Goal: Task Accomplishment & Management: Complete application form

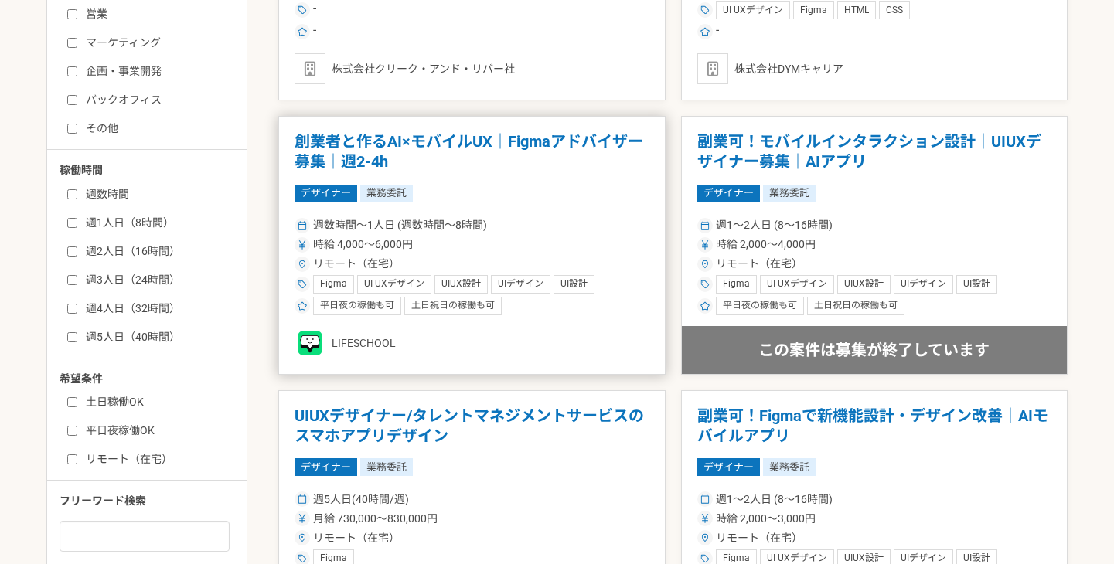
scroll to position [595, 0]
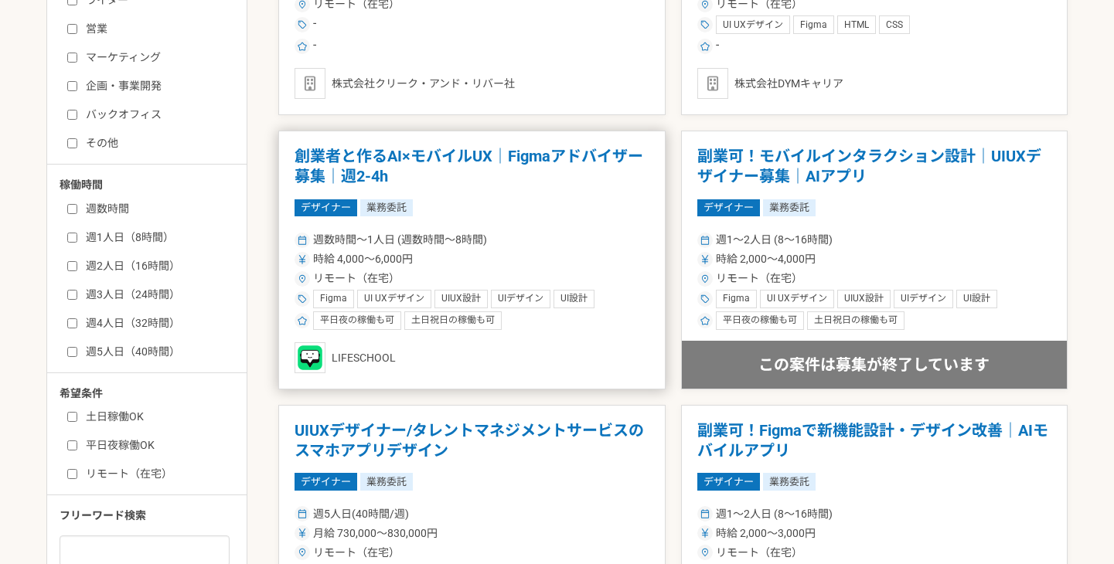
click at [370, 154] on h1 "創業者と作るAI×モバイルUX｜Figmaアドバイザー募集｜週2-4h" at bounding box center [472, 166] width 355 height 39
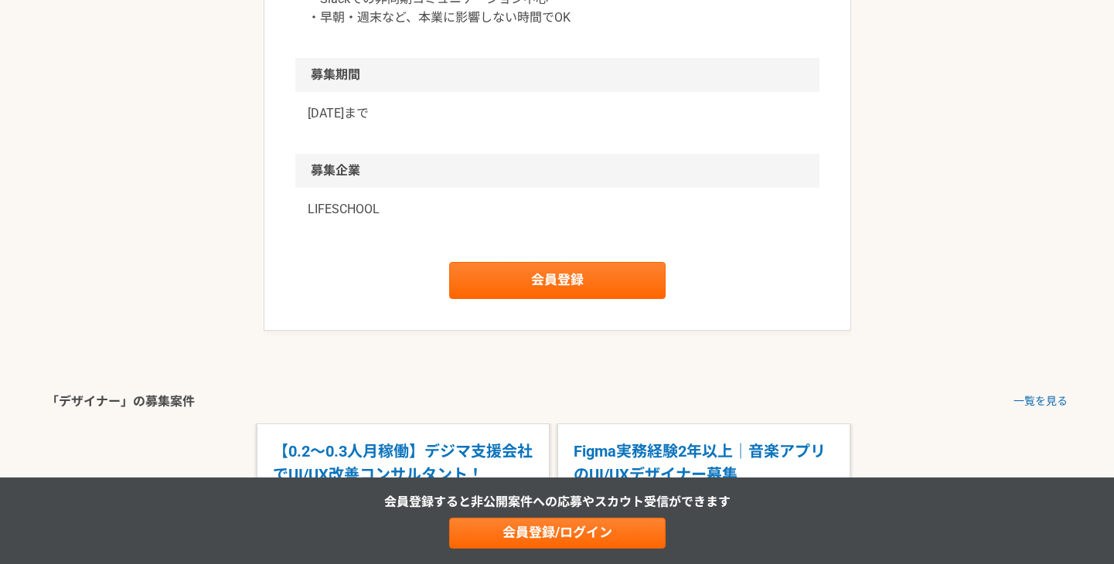
scroll to position [1201, 0]
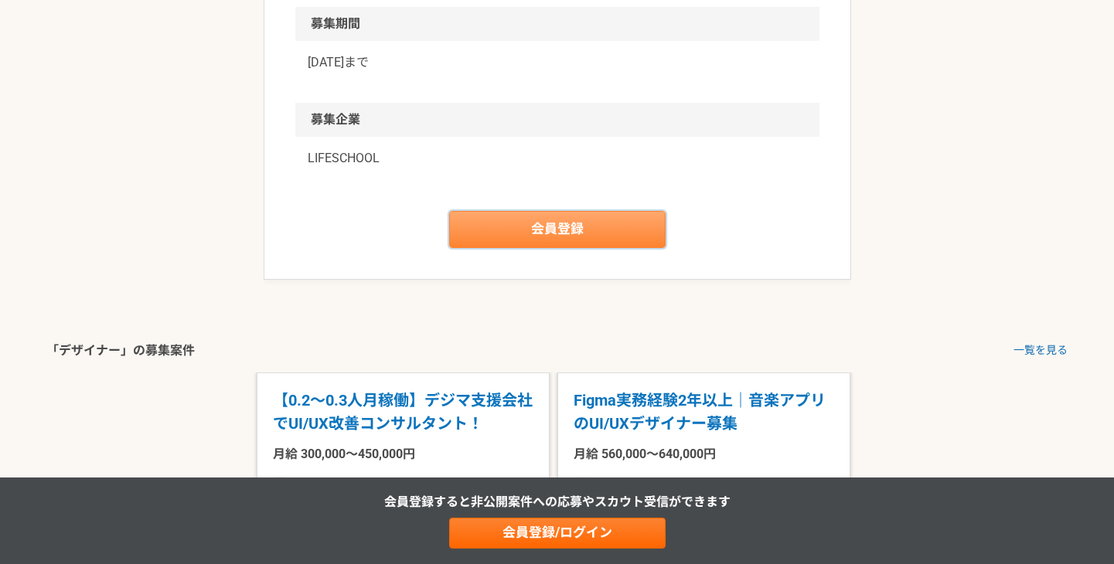
click at [481, 241] on link "会員登録" at bounding box center [557, 229] width 216 height 37
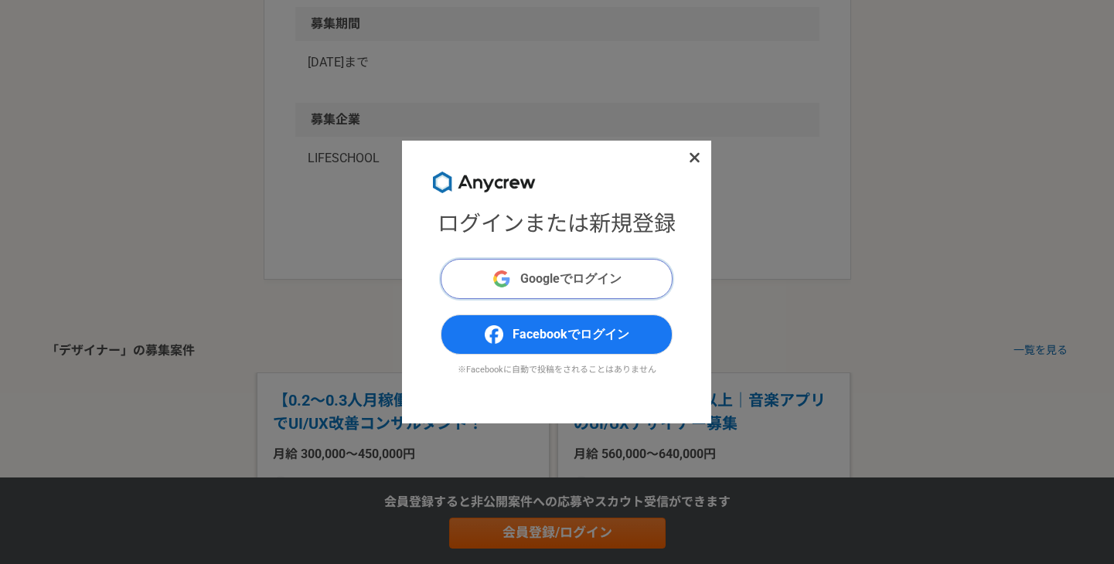
click at [526, 273] on span "Googleでログイン" at bounding box center [570, 279] width 101 height 19
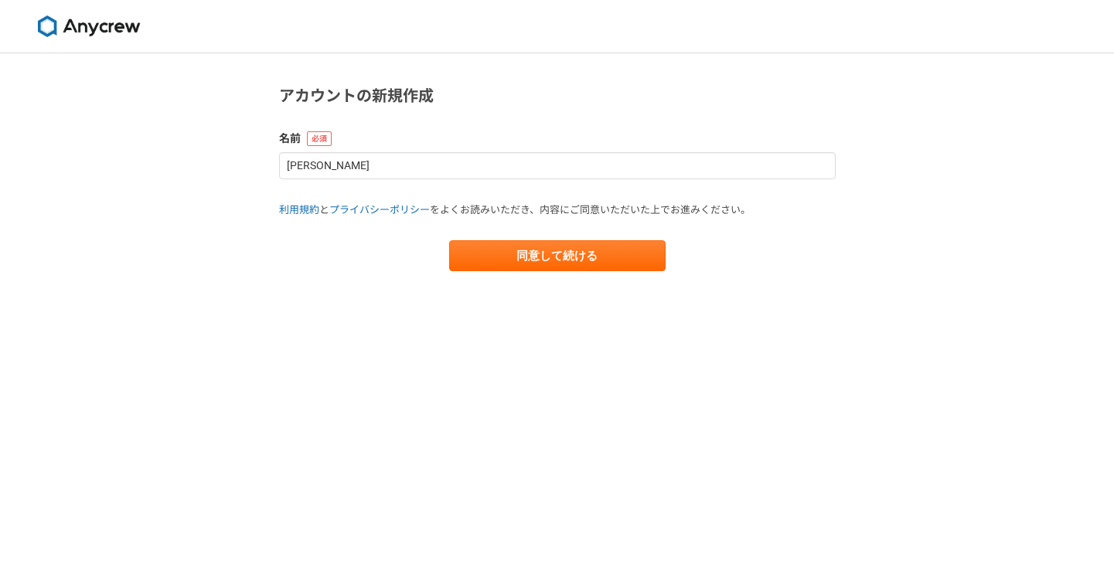
click at [559, 273] on main "アカウントの新規作成 名前 はやしようこ 利用規約 と プライバシーポリシー をよくお読みいただき、内容にご同意いただいた上でお進みください。 同意して続ける" at bounding box center [558, 193] width 588 height 280
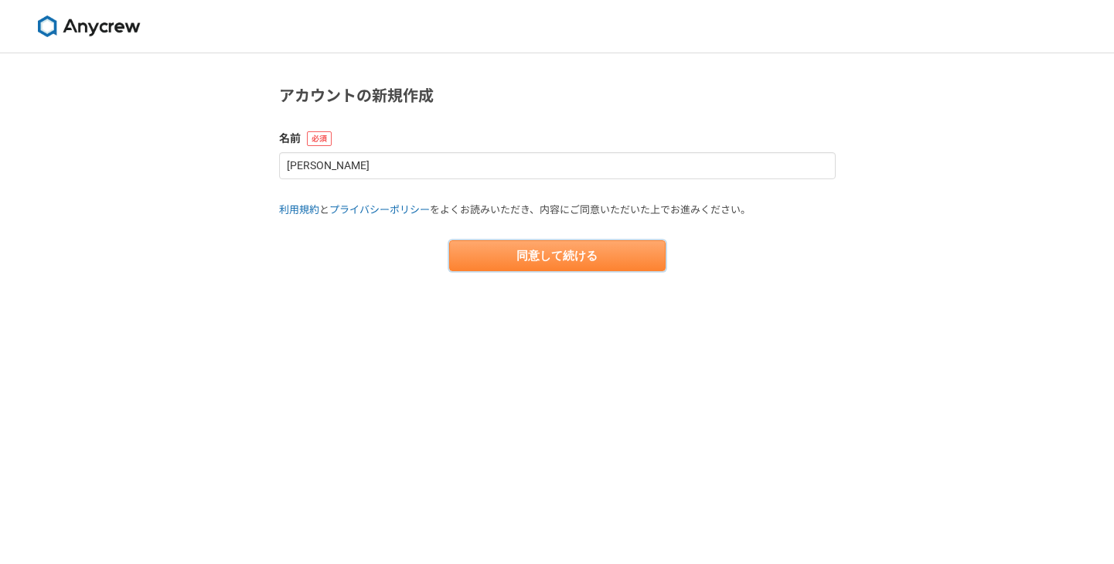
click at [556, 262] on button "同意して続ける" at bounding box center [557, 255] width 216 height 31
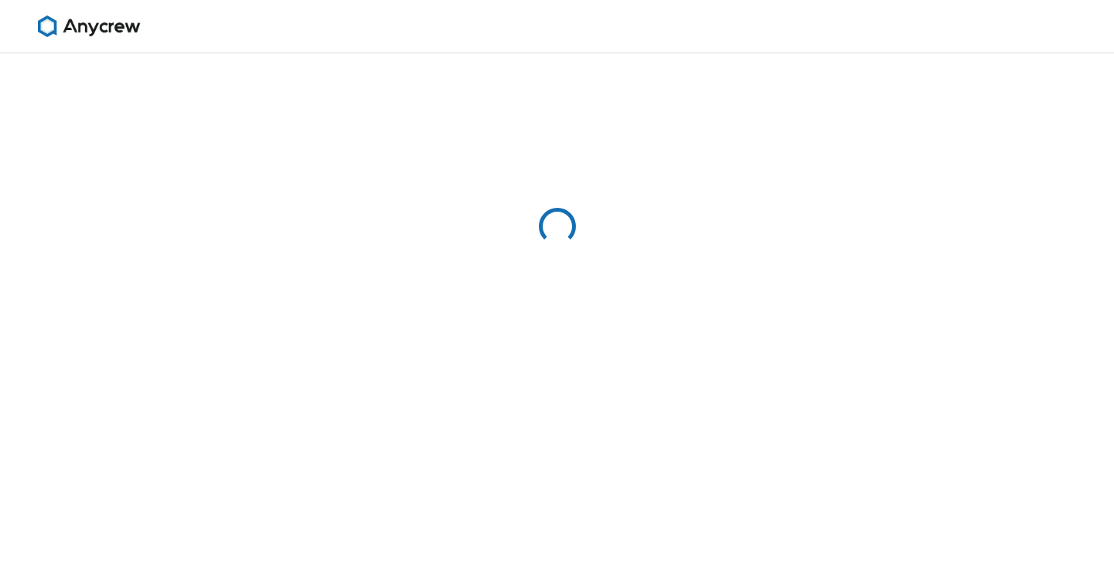
select select "13"
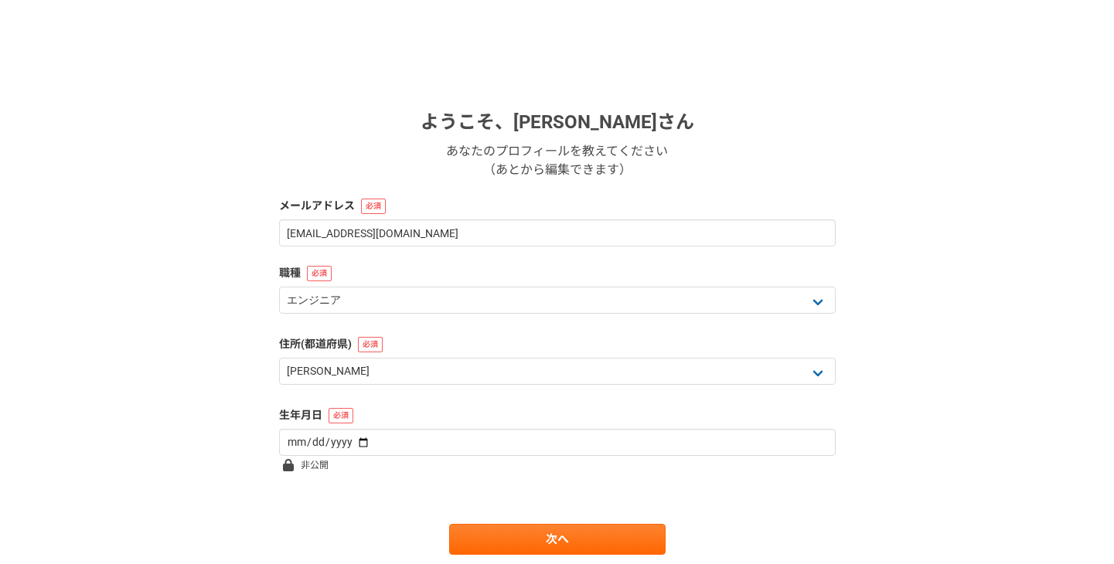
scroll to position [195, 0]
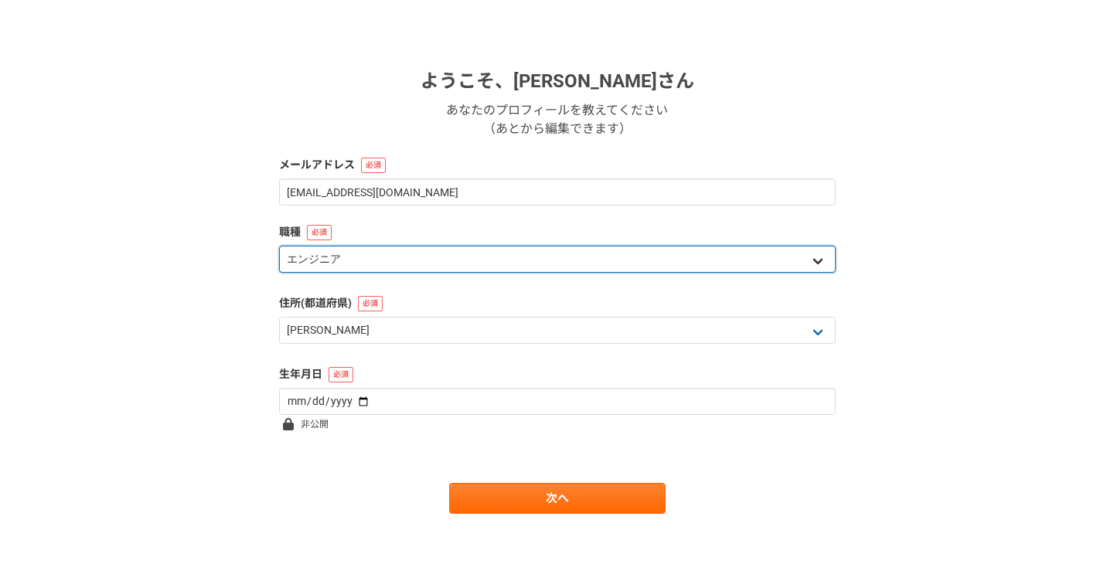
click at [530, 271] on select "エンジニア デザイナー ライター 営業 マーケティング 企画・事業開発 バックオフィス その他" at bounding box center [557, 259] width 557 height 27
select select "2"
click at [279, 246] on select "エンジニア デザイナー ライター 営業 マーケティング 企画・事業開発 バックオフィス その他" at bounding box center [557, 259] width 557 height 27
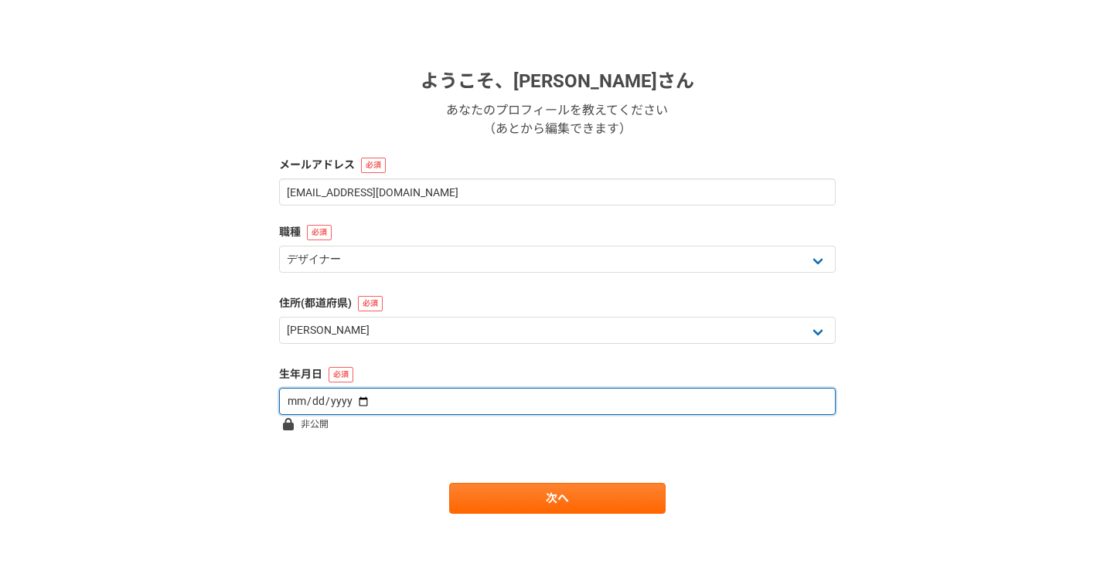
click at [519, 401] on input "date" at bounding box center [557, 401] width 557 height 27
type input "1993-06-30"
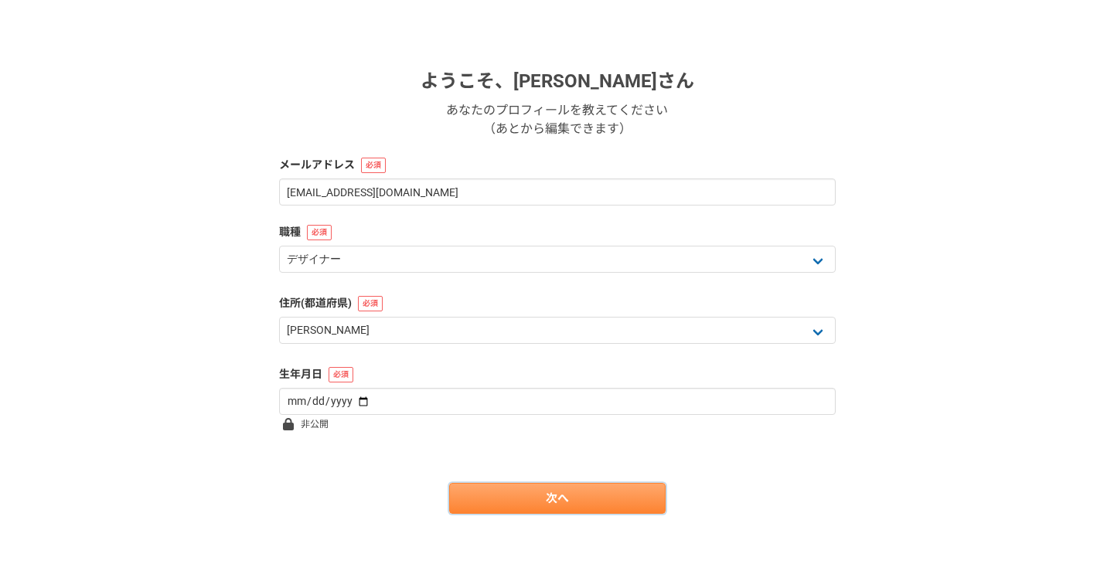
click at [571, 490] on link "次へ" at bounding box center [557, 498] width 216 height 31
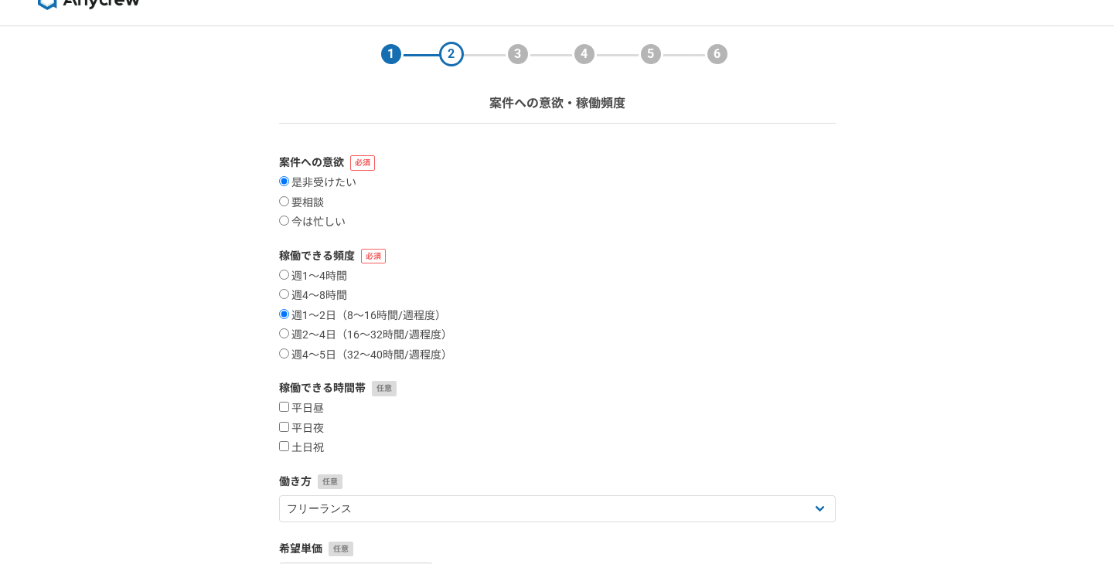
scroll to position [34, 0]
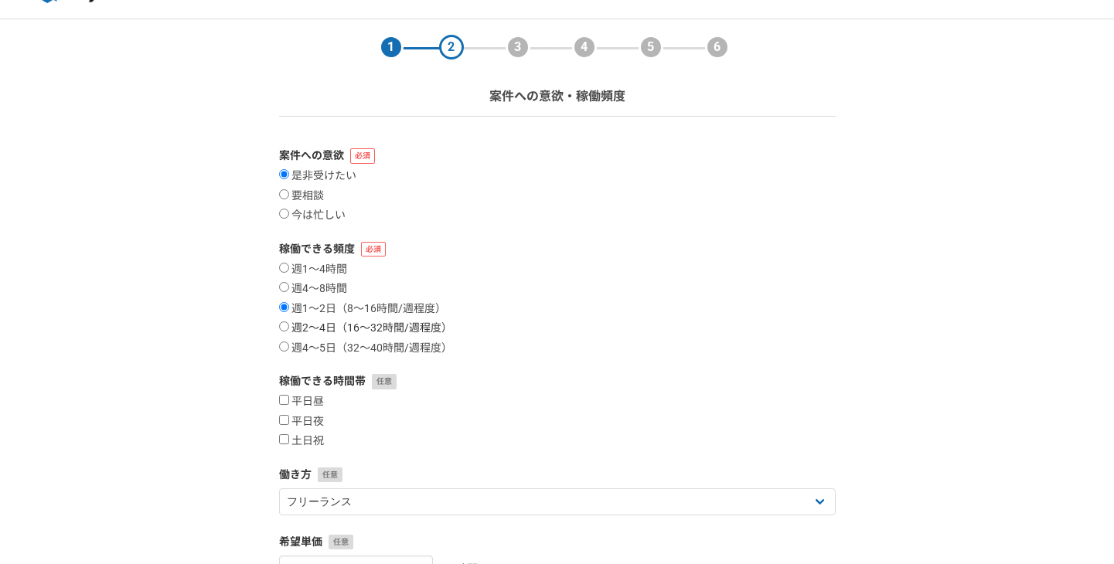
click at [337, 332] on label "週2〜4日（16〜32時間/週程度）" at bounding box center [365, 329] width 173 height 14
click at [289, 332] on input "週2〜4日（16〜32時間/週程度）" at bounding box center [284, 327] width 10 height 10
radio input "true"
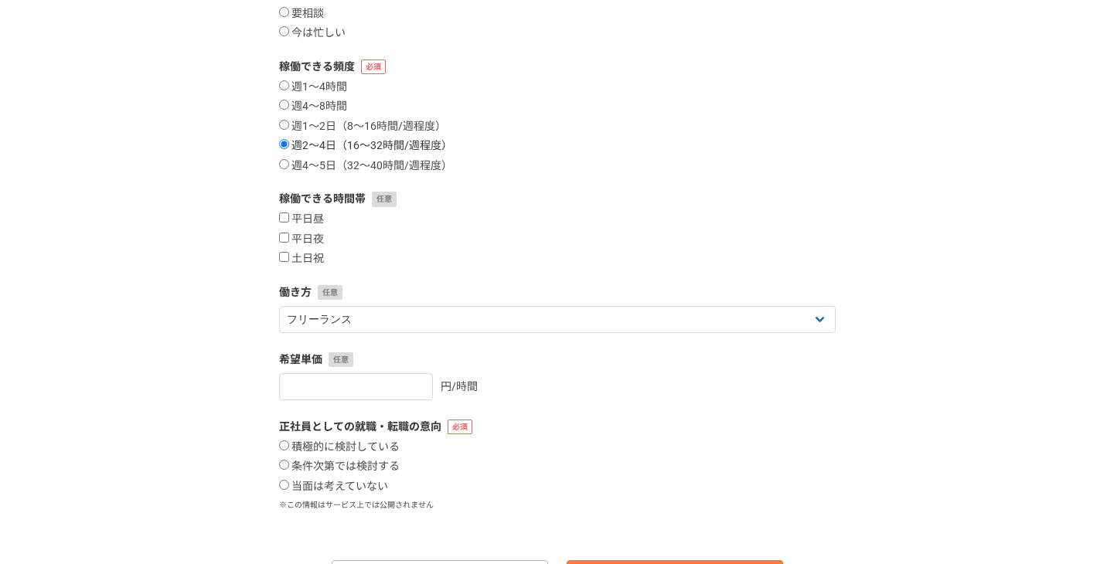
scroll to position [223, 0]
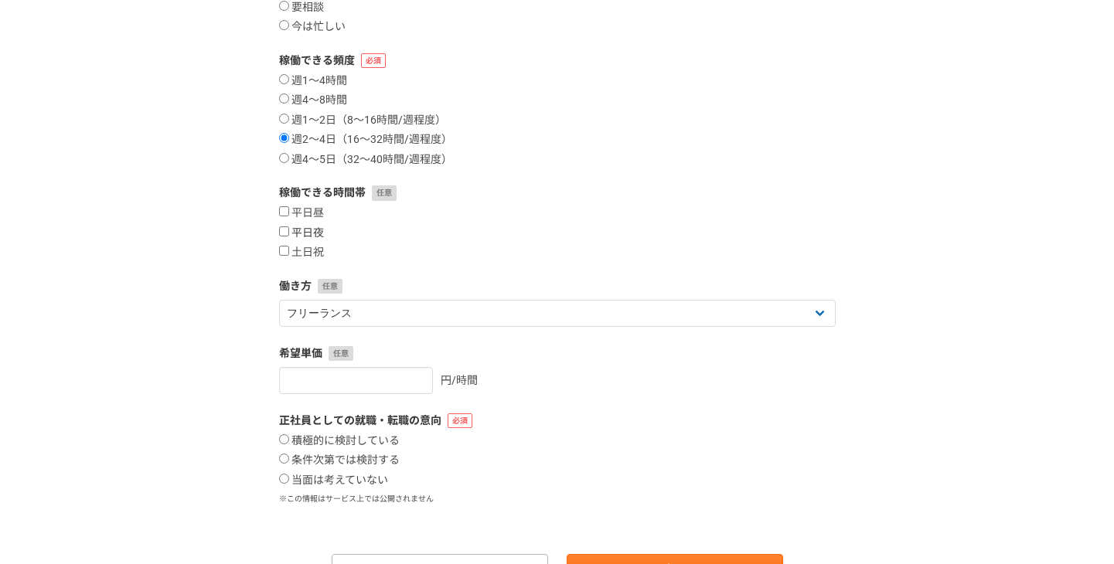
click at [297, 228] on label "平日夜" at bounding box center [301, 234] width 45 height 14
click at [289, 228] on input "平日夜" at bounding box center [284, 232] width 10 height 10
checkbox input "true"
click at [298, 247] on label "土日祝" at bounding box center [301, 253] width 45 height 14
click at [289, 247] on input "土日祝" at bounding box center [284, 251] width 10 height 10
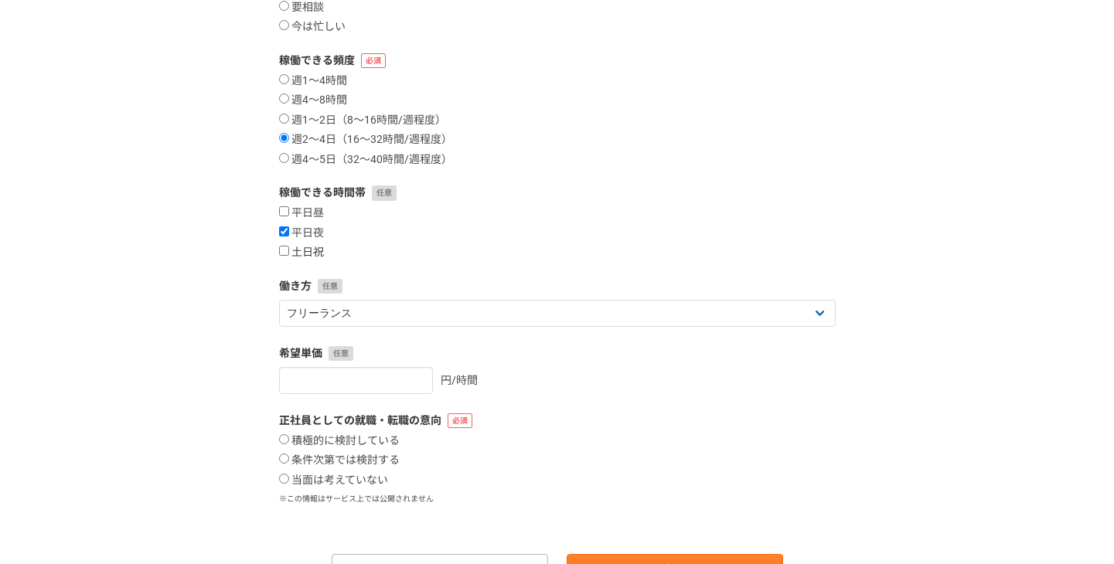
checkbox input "true"
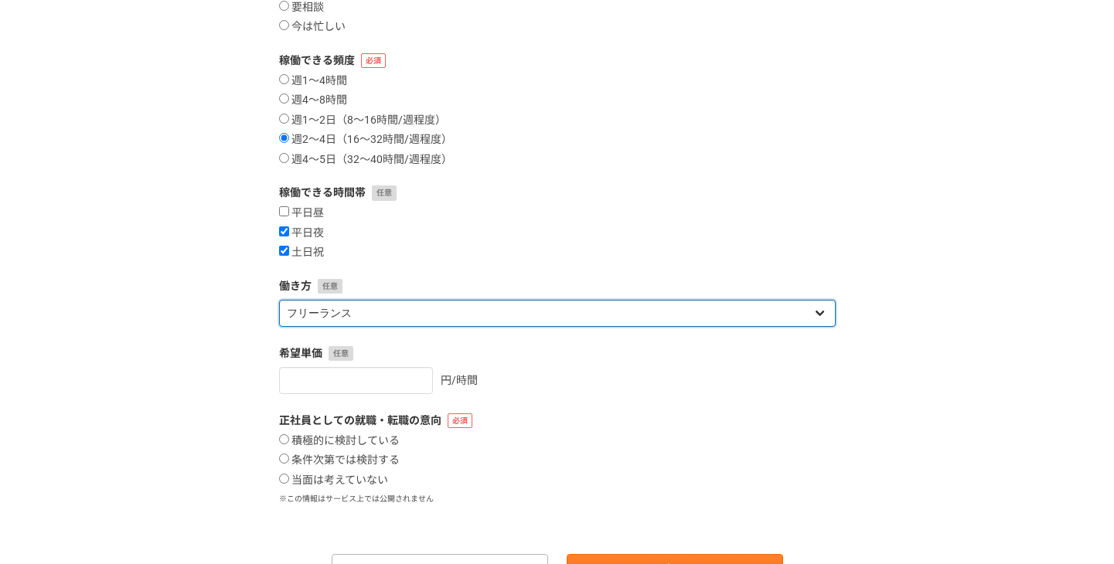
click at [318, 309] on select "フリーランス 副業 その他" at bounding box center [557, 313] width 557 height 27
select select "sidejob"
click at [279, 300] on select "フリーランス 副業 その他" at bounding box center [557, 313] width 557 height 27
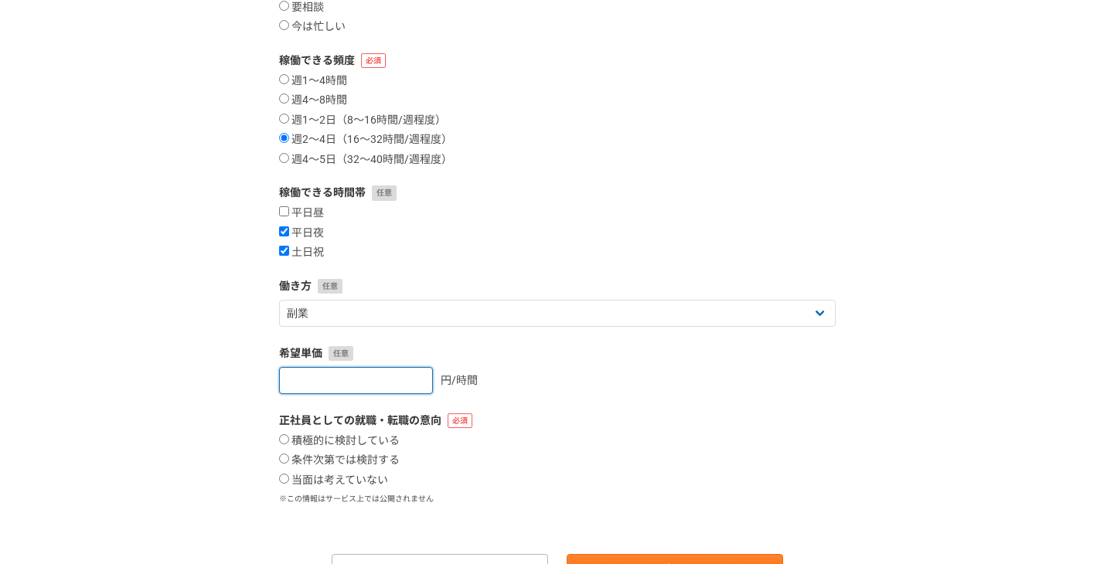
click at [330, 390] on input "number" at bounding box center [356, 380] width 154 height 27
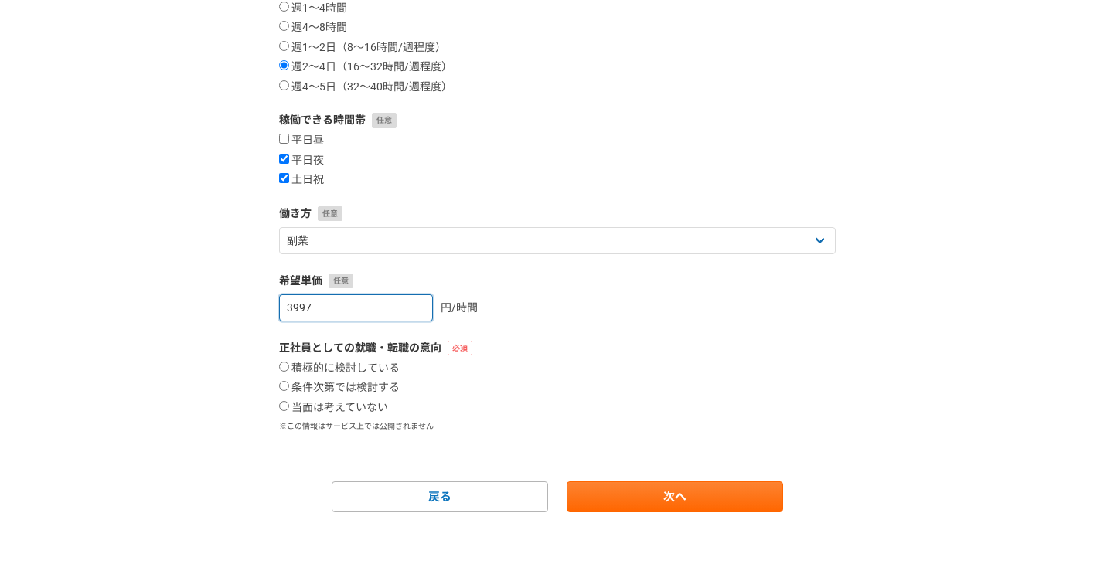
scroll to position [305, 0]
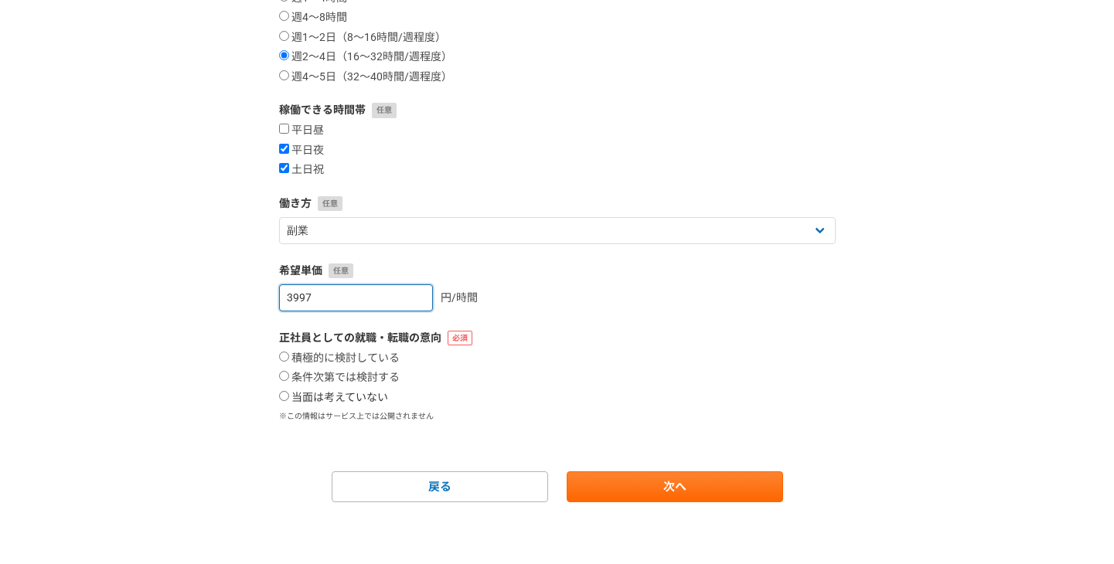
type input "3997"
click at [317, 391] on label "当面は考えていない" at bounding box center [333, 398] width 109 height 14
click at [289, 391] on input "当面は考えていない" at bounding box center [284, 396] width 10 height 10
radio input "true"
click at [347, 376] on label "条件次第では検討する" at bounding box center [339, 378] width 121 height 14
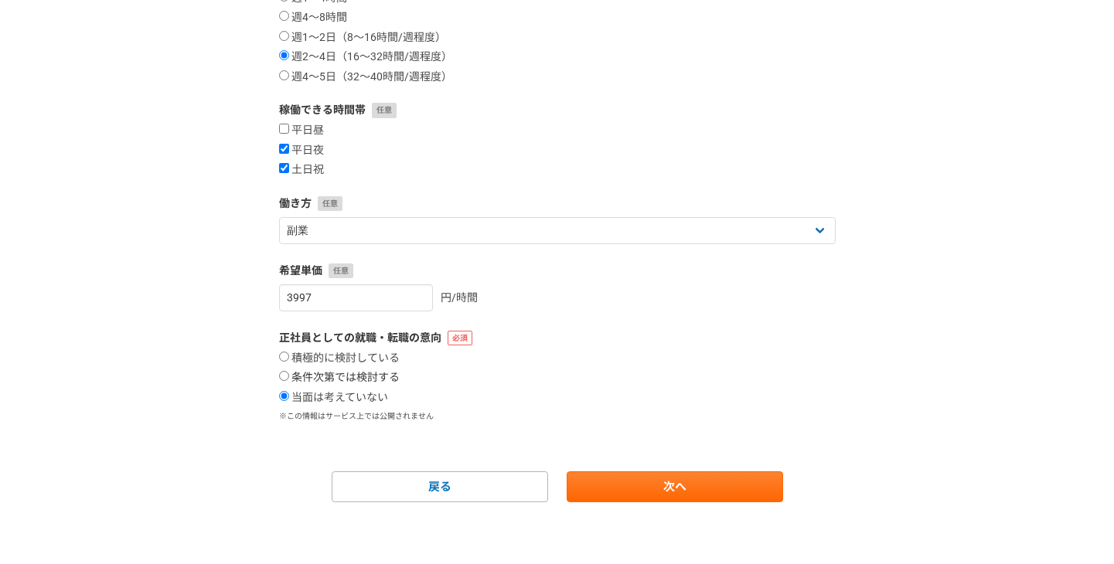
click at [289, 376] on input "条件次第では検討する" at bounding box center [284, 376] width 10 height 10
radio input "true"
click at [607, 495] on link "次へ" at bounding box center [675, 487] width 216 height 31
select select
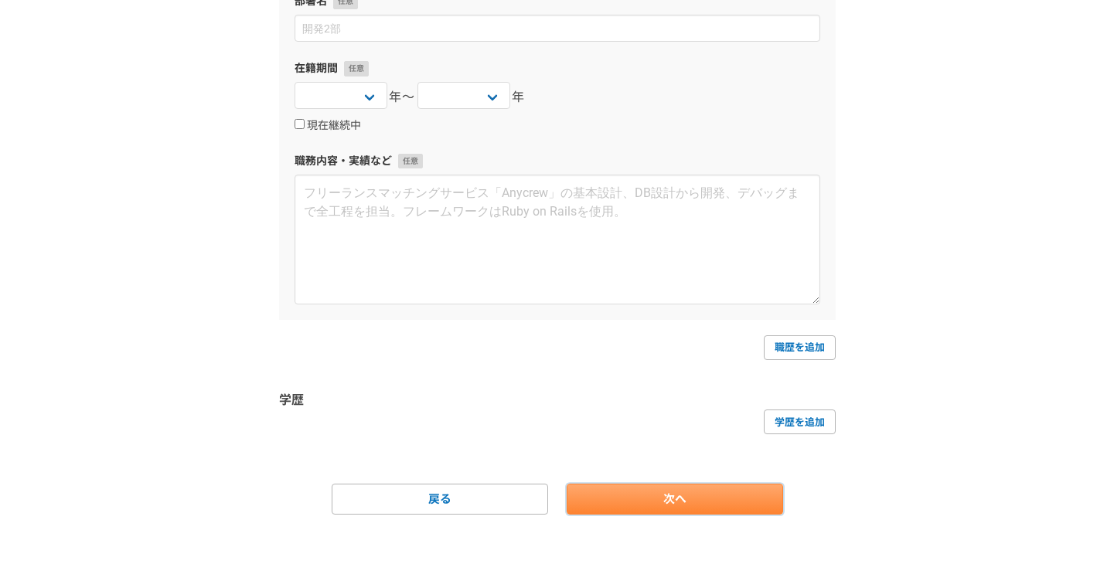
scroll to position [0, 0]
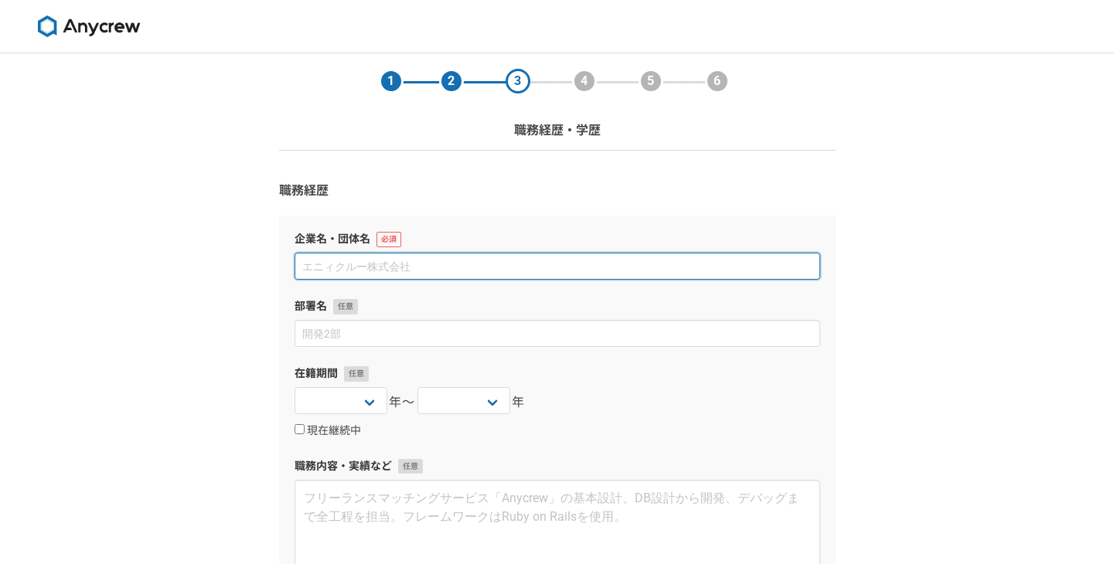
click at [472, 270] on input at bounding box center [558, 266] width 526 height 27
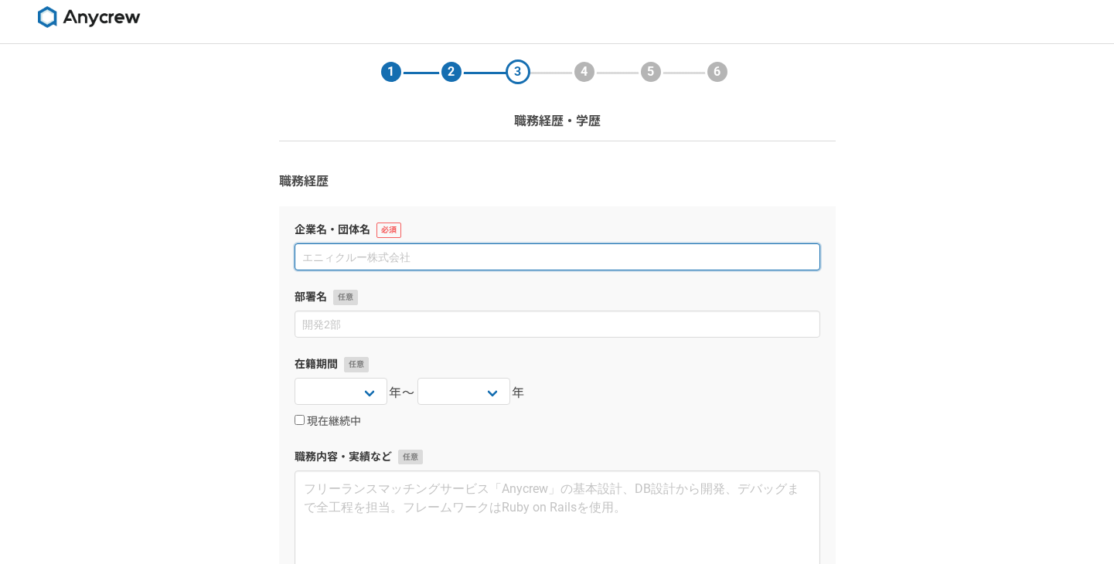
scroll to position [8, 0]
type input "kaunsi"
type input "株式会社ハンモック"
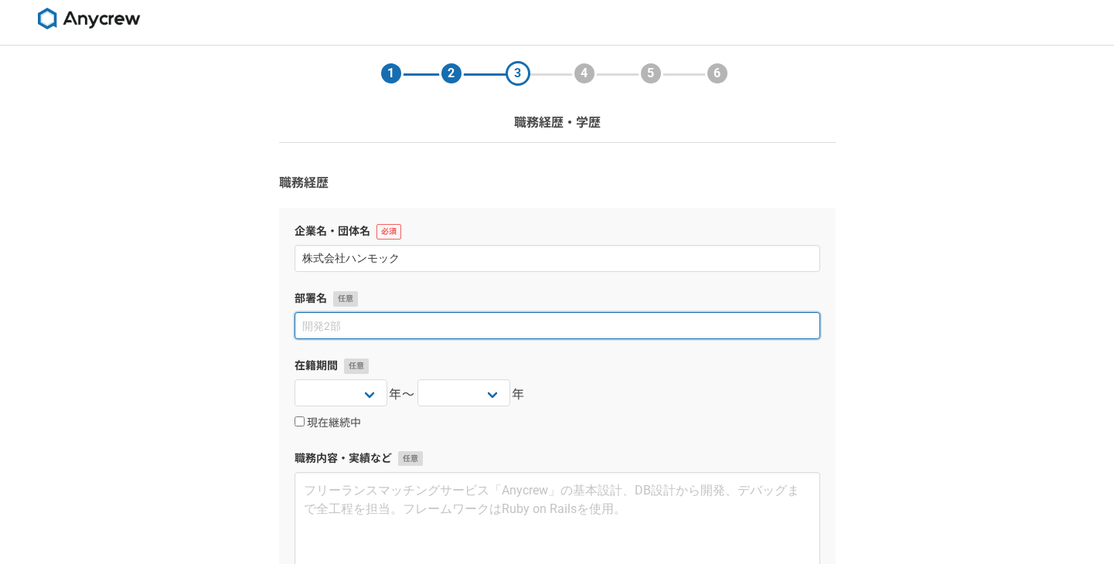
click at [477, 322] on input at bounding box center [558, 325] width 526 height 27
type input "製品戦略"
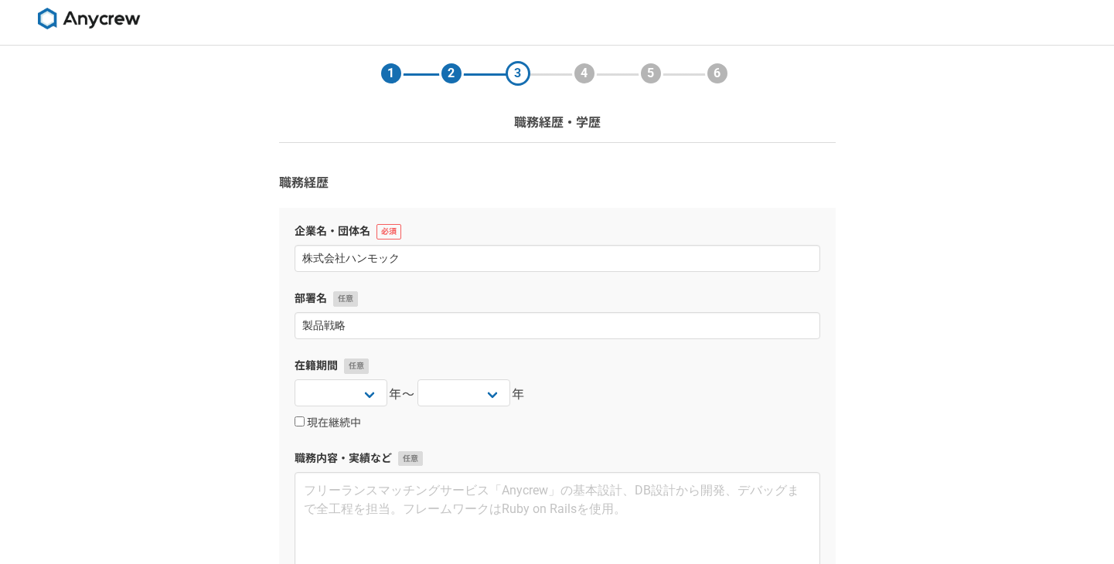
click at [336, 415] on div "現在継続中" at bounding box center [558, 423] width 526 height 19
click at [342, 421] on label "現在継続中" at bounding box center [328, 424] width 66 height 14
click at [305, 421] on input "現在継続中" at bounding box center [300, 422] width 10 height 10
checkbox input "true"
click at [350, 400] on select "2025 2024 2023 2022 2021 2020 2019 2018 2017 2016 2015 2014 2013 2012 2011 2010…" at bounding box center [341, 393] width 93 height 27
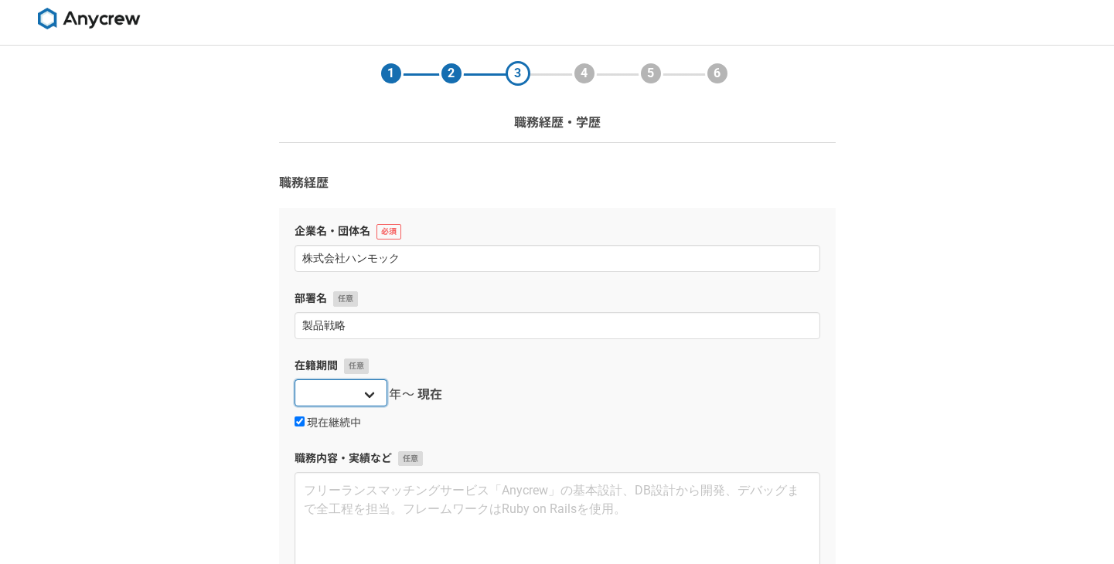
select select "2025"
click at [295, 380] on select "2025 2024 2023 2022 2021 2020 2019 2018 2017 2016 2015 2014 2013 2012 2011 2010…" at bounding box center [341, 393] width 93 height 27
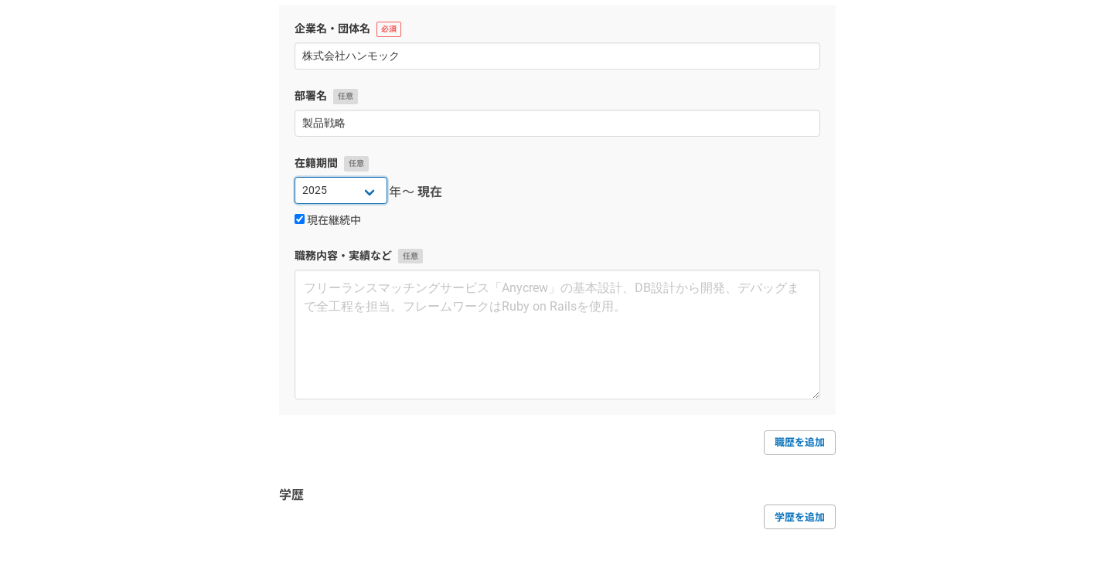
scroll to position [318, 0]
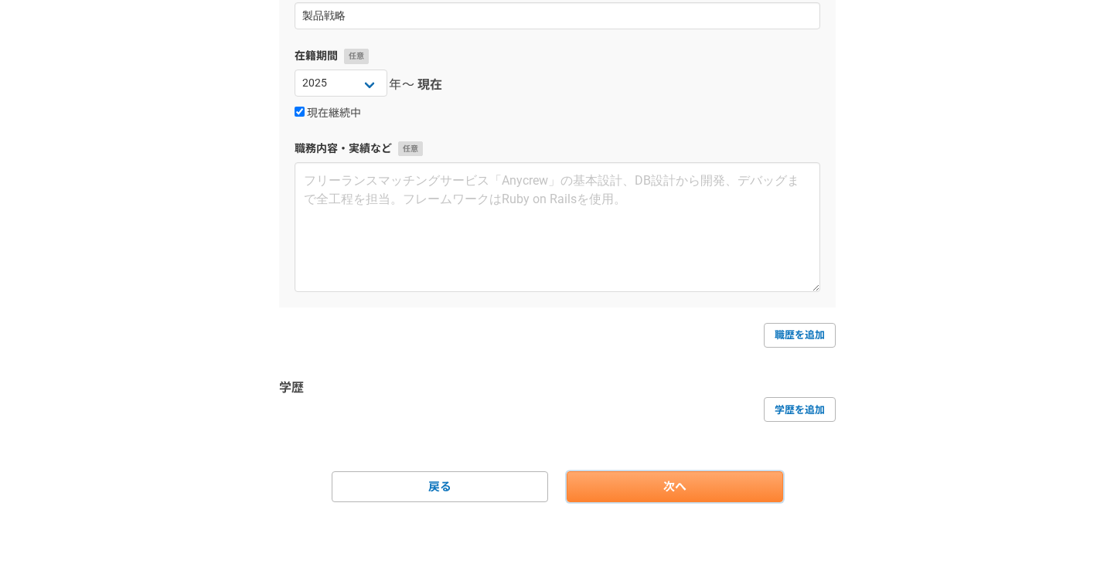
click at [608, 488] on link "次へ" at bounding box center [675, 487] width 216 height 31
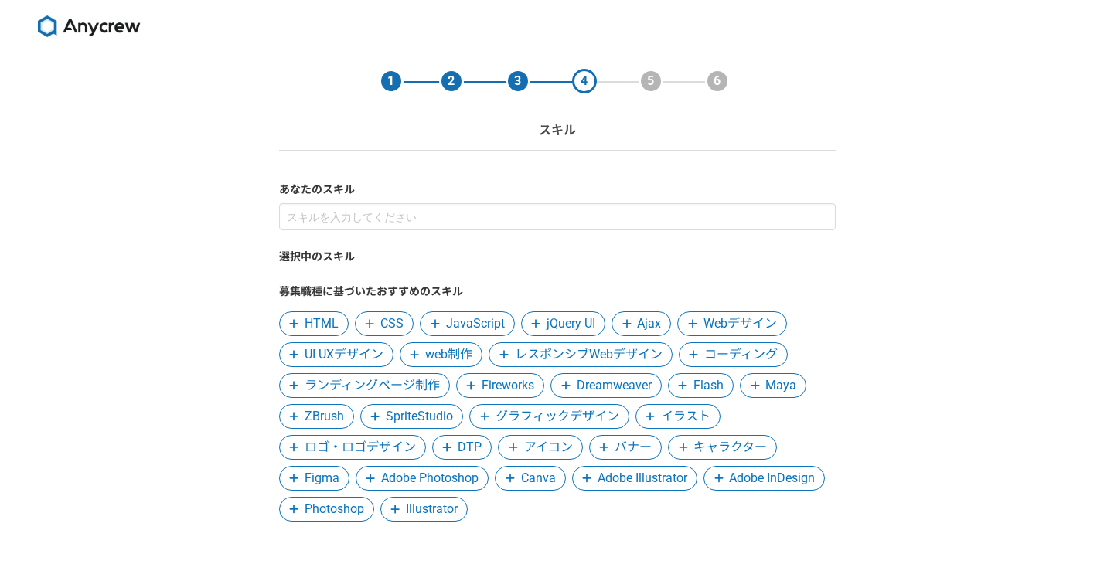
click at [348, 359] on span "UI UXデザイン" at bounding box center [344, 355] width 79 height 19
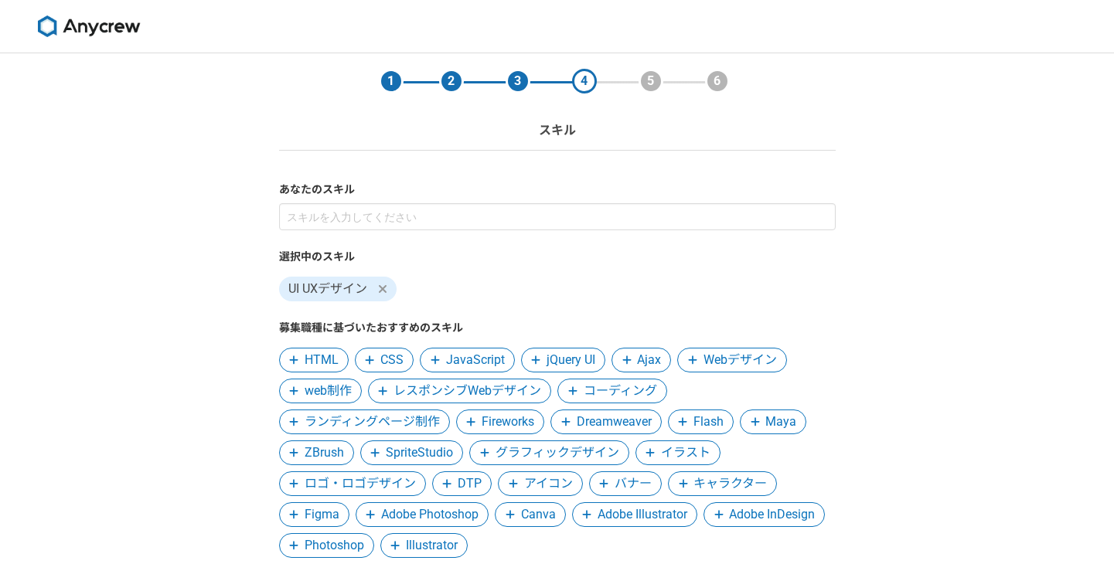
click at [717, 366] on span "Webデザイン" at bounding box center [739, 360] width 73 height 19
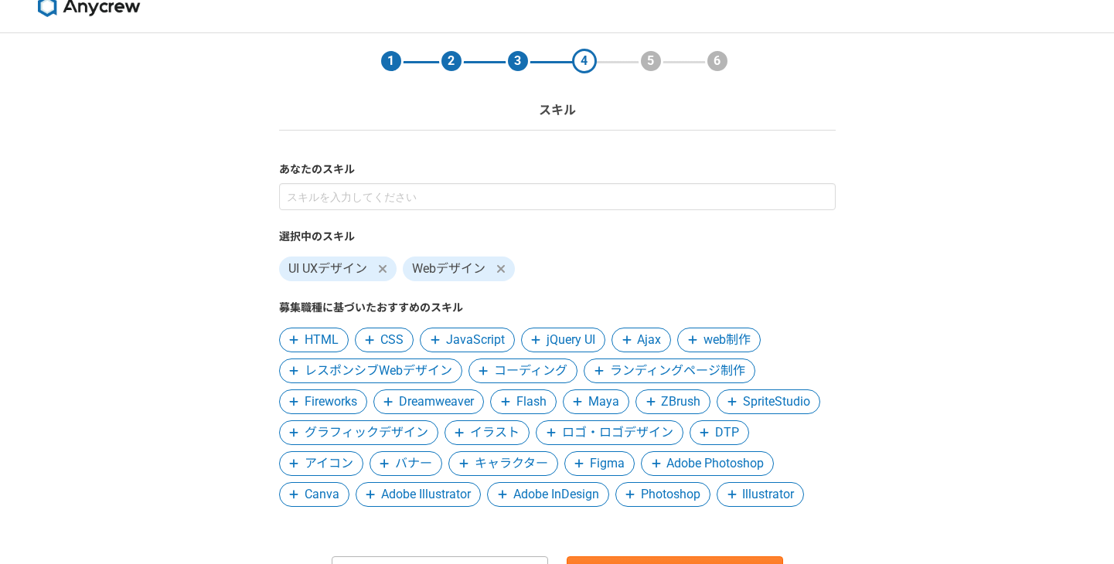
scroll to position [26, 0]
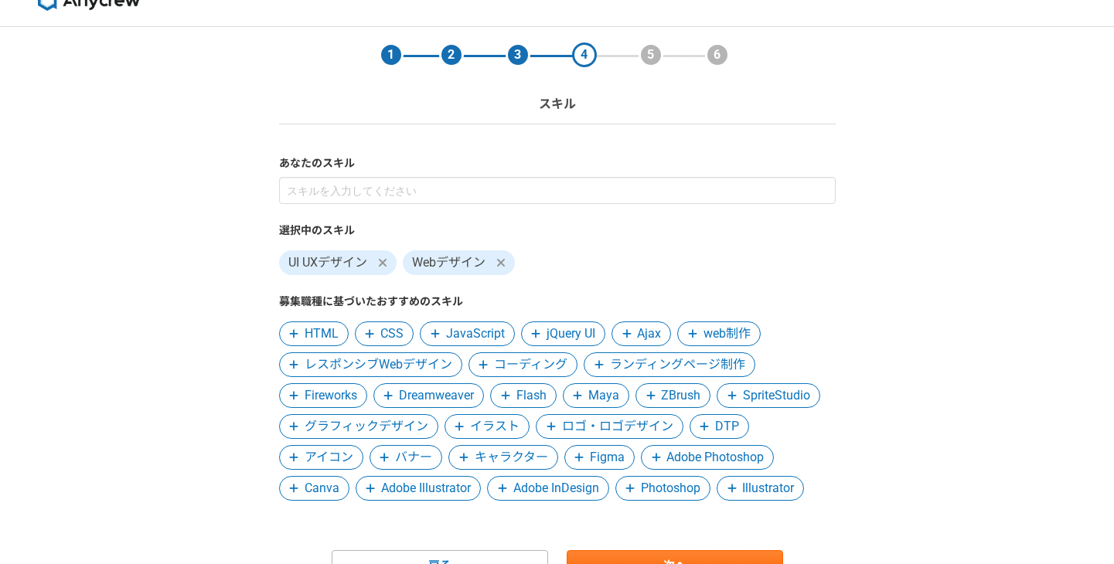
click at [490, 424] on span "イラスト" at bounding box center [494, 426] width 49 height 19
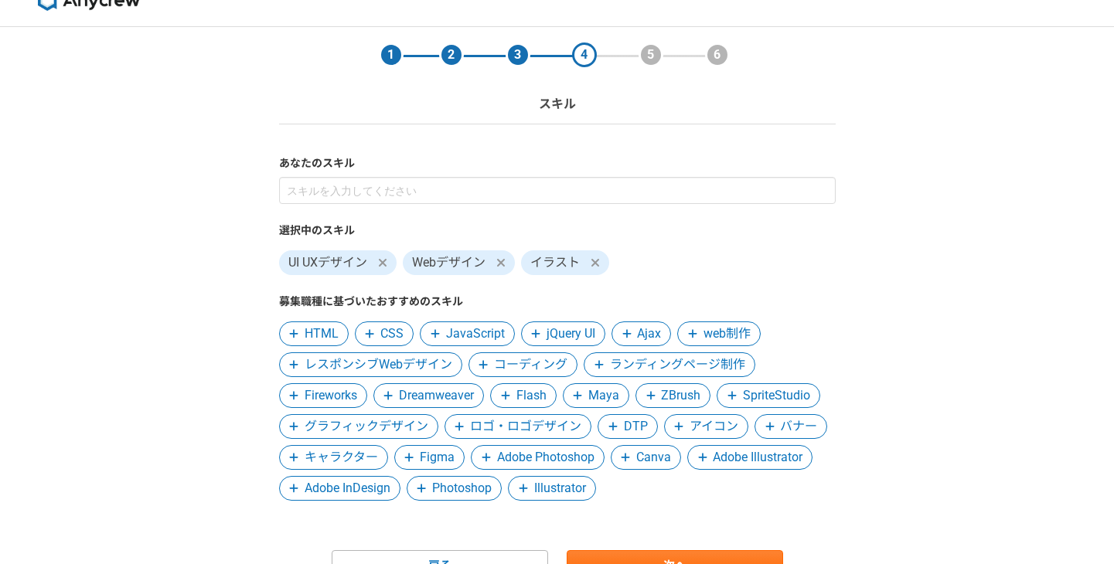
click at [397, 431] on span "グラフィックデザイン" at bounding box center [367, 426] width 124 height 19
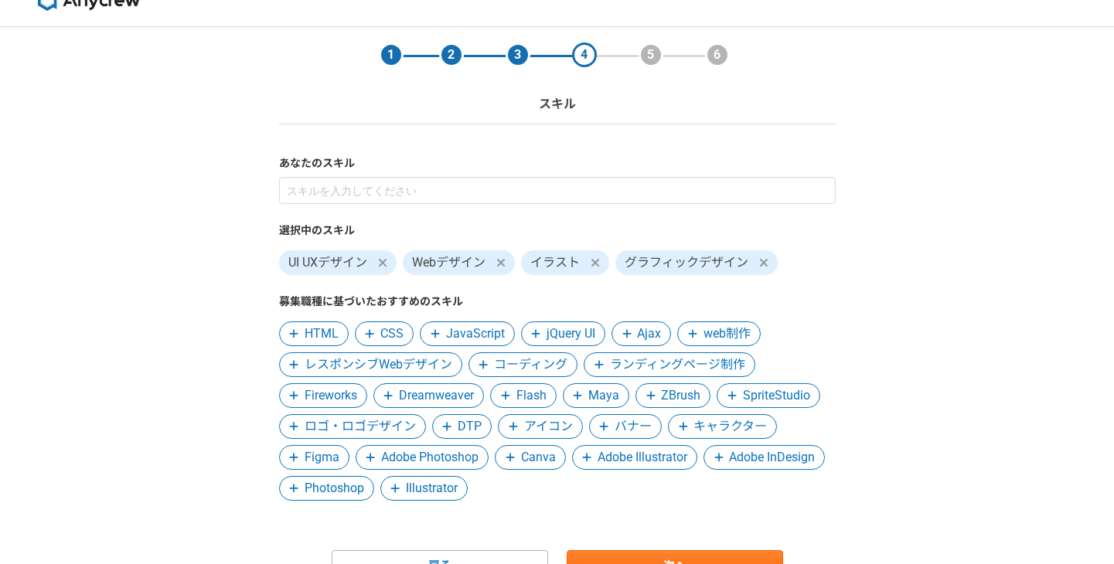
click at [624, 428] on span "バナー" at bounding box center [633, 426] width 37 height 19
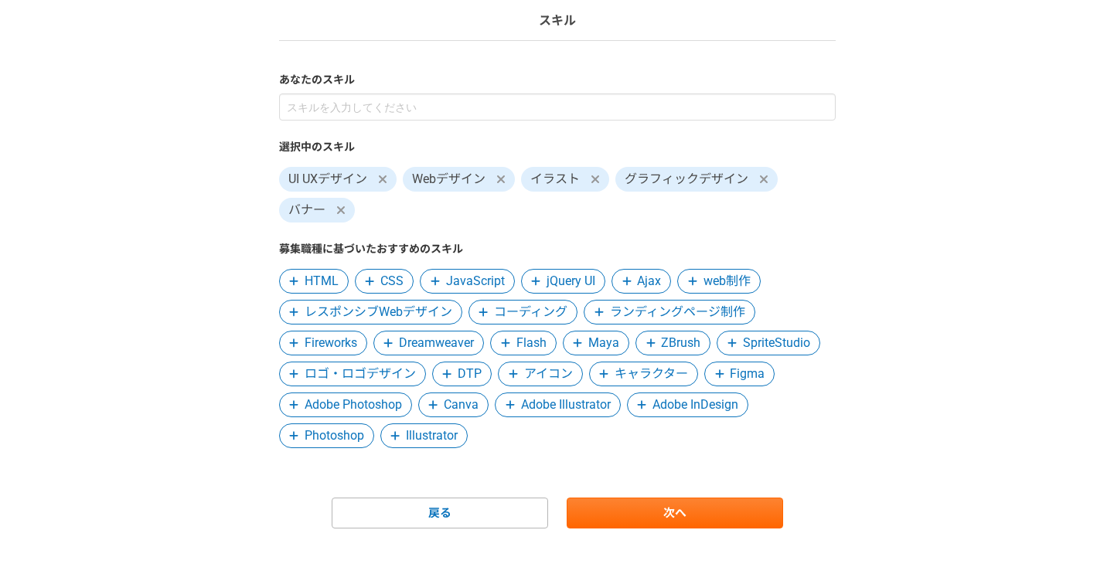
scroll to position [136, 0]
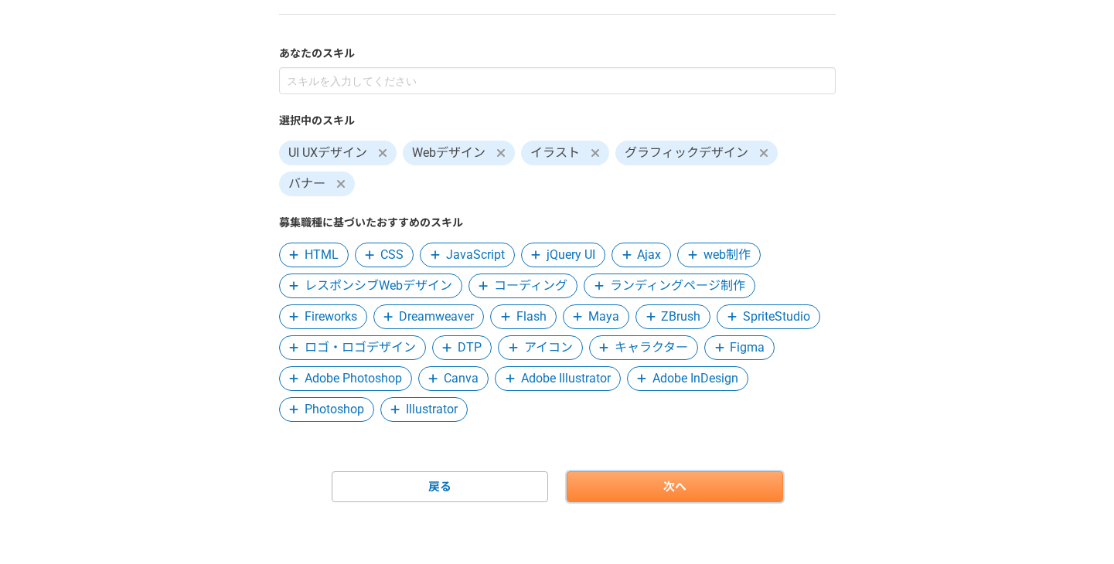
click at [613, 486] on link "次へ" at bounding box center [675, 487] width 216 height 31
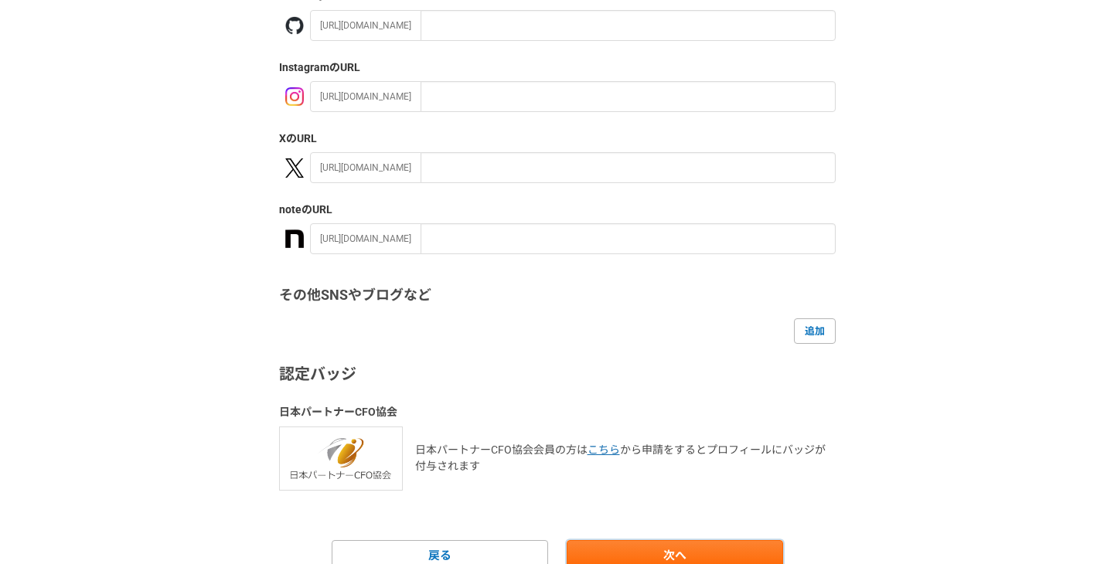
scroll to position [286, 0]
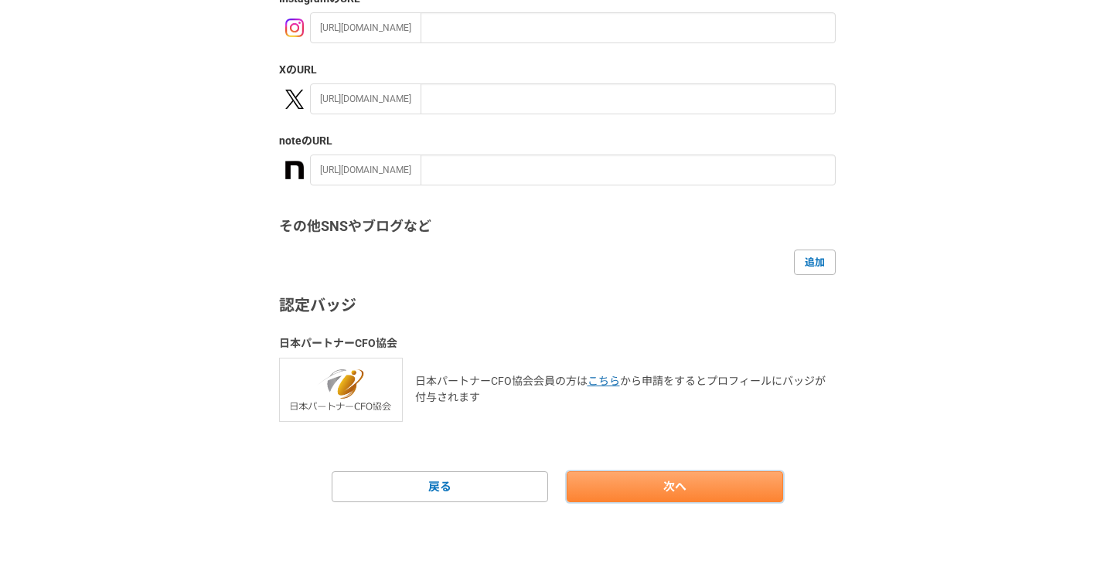
click at [644, 479] on link "次へ" at bounding box center [675, 487] width 216 height 31
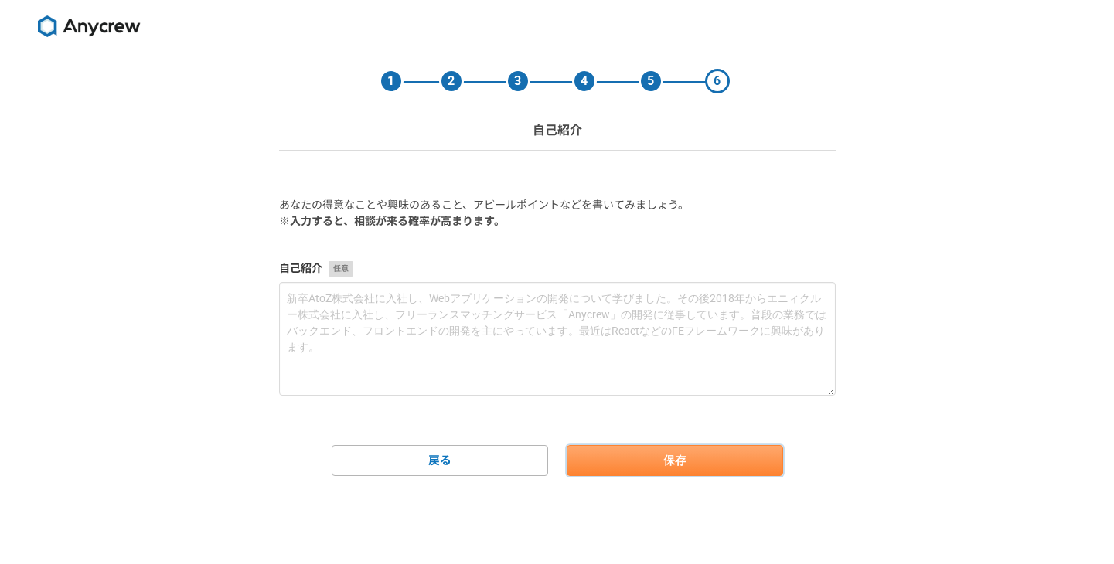
click at [632, 468] on button "保存" at bounding box center [675, 460] width 216 height 31
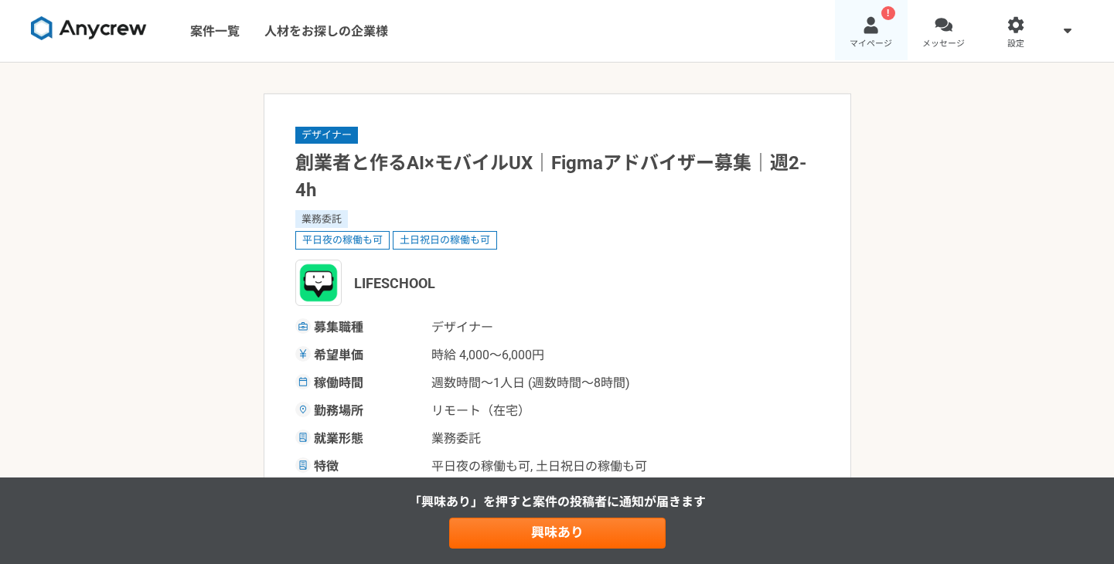
click at [873, 29] on div at bounding box center [871, 25] width 18 height 18
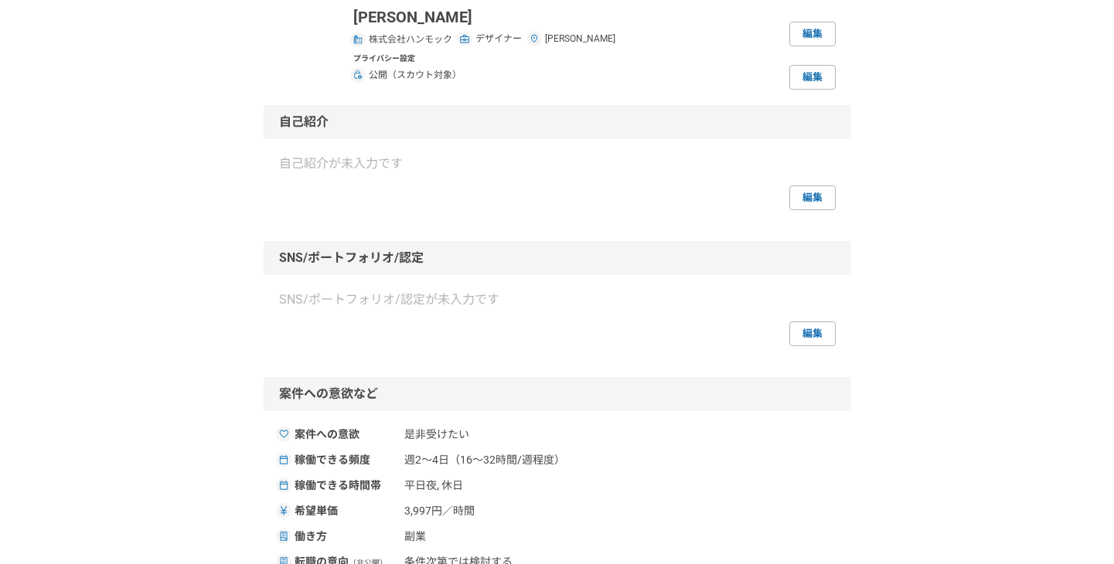
scroll to position [220, 0]
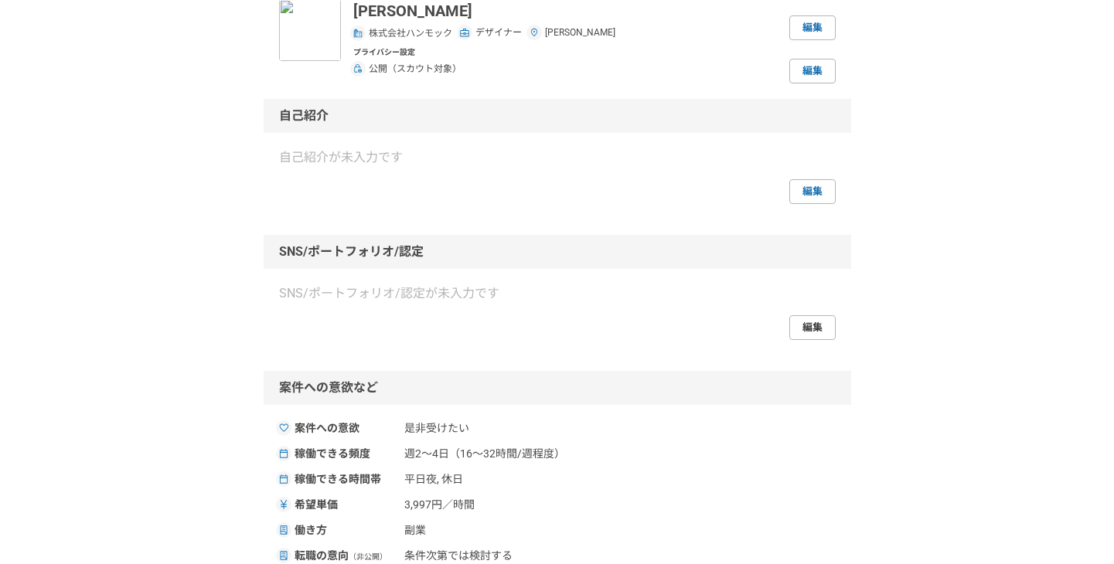
click at [804, 319] on link "編集" at bounding box center [812, 327] width 46 height 25
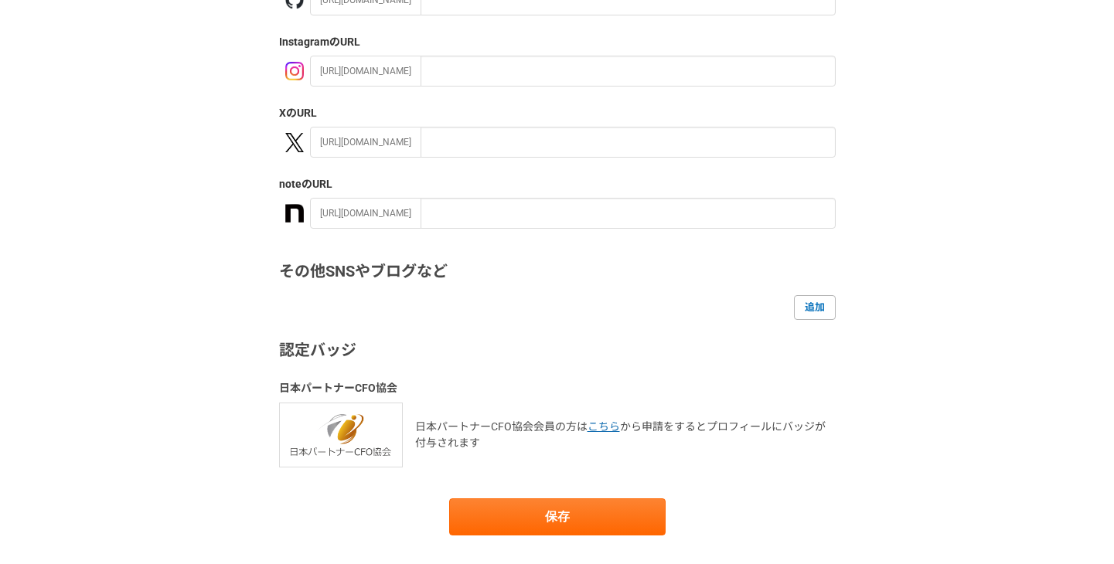
scroll to position [192, 0]
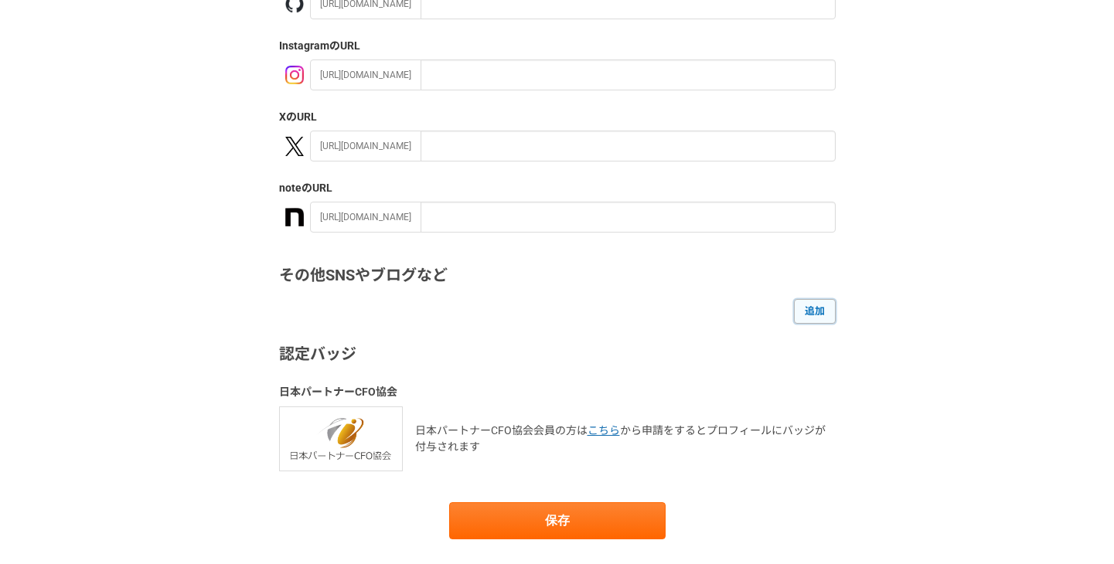
click at [812, 315] on link "追加" at bounding box center [815, 311] width 42 height 25
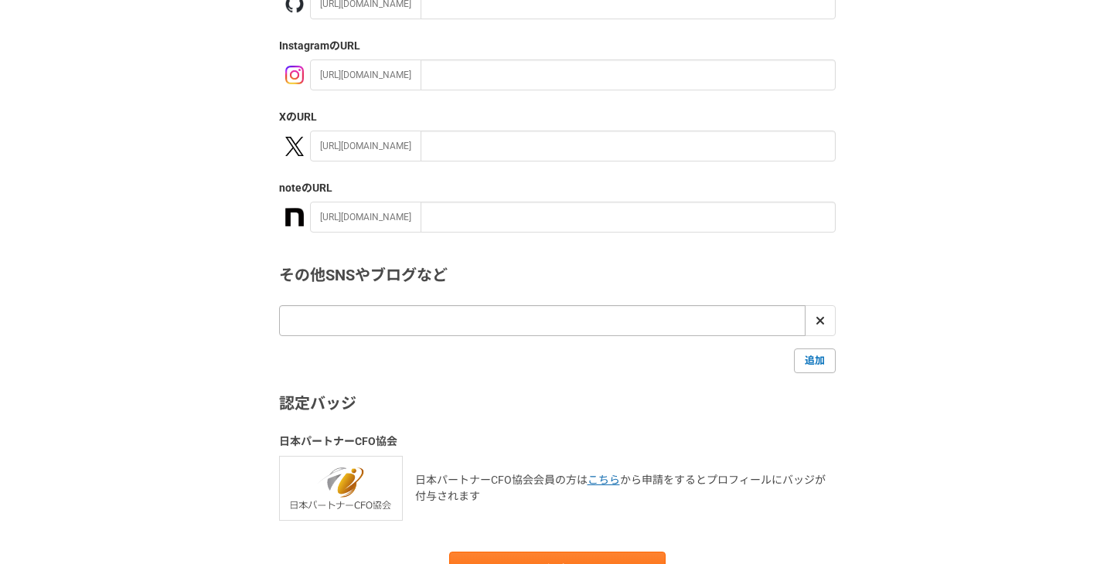
click at [679, 316] on input "url" at bounding box center [542, 320] width 526 height 31
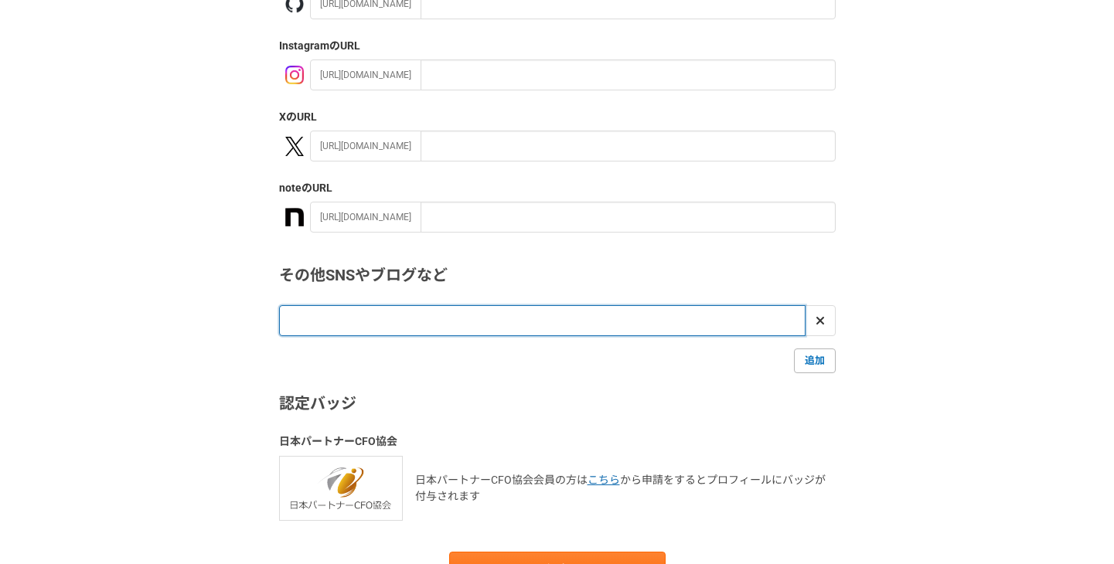
click at [622, 319] on input "url" at bounding box center [542, 320] width 526 height 31
paste input "https://yohayashi422.myportfolio.com/"
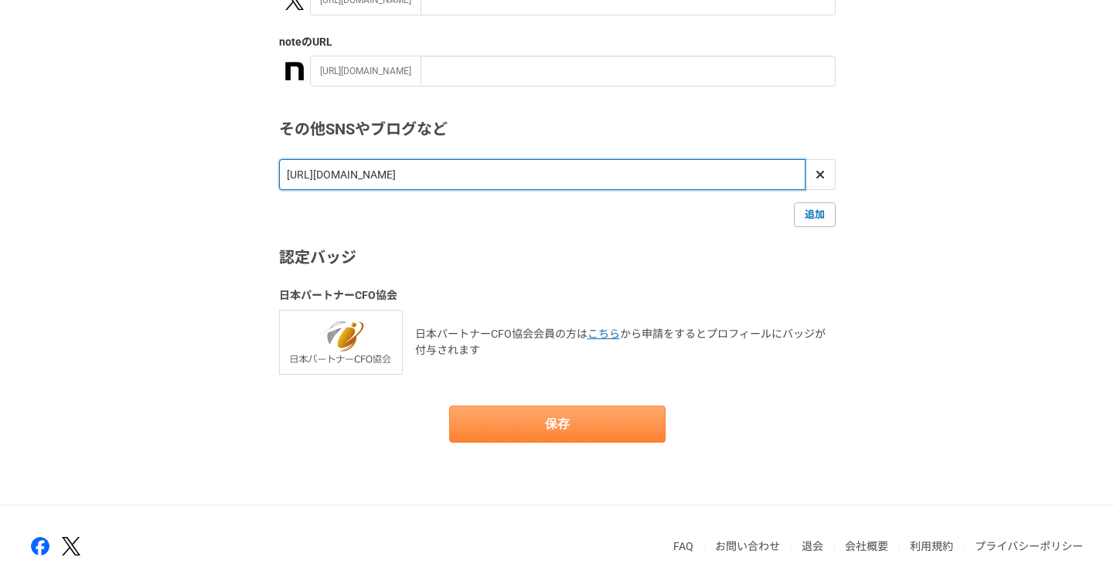
type input "https://yohayashi422.myportfolio.com/"
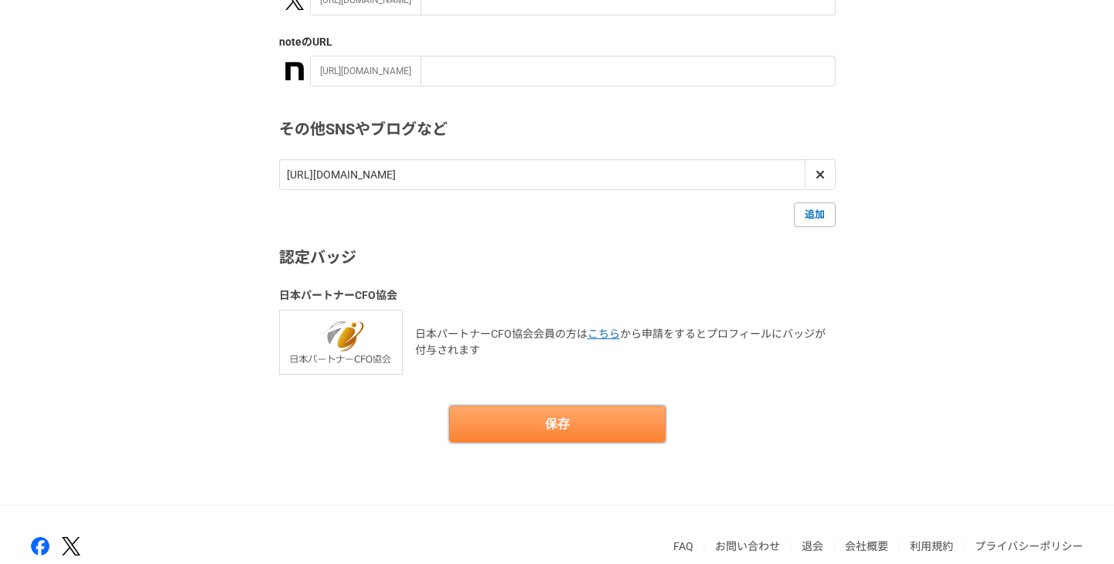
click at [630, 410] on button "保存" at bounding box center [557, 424] width 216 height 37
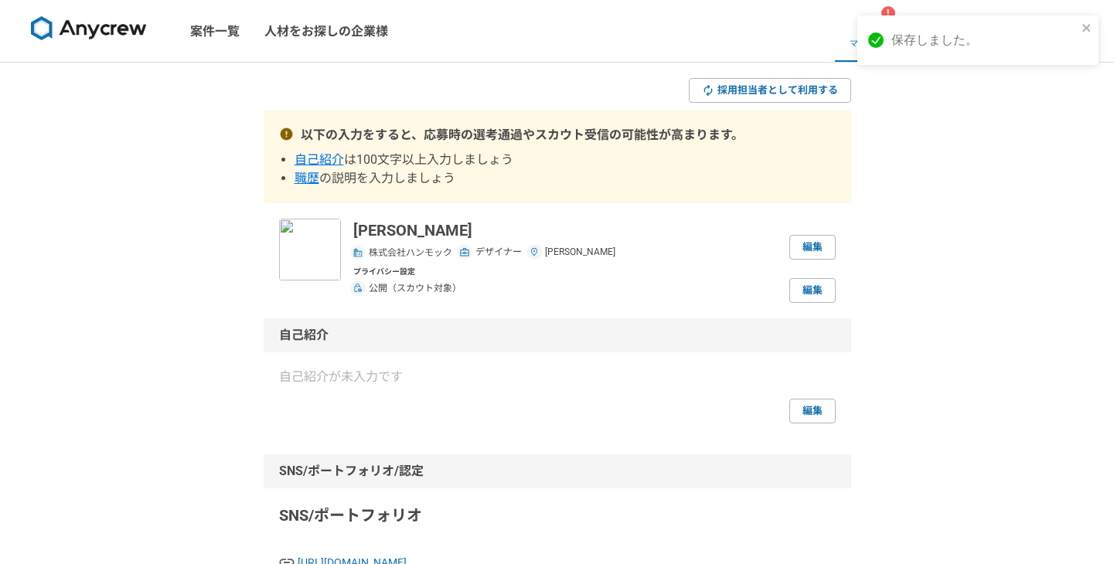
click at [632, 376] on p "自己紹介が未入力です" at bounding box center [557, 377] width 557 height 19
click at [817, 242] on link "編集" at bounding box center [812, 247] width 46 height 25
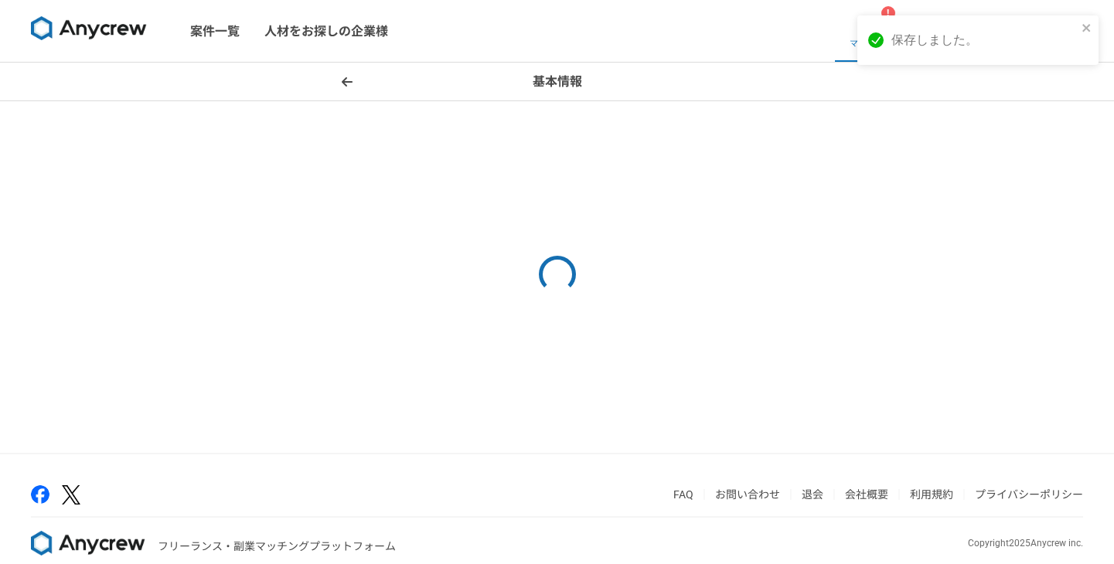
select select "2"
select select "13"
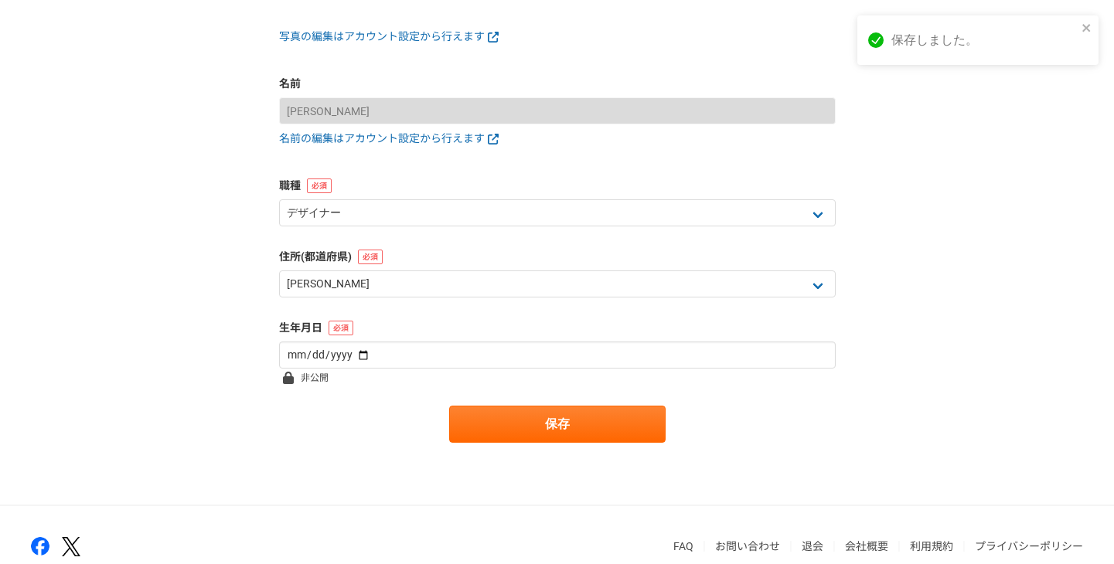
scroll to position [226, 0]
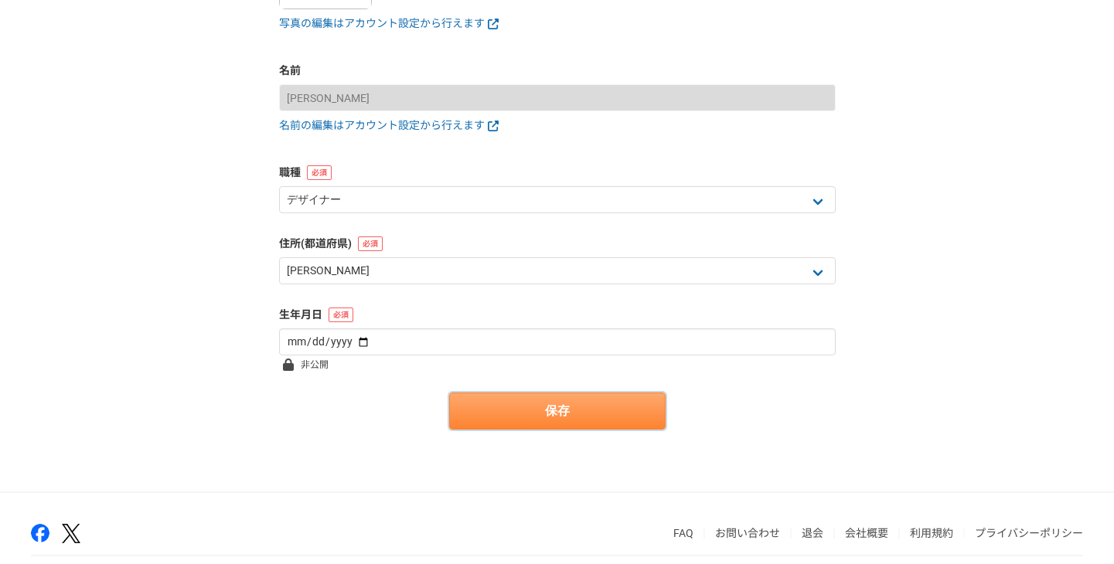
click at [487, 404] on button "保存" at bounding box center [557, 411] width 216 height 37
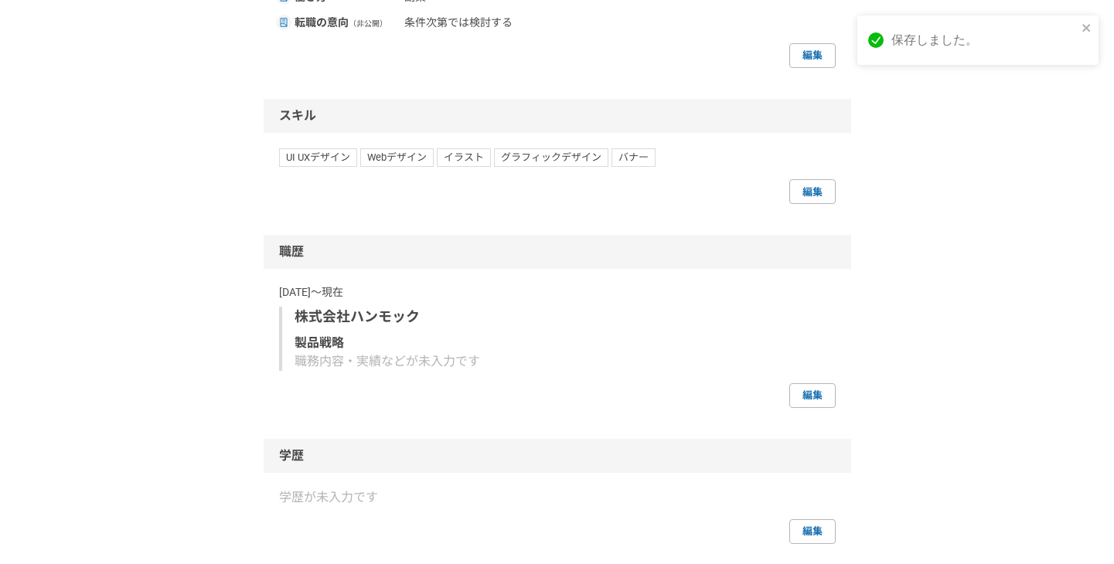
scroll to position [915, 0]
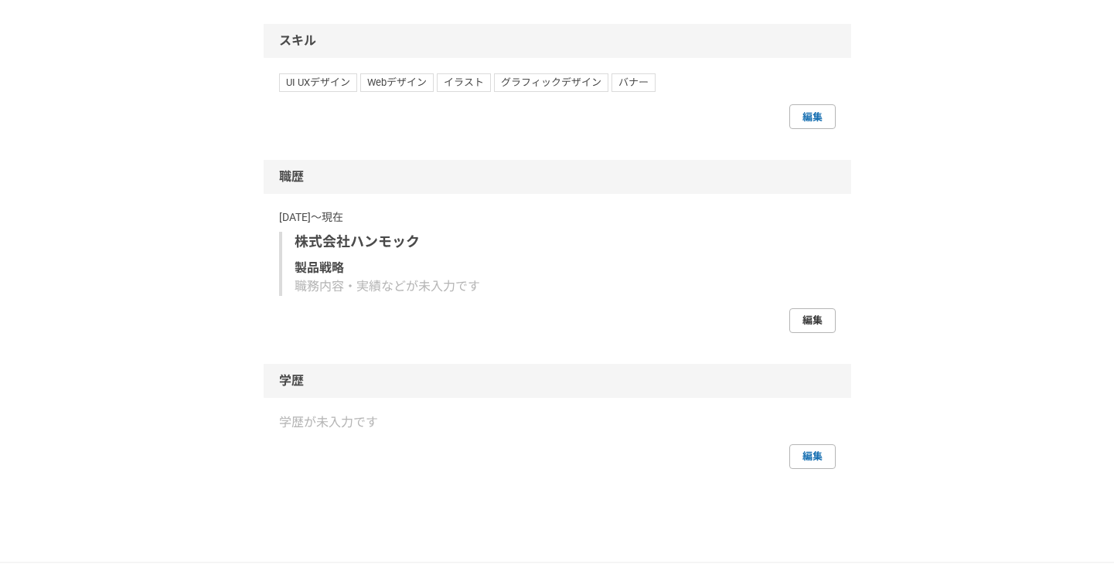
click at [820, 326] on link "編集" at bounding box center [812, 320] width 46 height 25
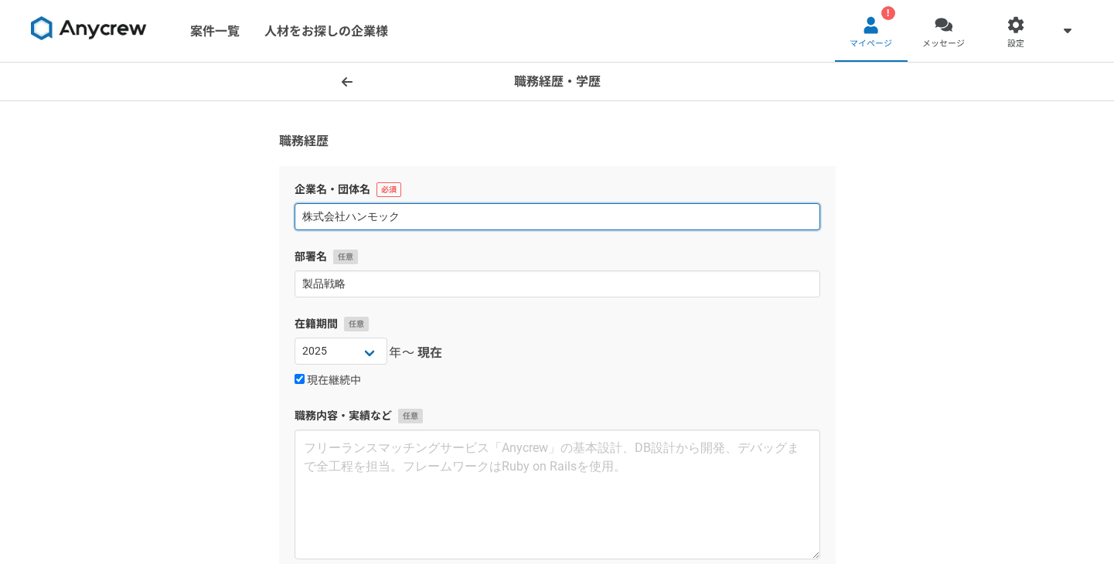
click at [419, 224] on input "株式会社ハンモック" at bounding box center [558, 216] width 526 height 27
drag, startPoint x: 433, startPoint y: 227, endPoint x: 274, endPoint y: 224, distance: 159.3
click at [274, 225] on section "職務経歴 企業名・団体名 株式会社ハンモック 部署名 製品戦略 在籍期間 2025 2024 2023 2022 2021 2020 2019 2018 20…" at bounding box center [558, 445] width 588 height 626
drag, startPoint x: 431, startPoint y: 217, endPoint x: 273, endPoint y: 213, distance: 157.8
click at [273, 213] on section "職務経歴 企業名・団体名 株式会社ハンモック 部署名 製品戦略 在籍期間 2025 2024 2023 2022 2021 2020 2019 2018 20…" at bounding box center [558, 445] width 588 height 626
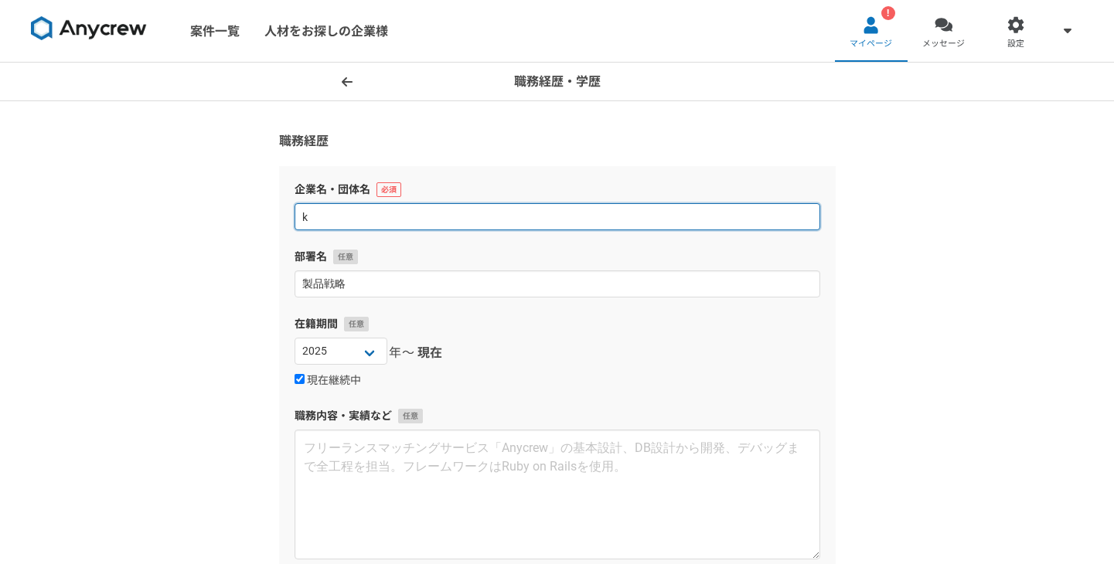
type input "か"
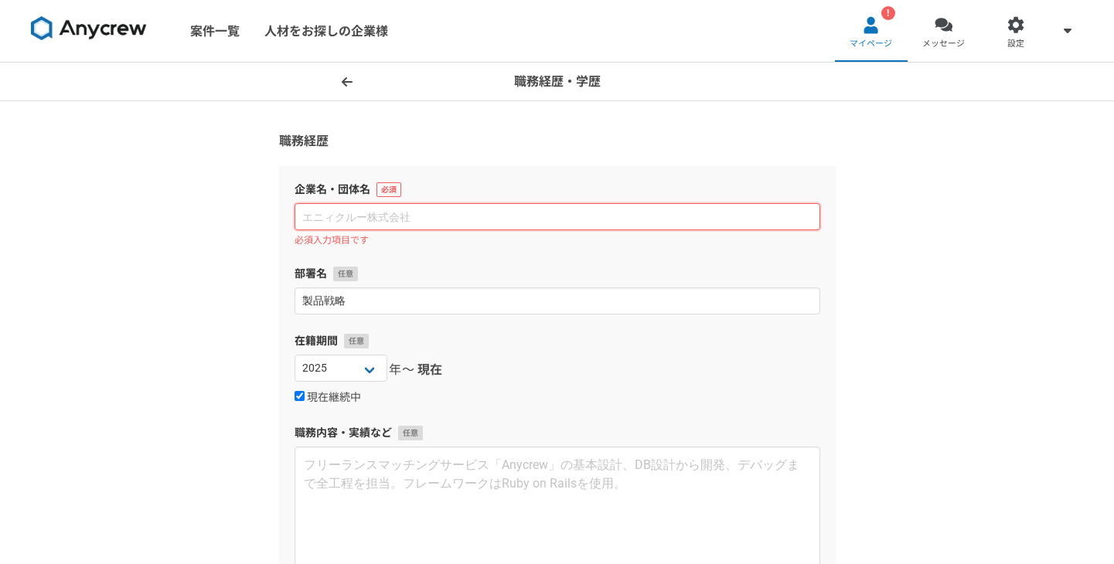
type input "株式会社ハンモック"
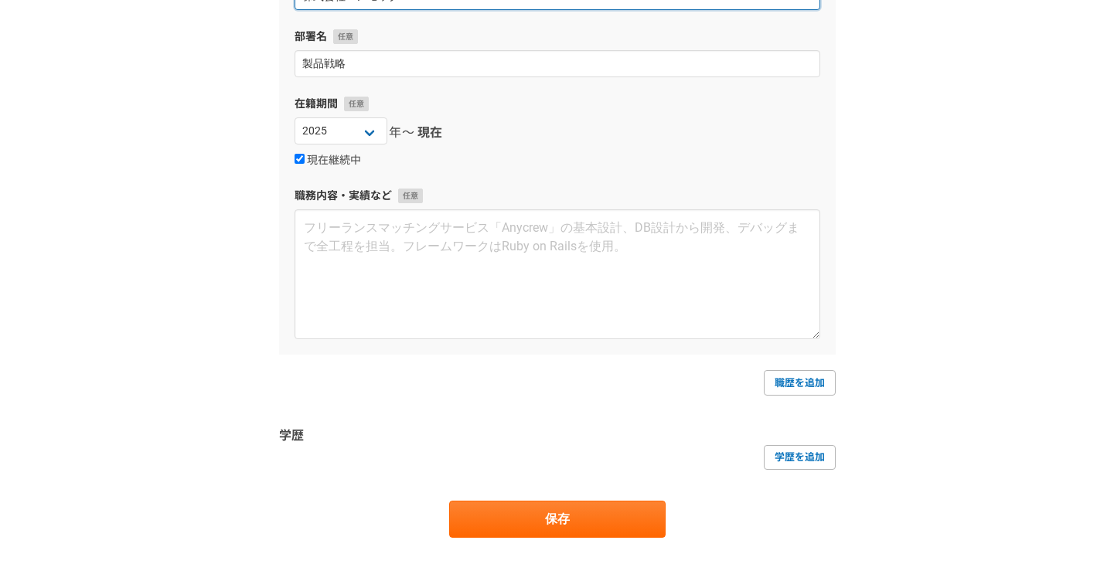
scroll to position [390, 0]
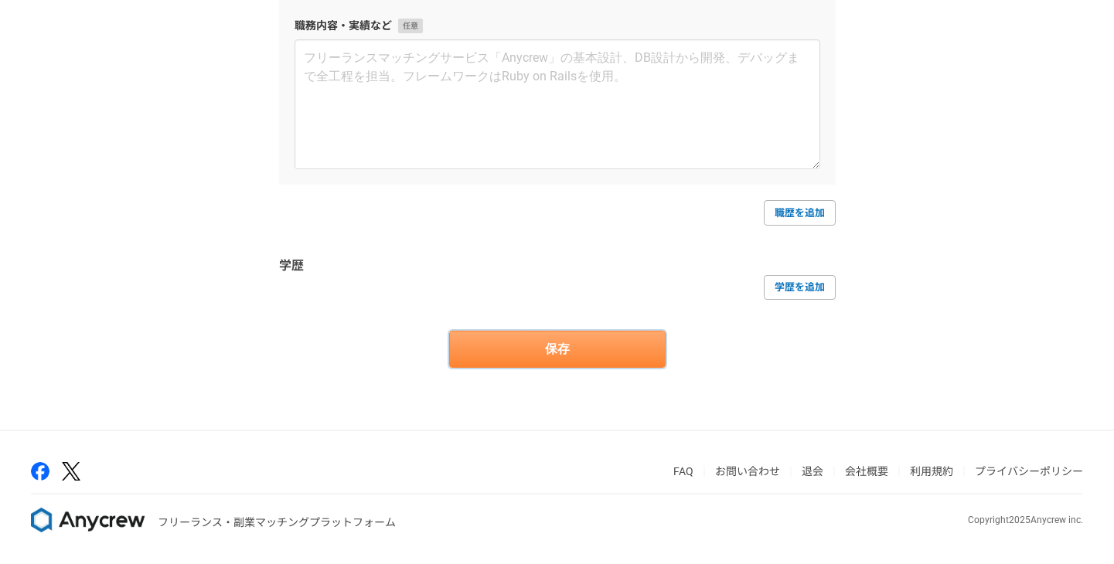
click at [506, 357] on button "保存" at bounding box center [557, 349] width 216 height 37
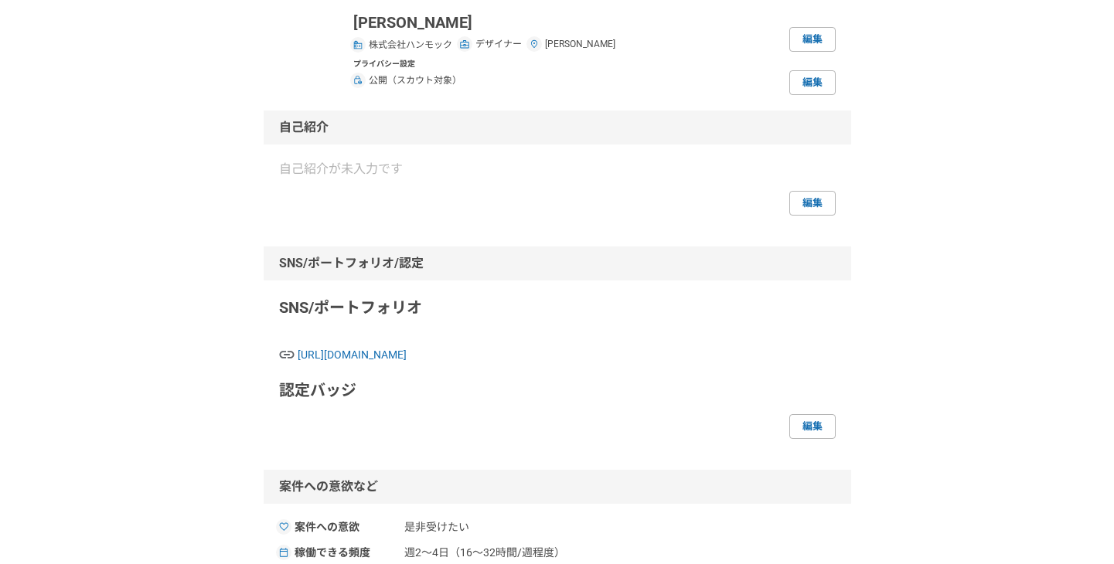
scroll to position [25, 0]
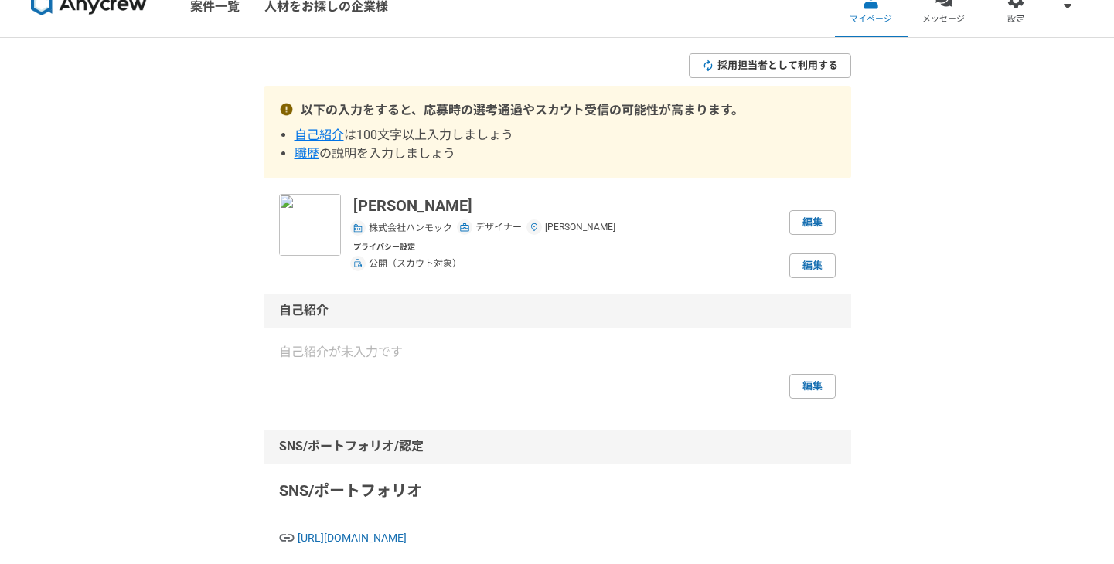
click at [734, 60] on span "採用担当者として利用する" at bounding box center [777, 65] width 121 height 15
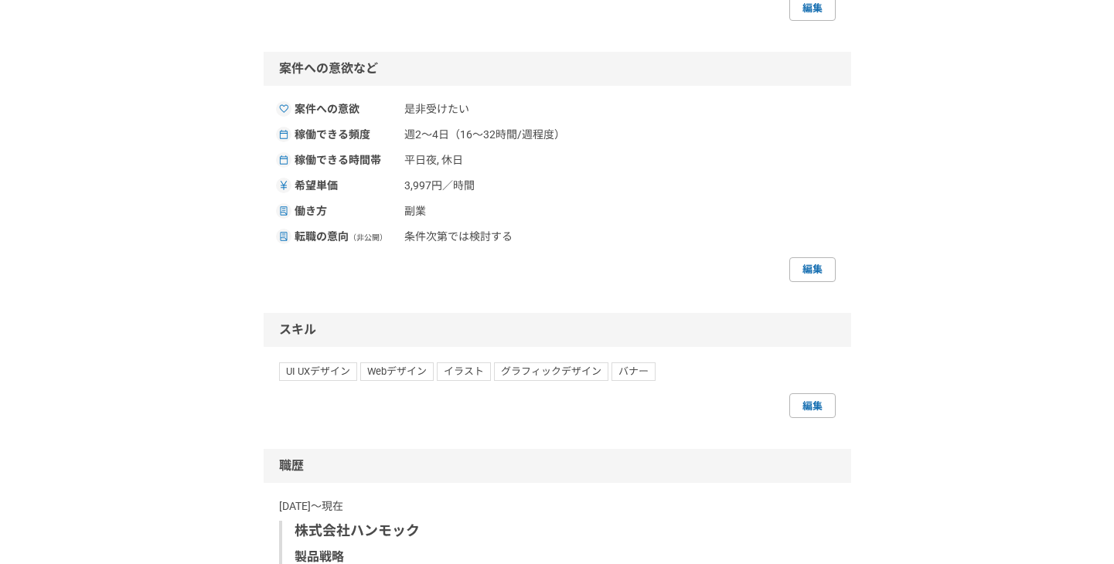
scroll to position [1047, 0]
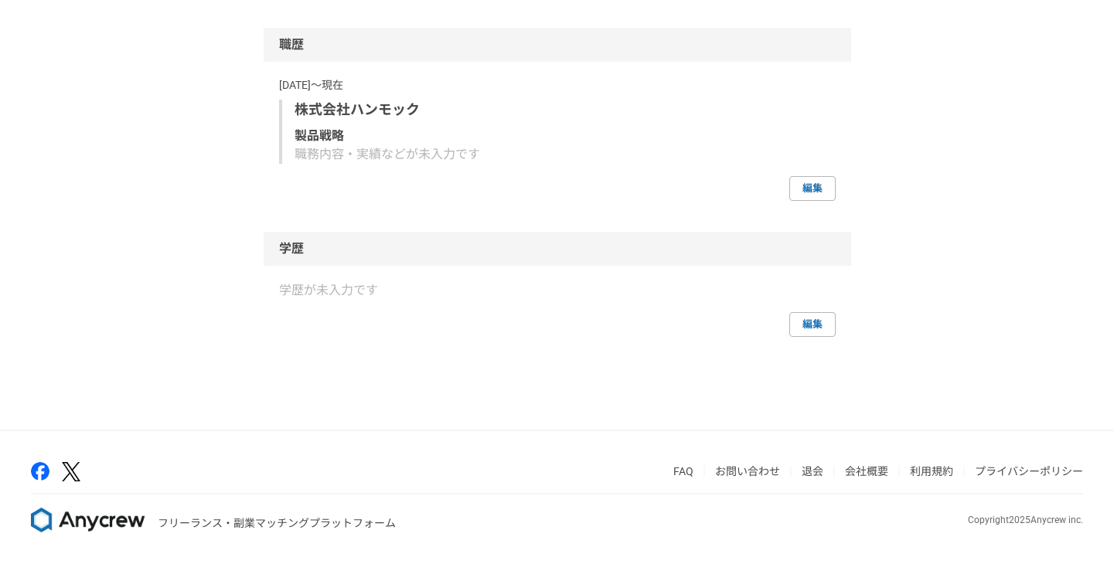
click at [860, 469] on link "会社概要" at bounding box center [866, 471] width 43 height 12
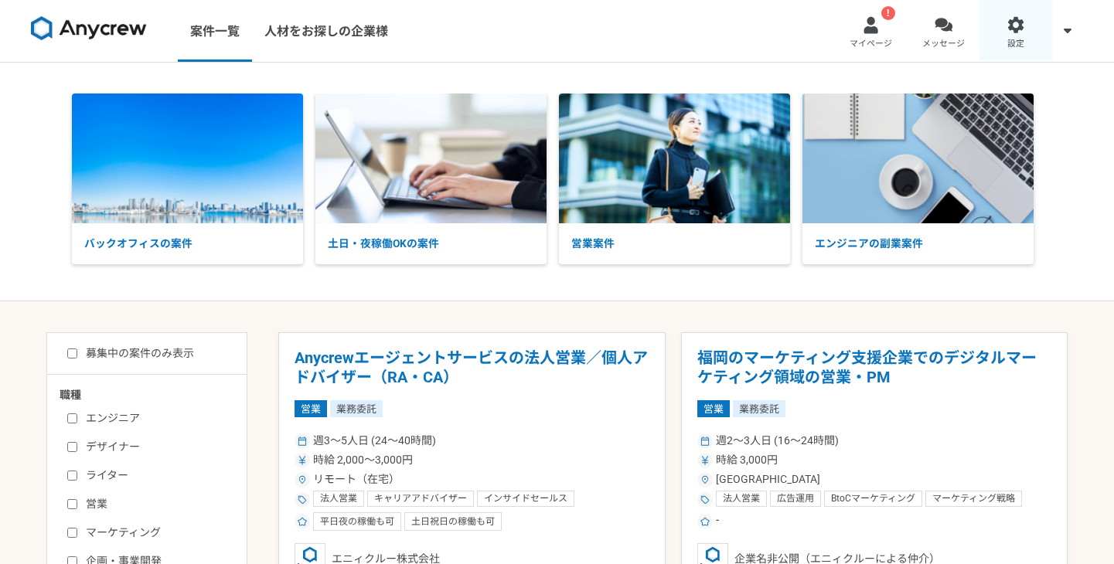
click at [1010, 30] on div at bounding box center [1016, 25] width 18 height 18
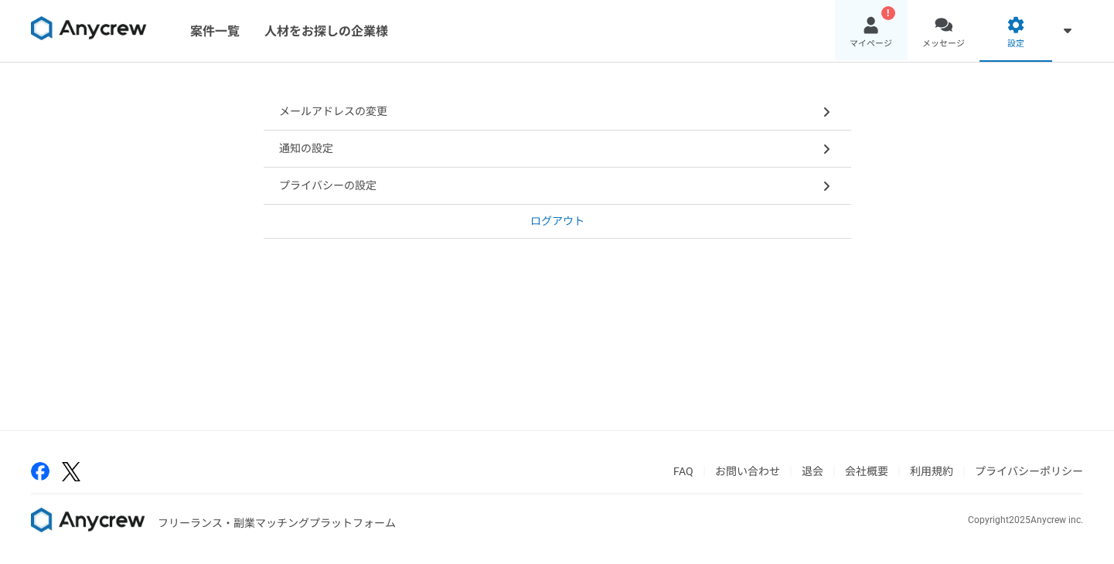
click at [852, 29] on link "! マイページ" at bounding box center [871, 31] width 73 height 62
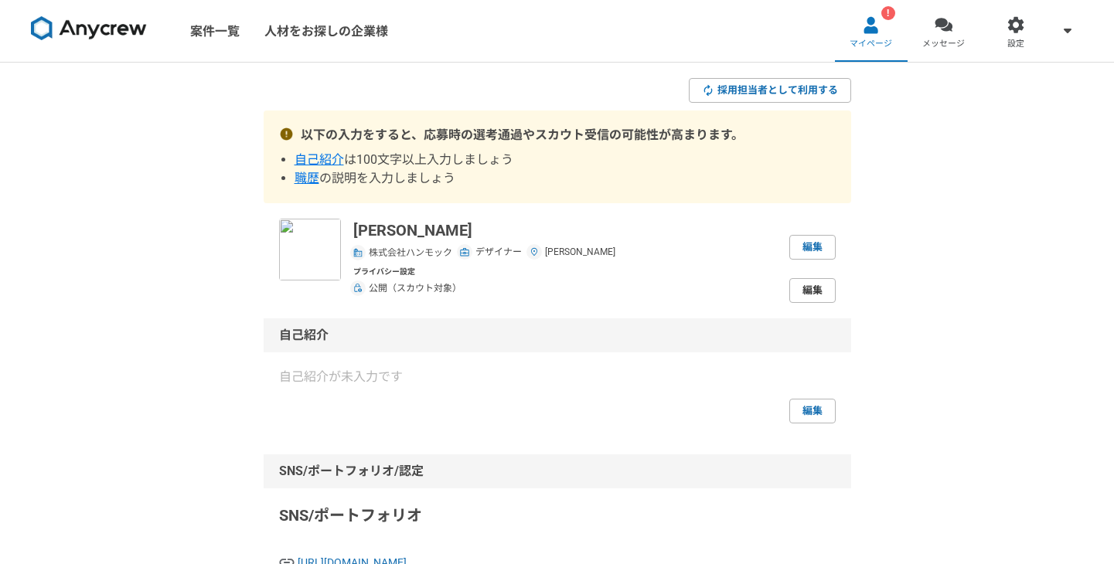
click at [802, 286] on link "編集" at bounding box center [812, 290] width 46 height 25
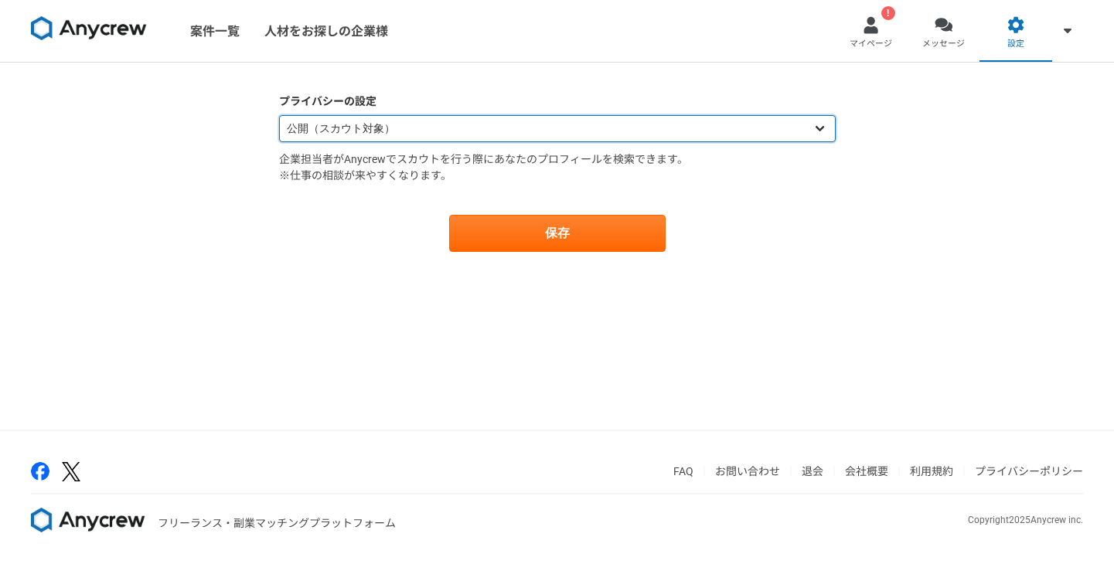
click at [503, 135] on select "公開（スカウト対象） 非公開（スカウト対象外）" at bounding box center [557, 128] width 557 height 27
select select "closed"
click at [279, 115] on select "公開（スカウト対象） 非公開（スカウト対象外）" at bounding box center [557, 128] width 557 height 27
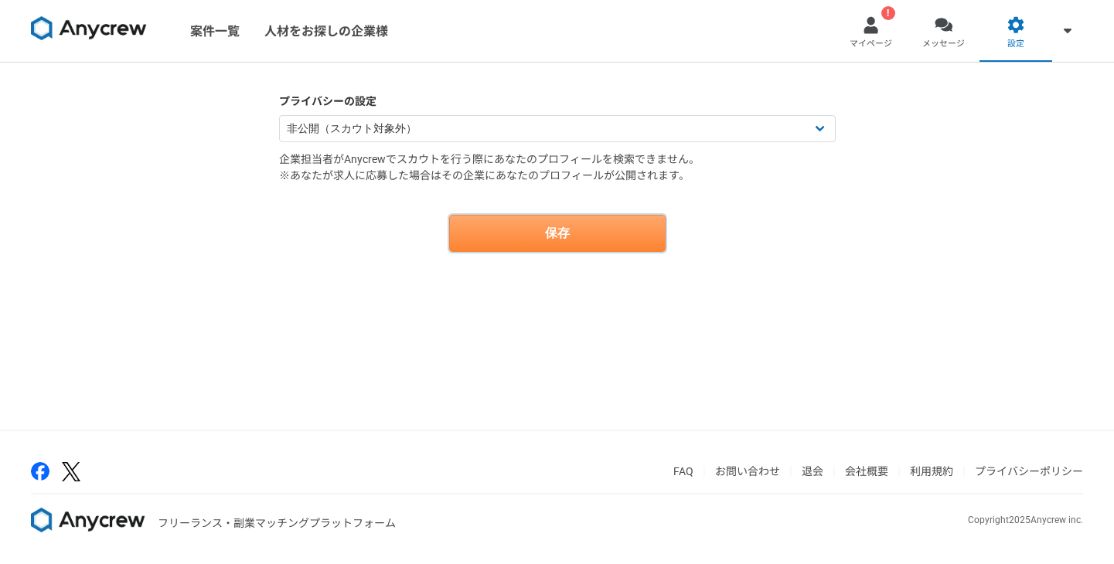
click at [533, 232] on button "保存" at bounding box center [557, 233] width 216 height 37
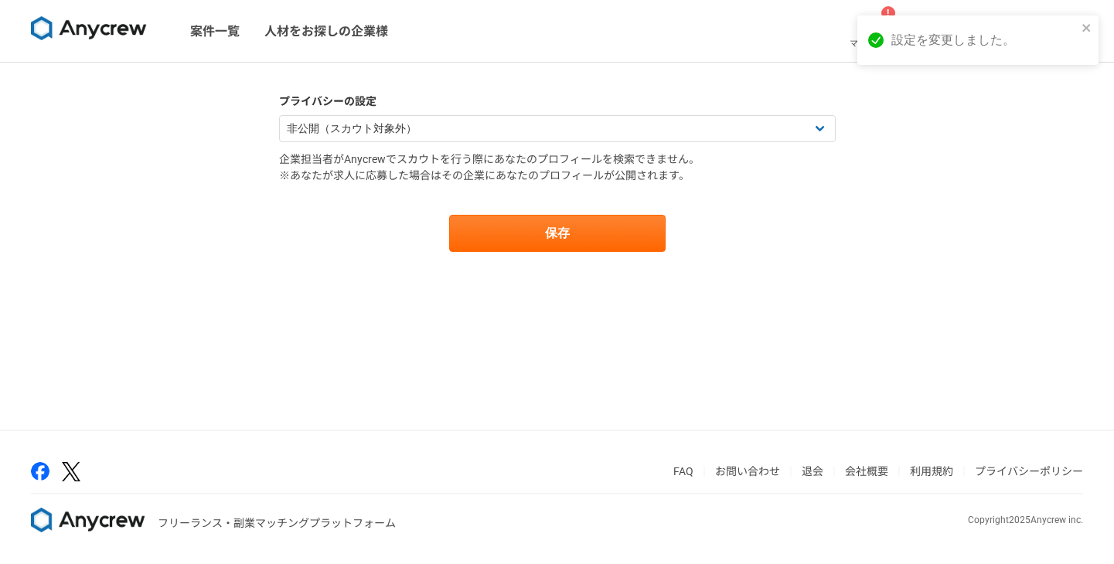
click at [503, 326] on div "プライバシーの設定 公開（スカウト対象） 非公開（スカウト対象外） 企業担当者がAnycrewでスカウトを行う際にあなたのプロフィールを検索できません。 ※あ…" at bounding box center [557, 246] width 1114 height 367
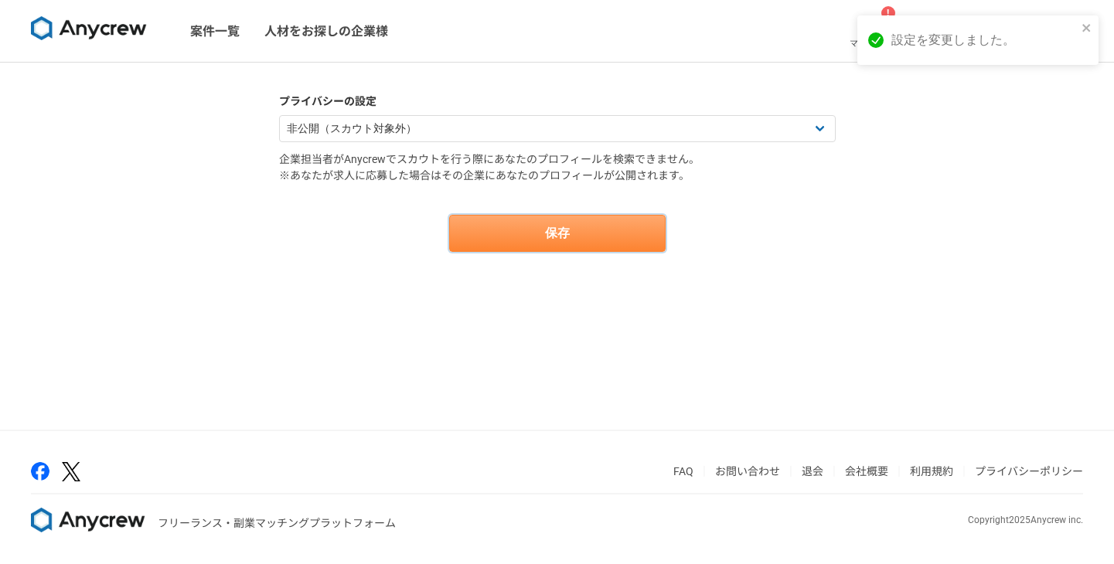
click at [529, 250] on button "保存" at bounding box center [557, 233] width 216 height 37
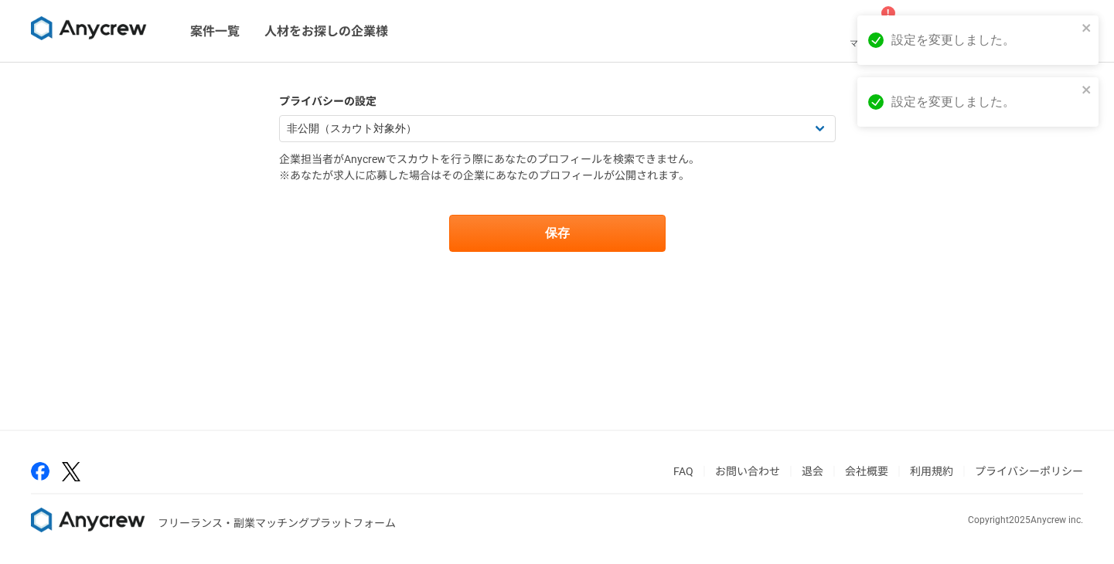
click at [1094, 81] on div "設定を変更しました。" at bounding box center [977, 101] width 241 height 49
click at [1092, 31] on icon "close" at bounding box center [1087, 28] width 11 height 12
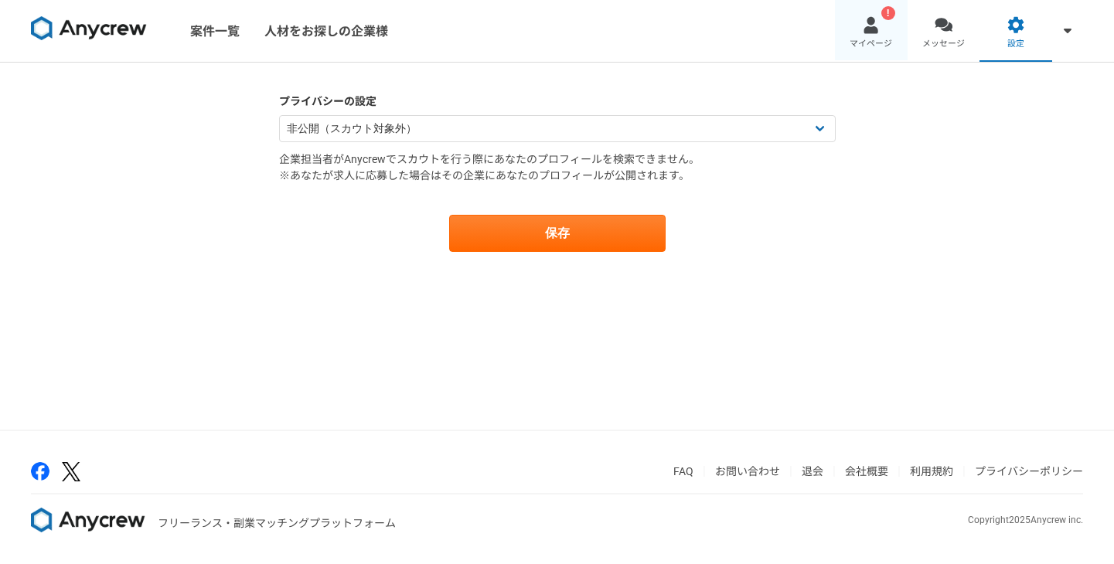
click at [887, 41] on span "マイページ" at bounding box center [871, 44] width 43 height 12
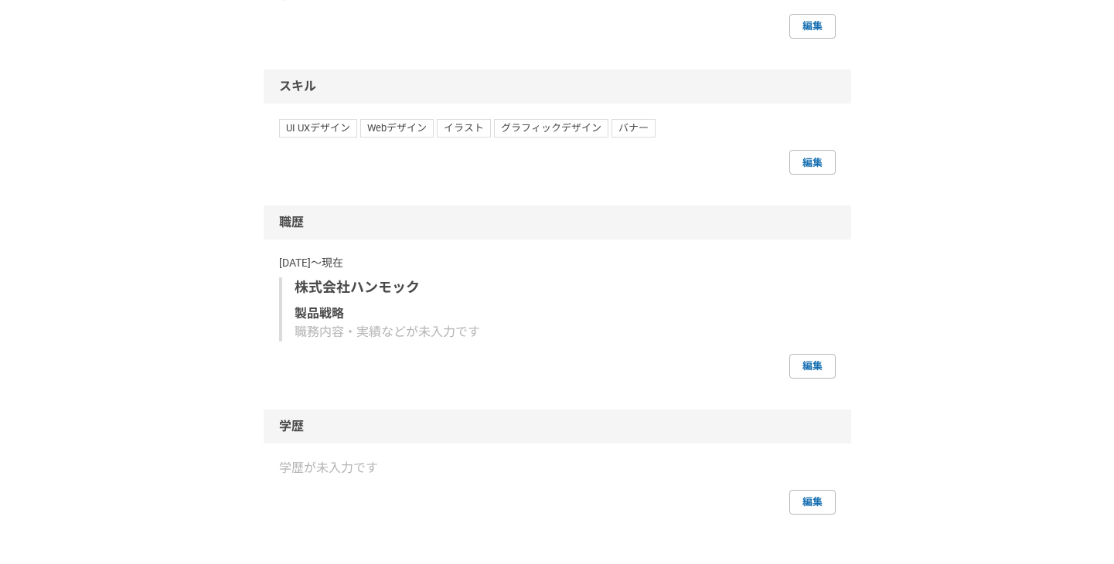
scroll to position [1030, 0]
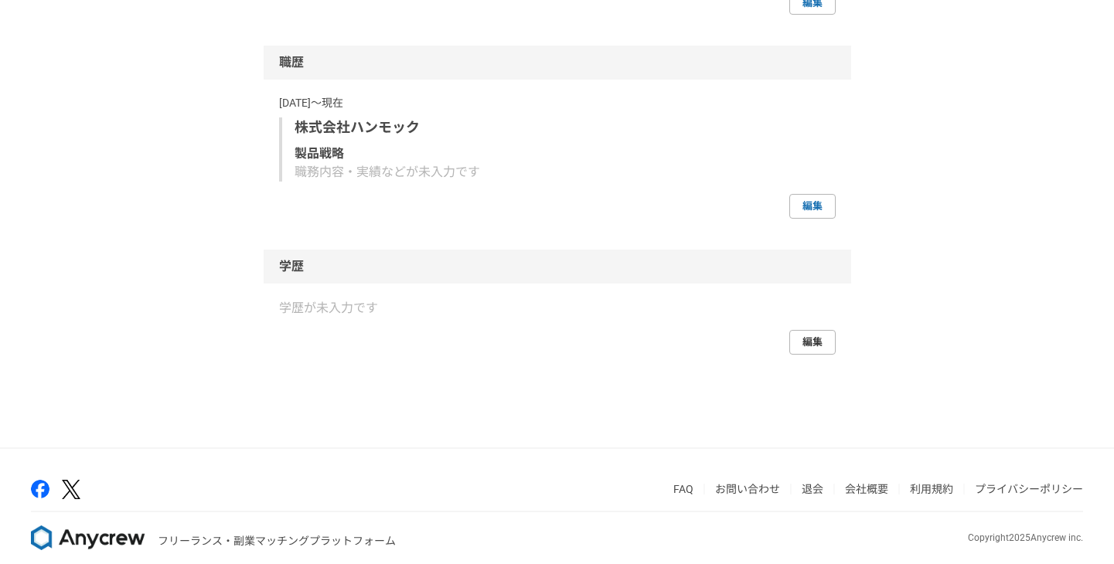
click at [822, 346] on link "編集" at bounding box center [812, 342] width 46 height 25
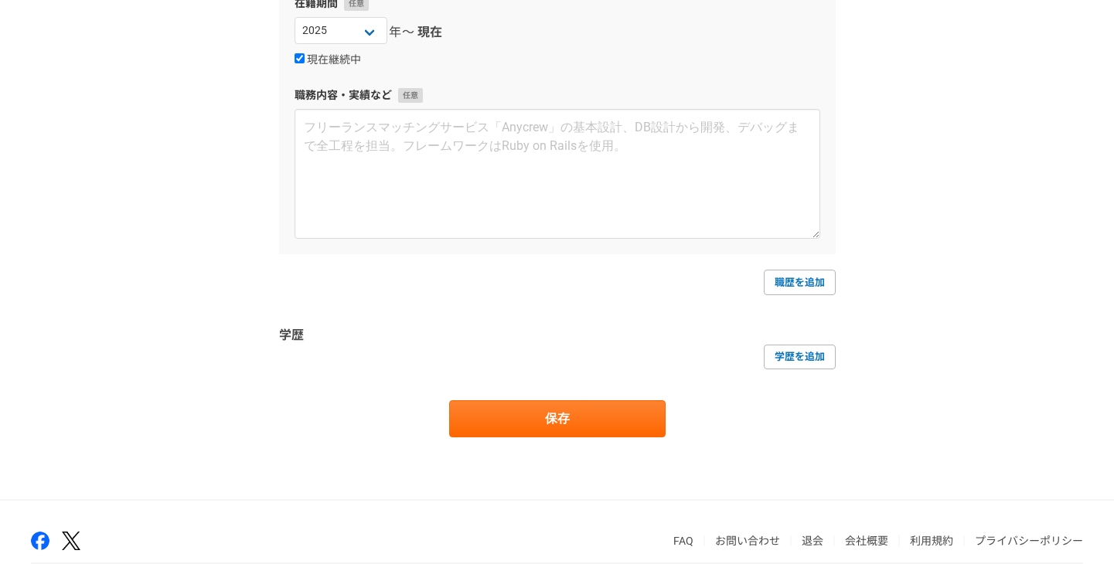
scroll to position [390, 0]
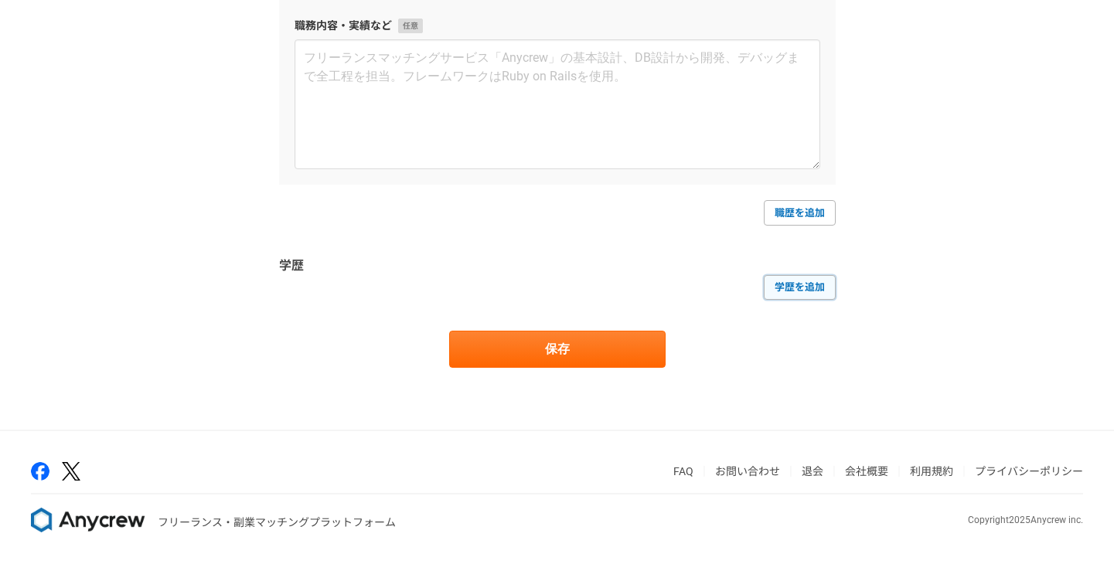
click at [795, 289] on link "学歴を追加" at bounding box center [800, 287] width 72 height 25
select select
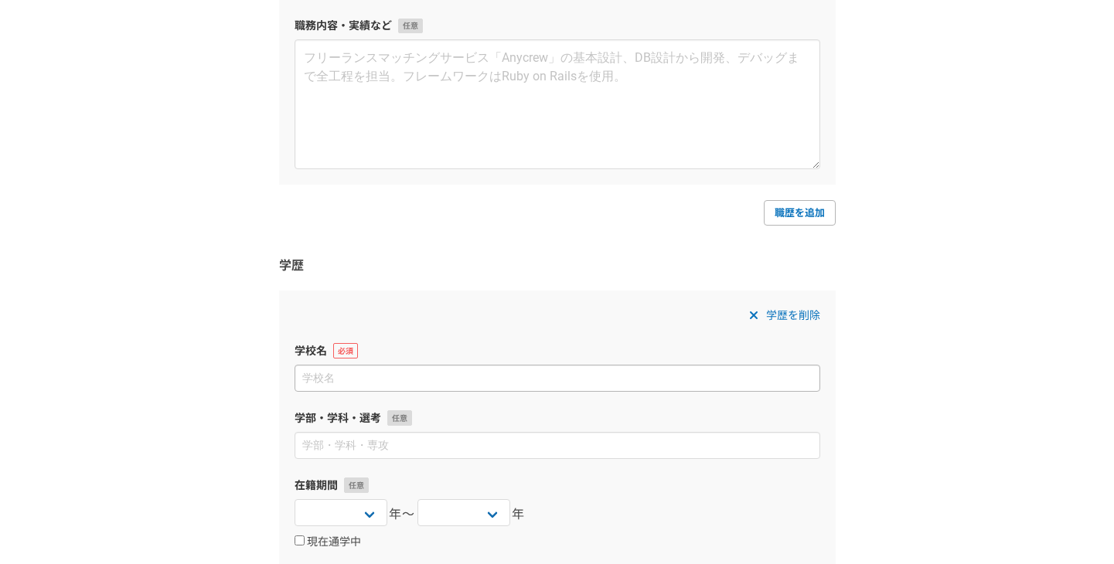
click at [465, 373] on input at bounding box center [558, 378] width 526 height 27
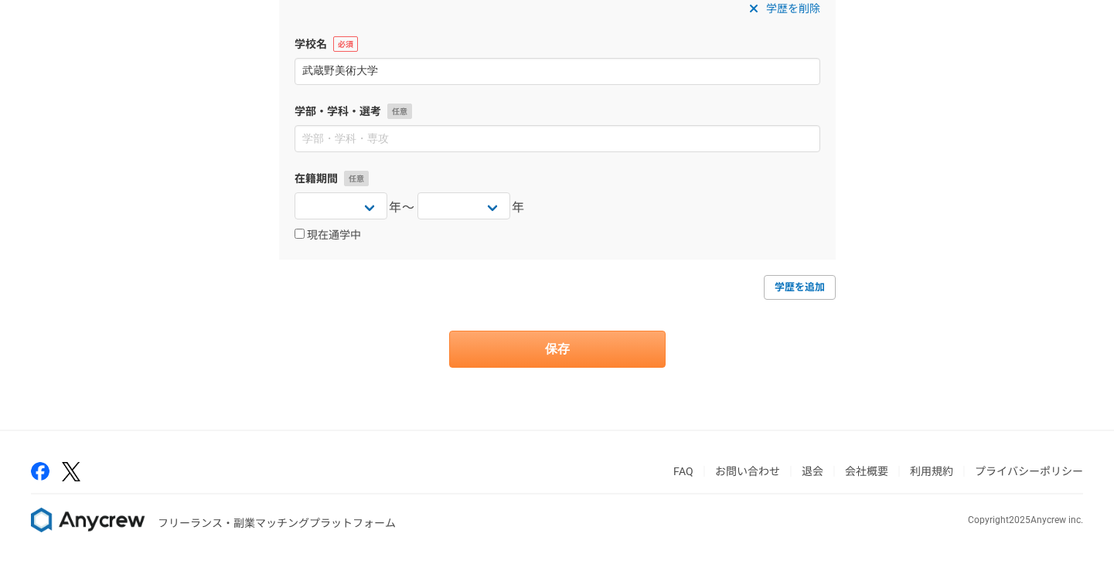
type input "武蔵野美術大学"
click at [608, 353] on button "保存" at bounding box center [557, 349] width 216 height 37
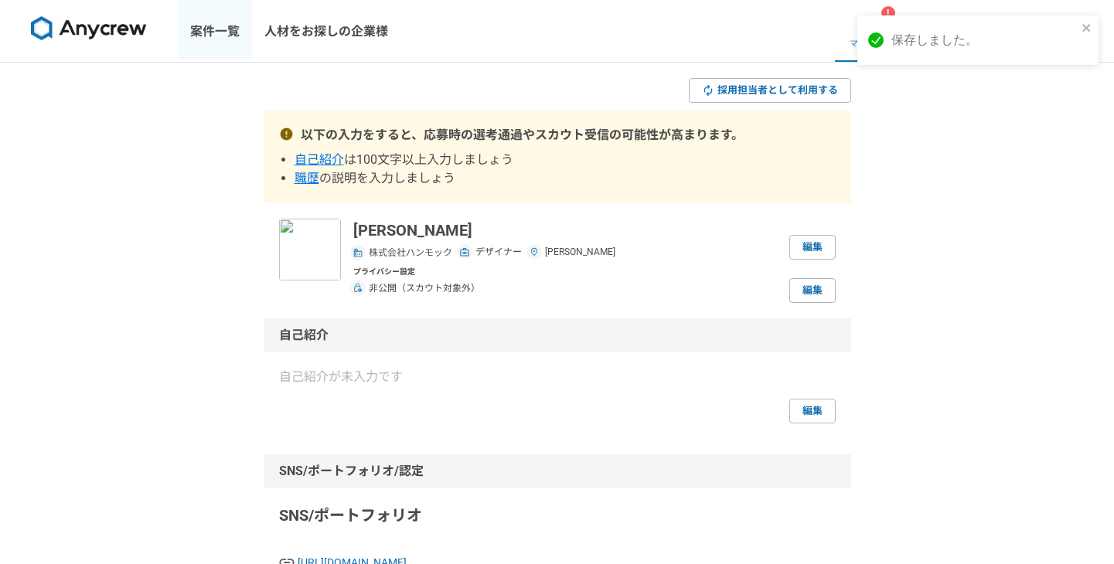
click at [227, 34] on link "案件一覧" at bounding box center [215, 31] width 74 height 62
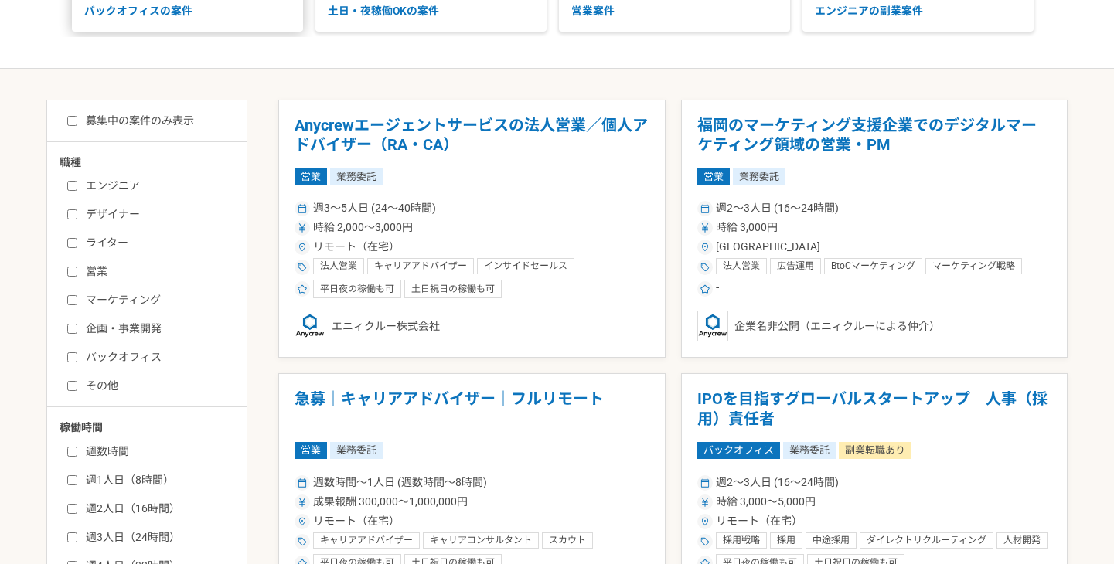
scroll to position [307, 0]
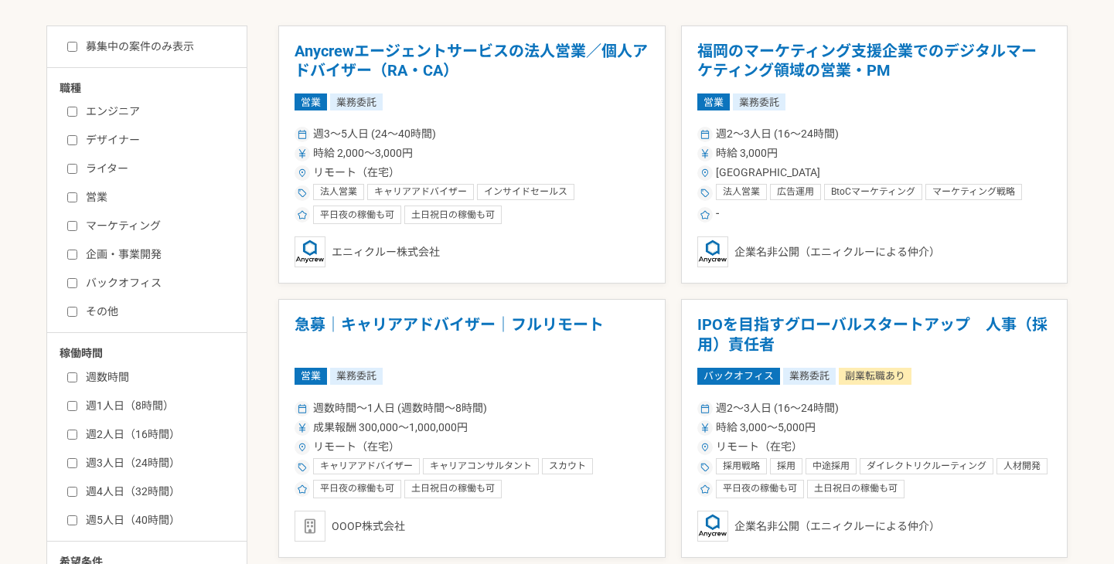
click at [128, 132] on label "デザイナー" at bounding box center [156, 140] width 178 height 16
click at [77, 135] on input "デザイナー" at bounding box center [72, 140] width 10 height 10
checkbox input "true"
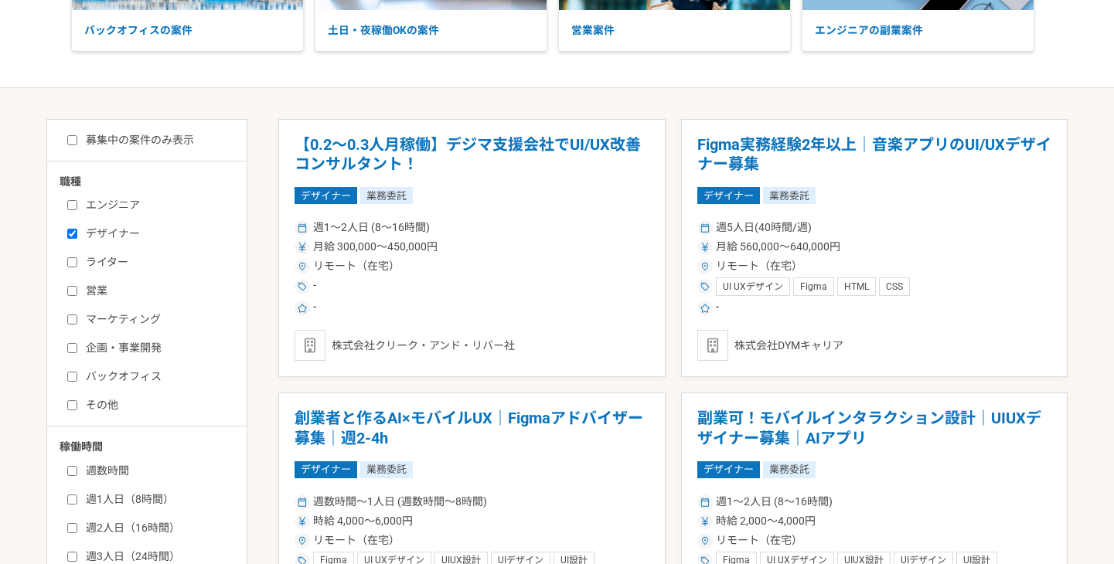
scroll to position [214, 0]
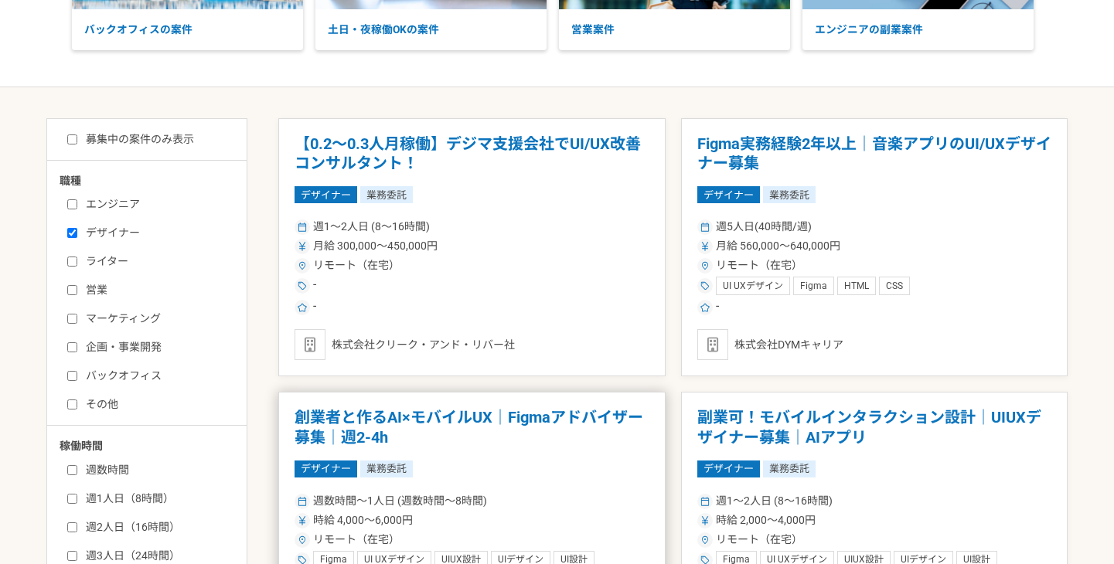
click at [577, 470] on div "デザイナー 業務委託" at bounding box center [472, 469] width 355 height 17
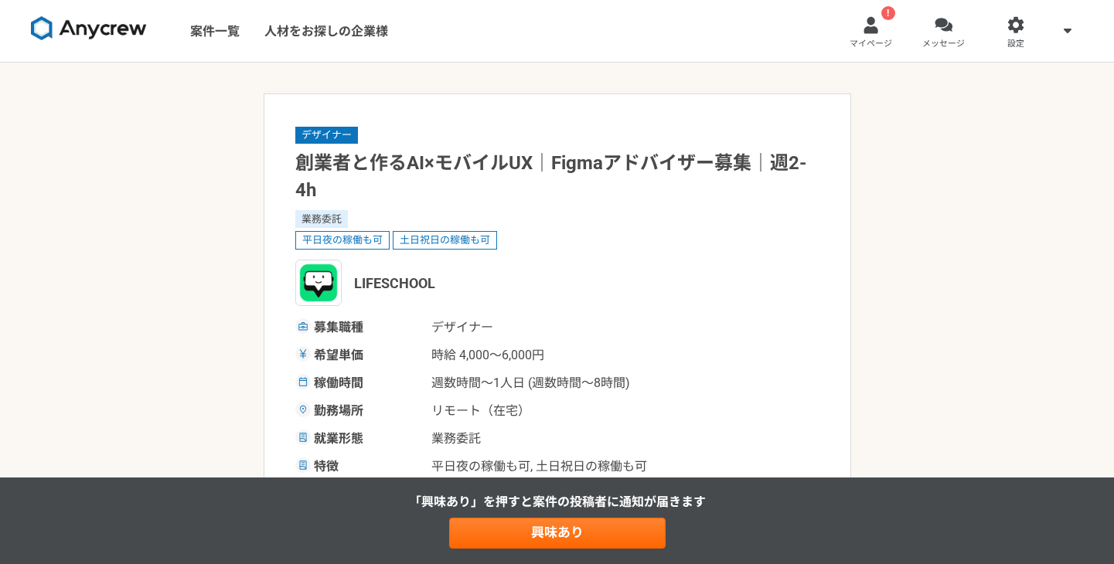
click at [95, 22] on img at bounding box center [89, 28] width 116 height 25
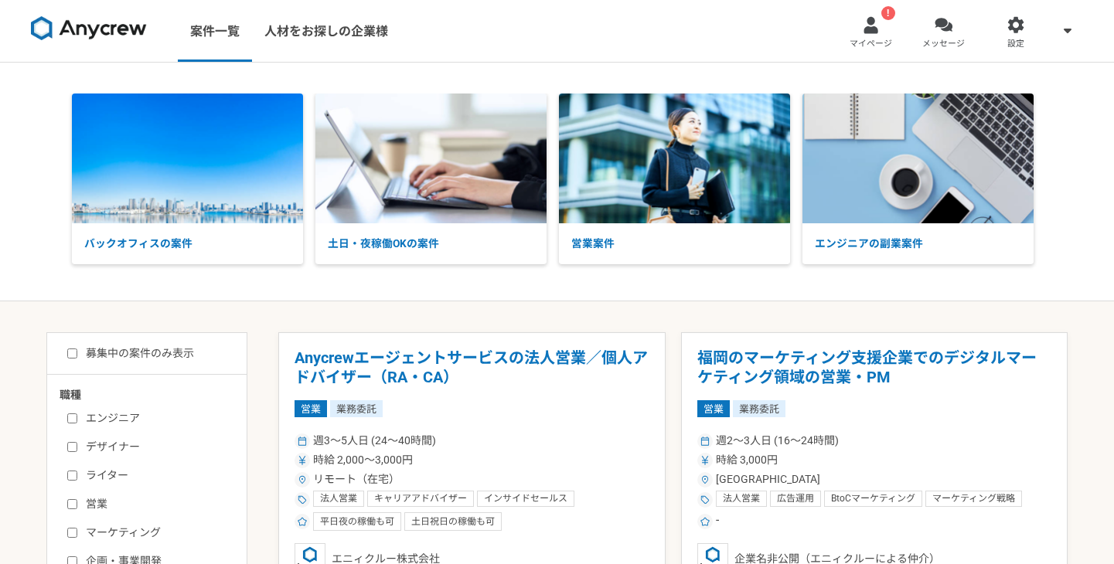
click at [191, 356] on label "募集中の案件のみ表示" at bounding box center [130, 354] width 127 height 16
click at [77, 356] on input "募集中の案件のみ表示" at bounding box center [72, 354] width 10 height 10
checkbox input "true"
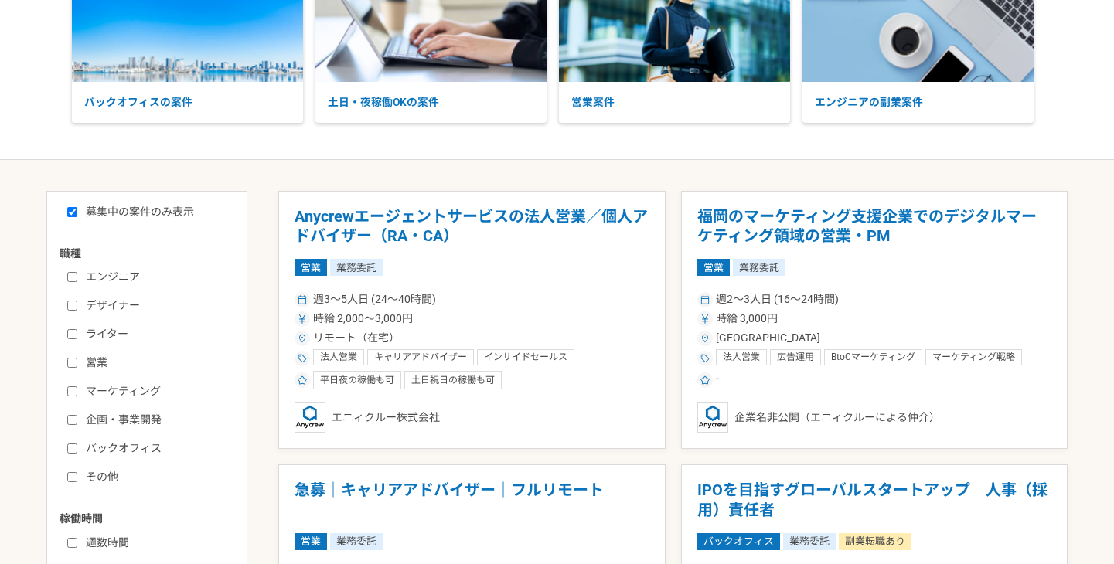
scroll to position [114, 0]
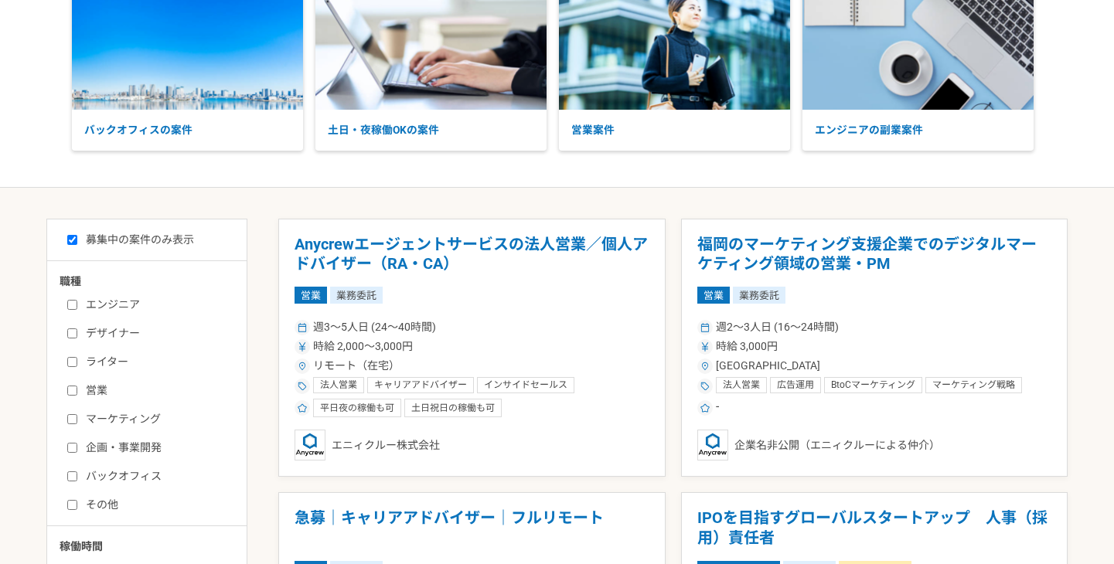
click at [128, 333] on label "デザイナー" at bounding box center [156, 333] width 178 height 16
click at [77, 333] on input "デザイナー" at bounding box center [72, 334] width 10 height 10
checkbox input "true"
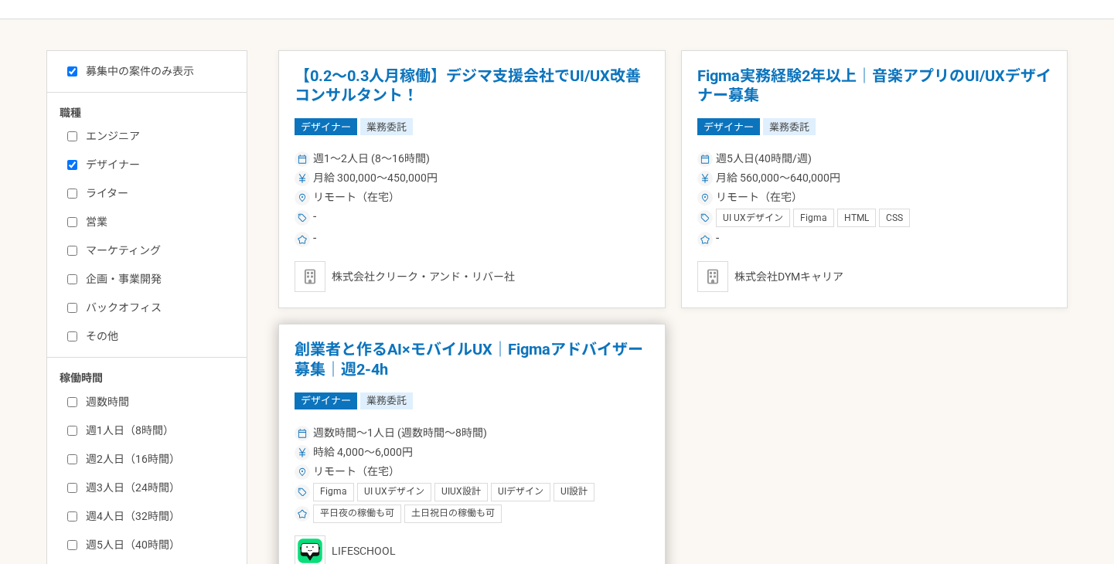
scroll to position [287, 0]
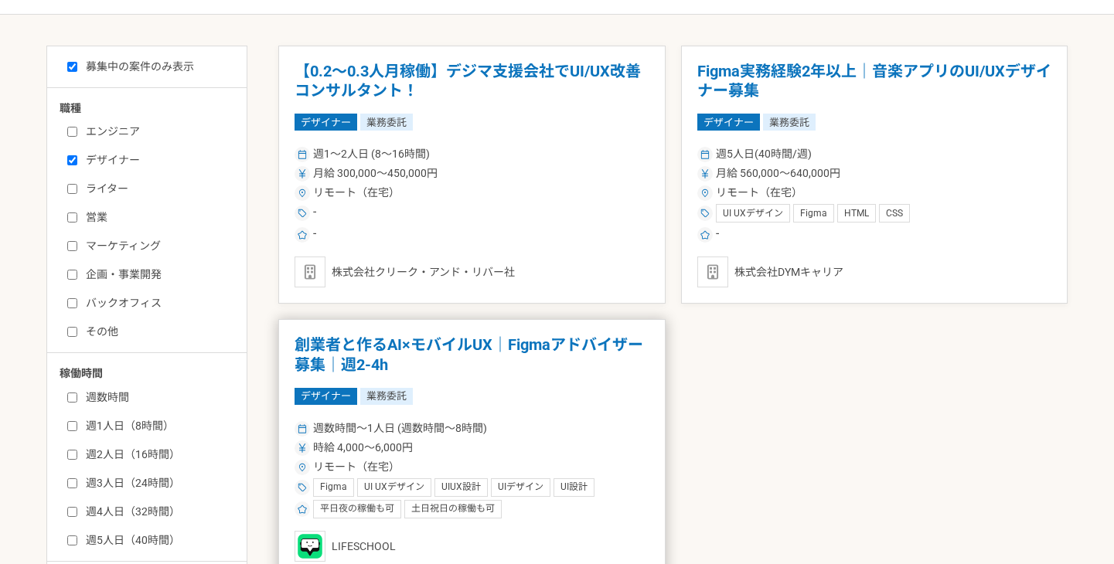
click at [626, 396] on div "デザイナー 業務委託" at bounding box center [472, 396] width 355 height 17
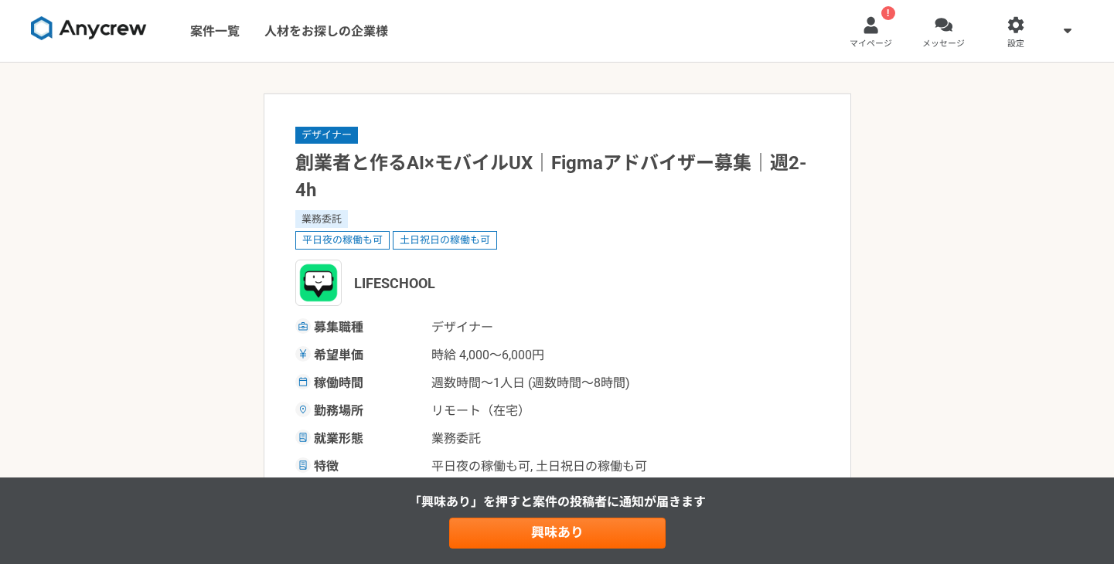
click at [625, 401] on div "募集職種 デザイナー 希望単価 時給 4,000〜6,000円 稼働時間 週数時間〜1人日 (週数時間〜8時間) 勤務場所 リモート（在宅） 就業形態 業務委…" at bounding box center [557, 398] width 524 height 158
click at [998, 32] on link "設定" at bounding box center [1015, 31] width 73 height 62
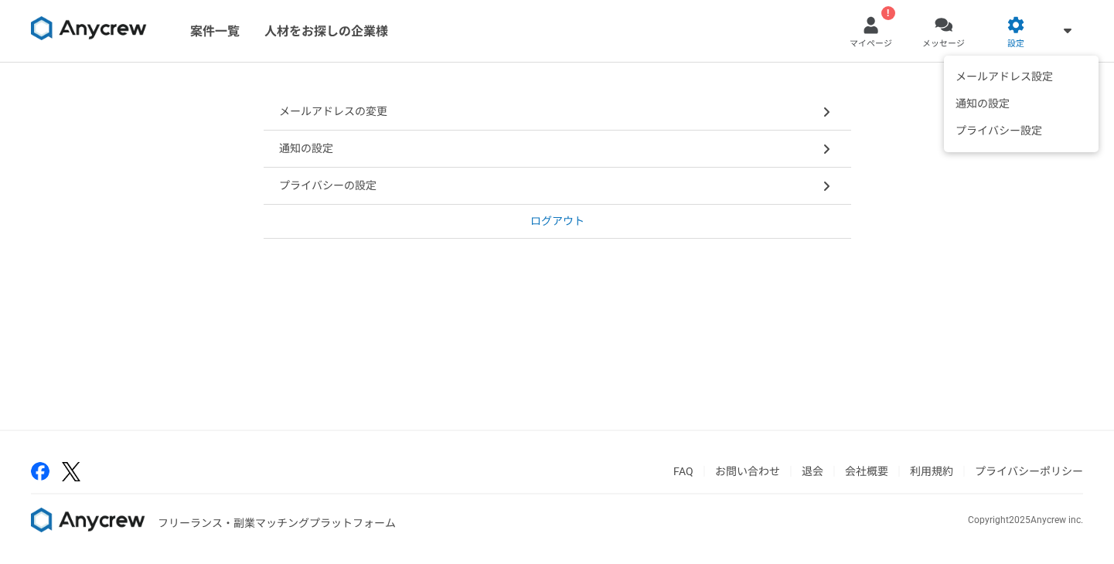
click at [1070, 33] on icon at bounding box center [1068, 30] width 8 height 12
click at [964, 38] on link "メッセージ" at bounding box center [944, 31] width 73 height 62
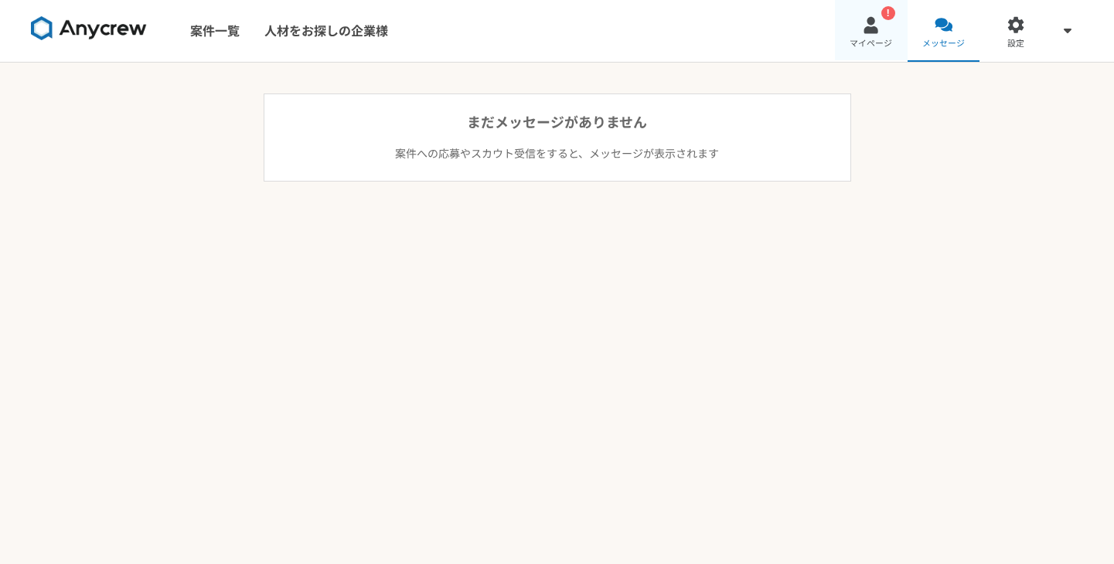
click at [884, 48] on span "マイページ" at bounding box center [871, 44] width 43 height 12
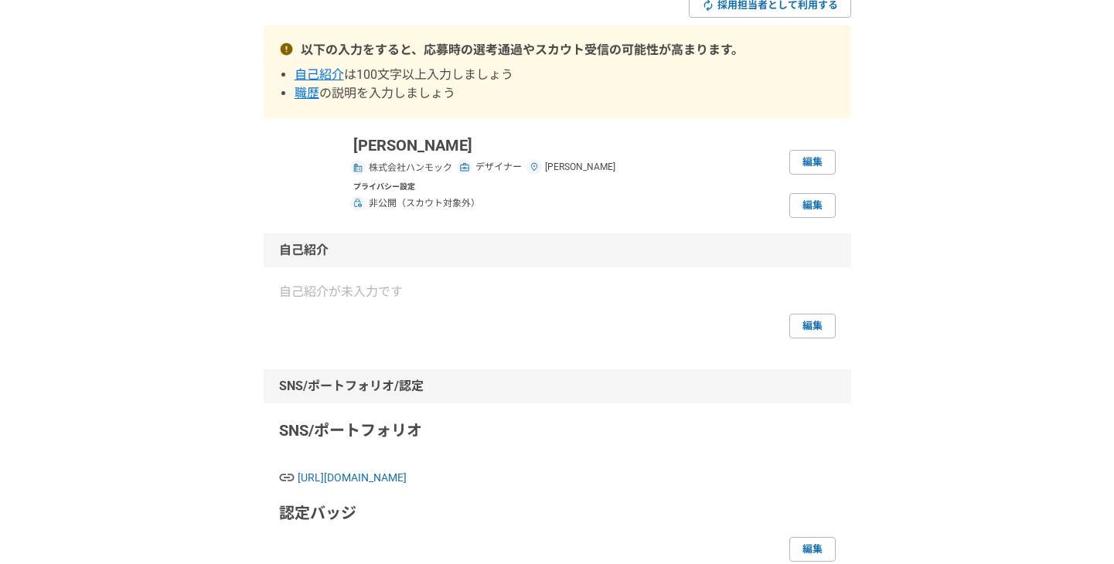
scroll to position [131, 0]
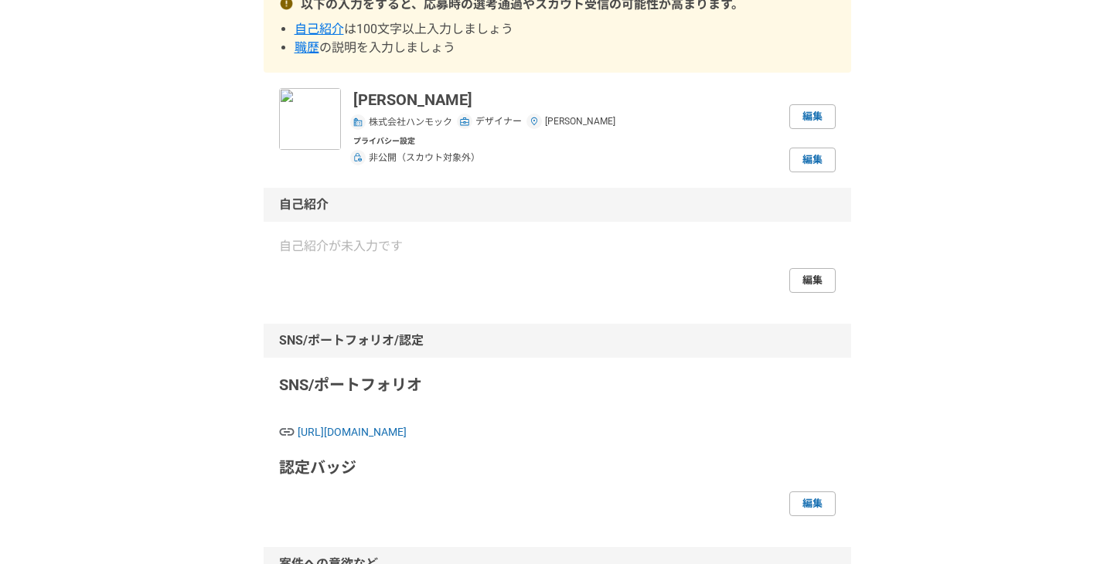
click at [823, 282] on link "編集" at bounding box center [812, 280] width 46 height 25
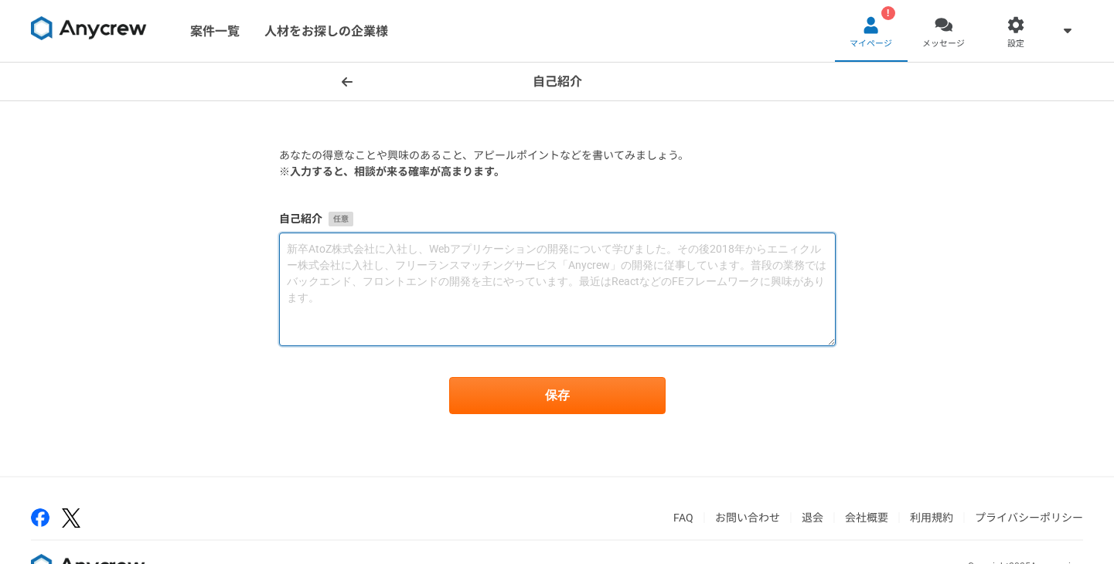
click at [567, 272] on textarea at bounding box center [557, 290] width 557 height 114
click at [304, 282] on textarea "デザイナー4年目 ・プロダクトデザインが得意です ・グラフィック・イラスト得意です" at bounding box center [557, 290] width 557 height 114
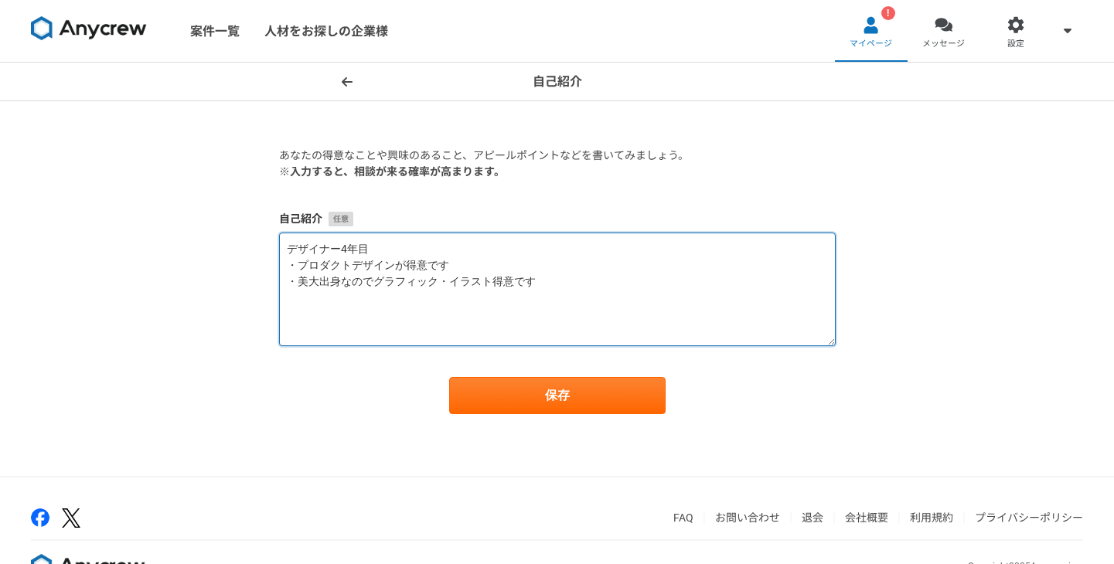
click at [514, 278] on textarea "デザイナー4年目 ・プロダクトデザインが得意です ・美大出身なのでグラフィック・イラスト得意です" at bounding box center [557, 290] width 557 height 114
click at [582, 315] on textarea "デザイナー4年目 ・プロダクトデザインが得意です ・美大出身なのでグラフィック・イラスト得意です" at bounding box center [557, 290] width 557 height 114
click at [488, 277] on textarea "デザイナー4年目 ・プロダクトデザインが得意です ・美大出身なのでグラフィック・イラスト得意です" at bounding box center [557, 290] width 557 height 114
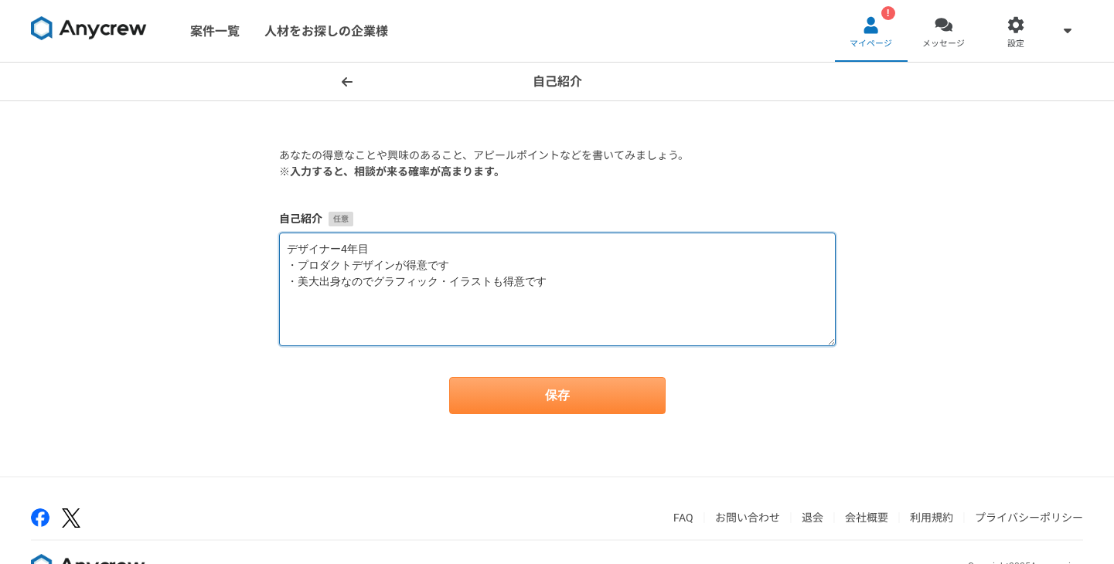
type textarea "デザイナー4年目 ・プロダクトデザインが得意です ・美大出身なのでグラフィック・イラストも得意です"
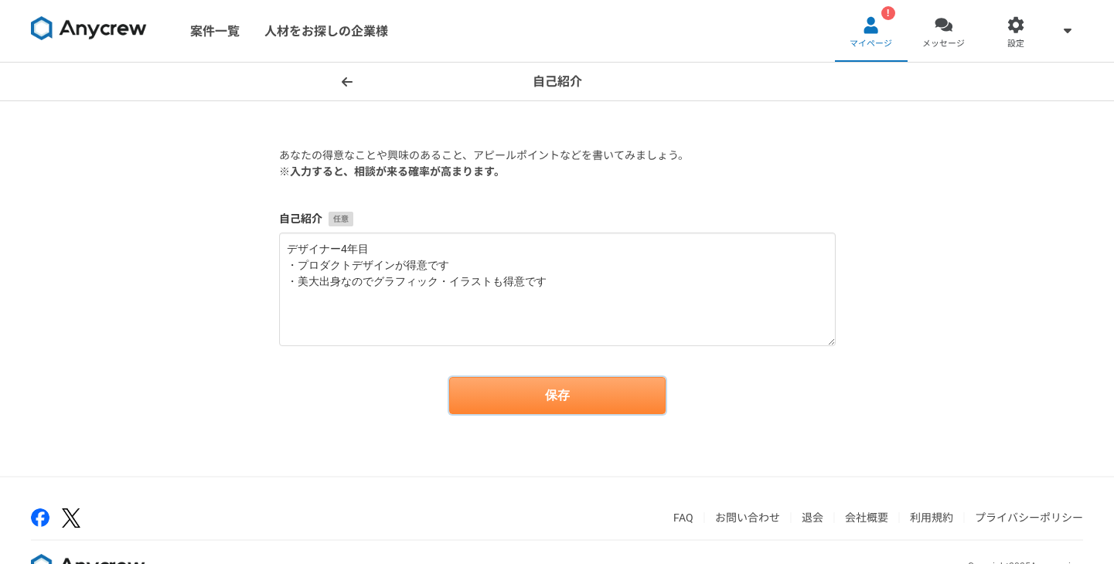
click at [518, 387] on button "保存" at bounding box center [557, 395] width 216 height 37
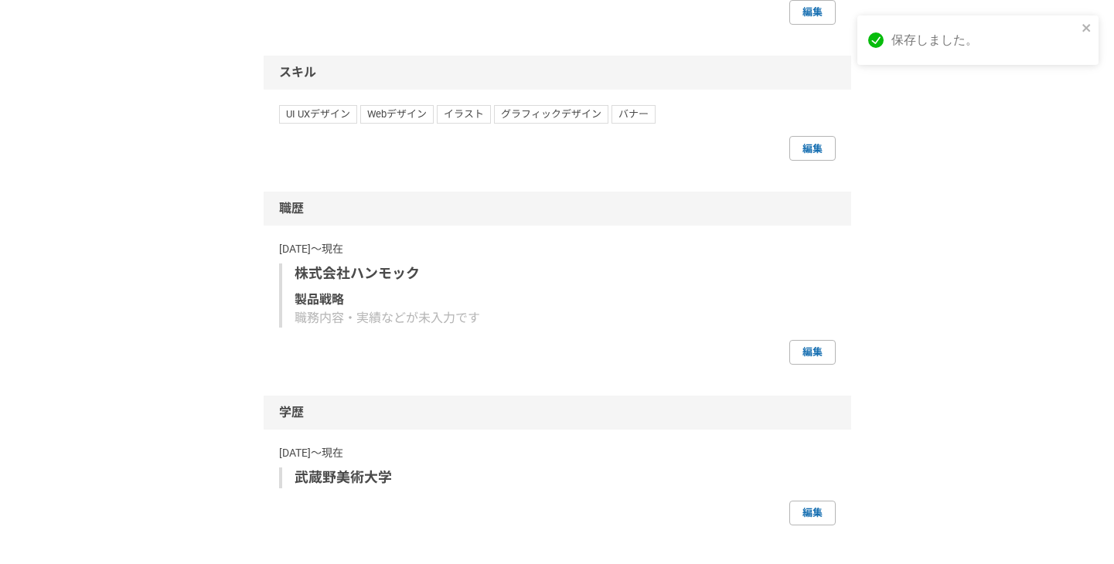
scroll to position [976, 0]
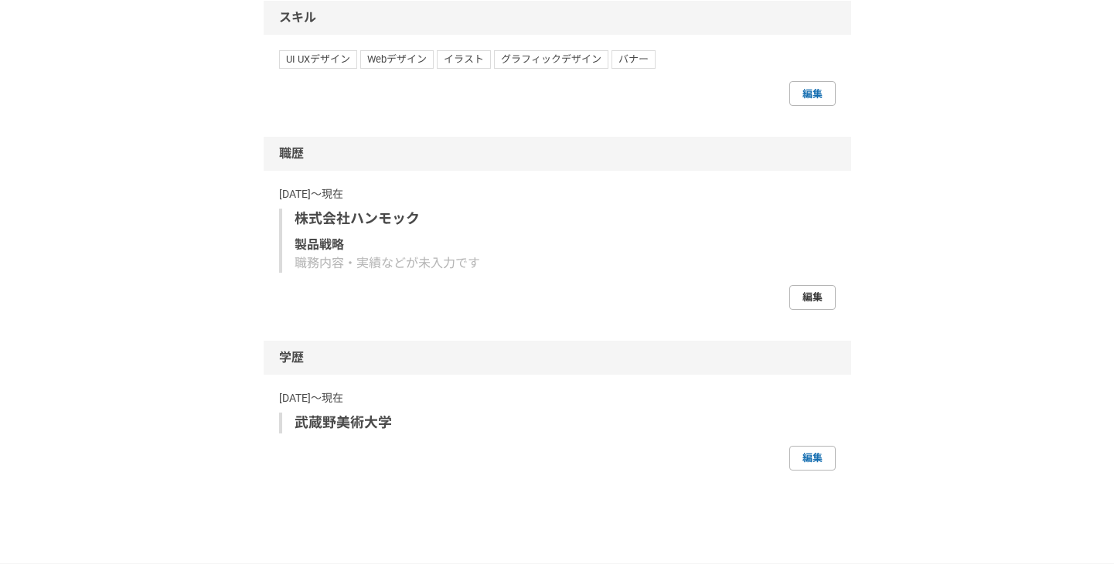
click at [824, 298] on link "編集" at bounding box center [812, 297] width 46 height 25
select select
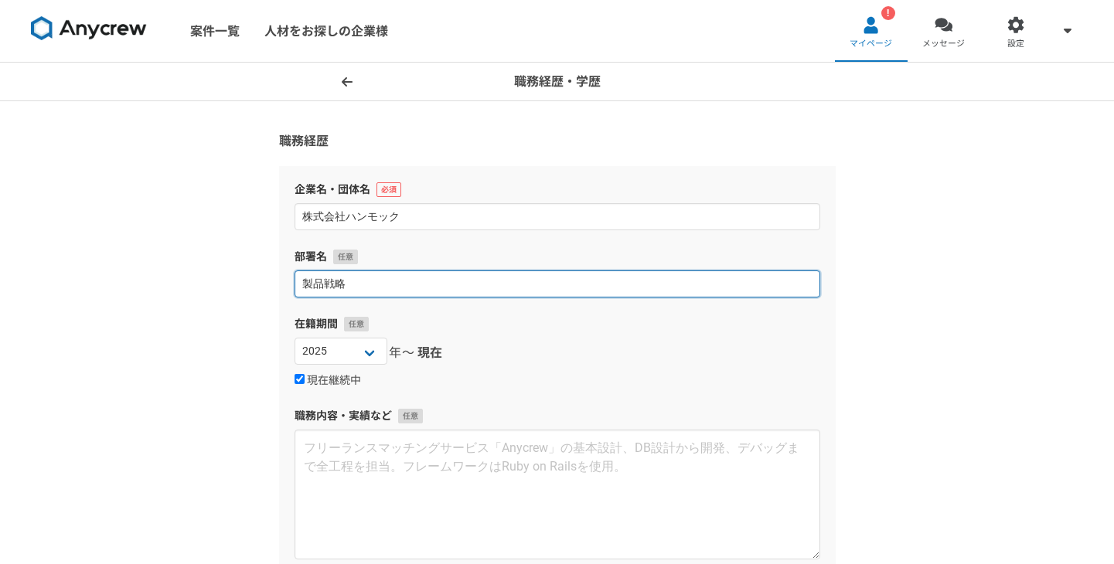
drag, startPoint x: 361, startPoint y: 281, endPoint x: 154, endPoint y: 278, distance: 207.2
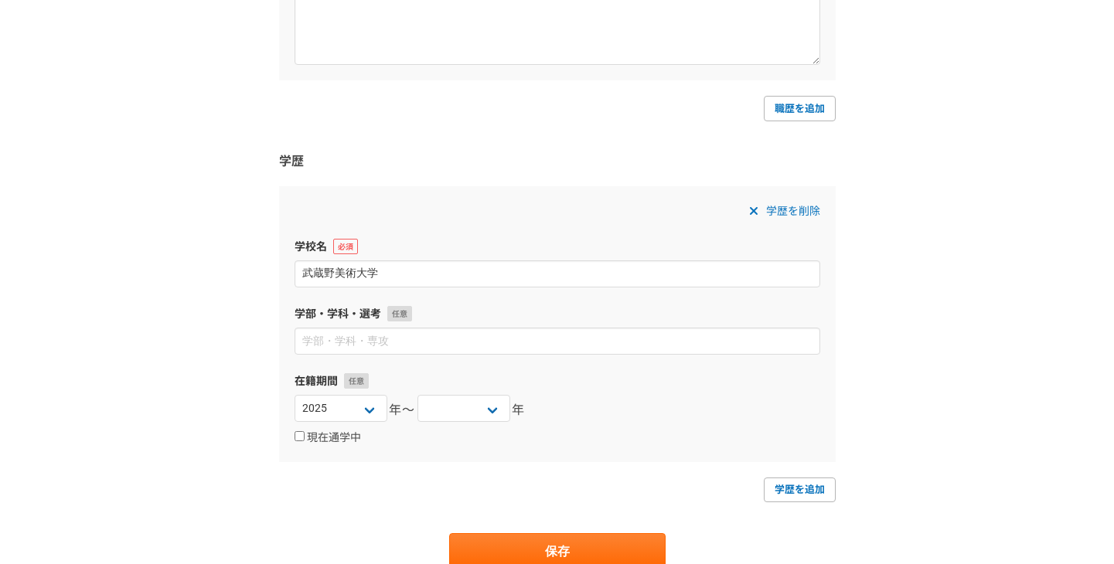
scroll to position [441, 0]
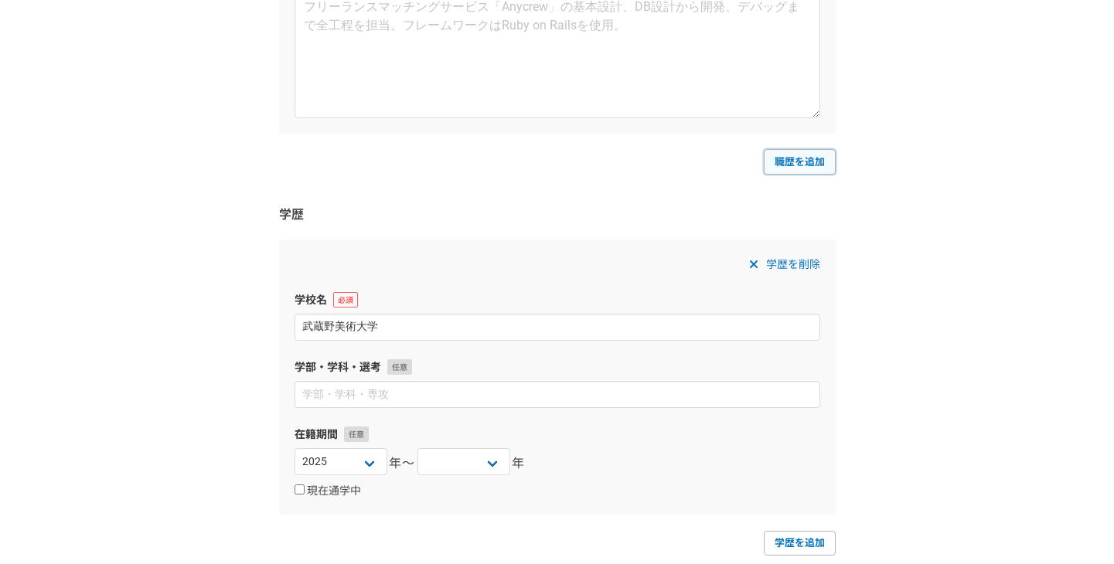
click at [781, 162] on link "職歴を追加" at bounding box center [800, 161] width 72 height 25
select select
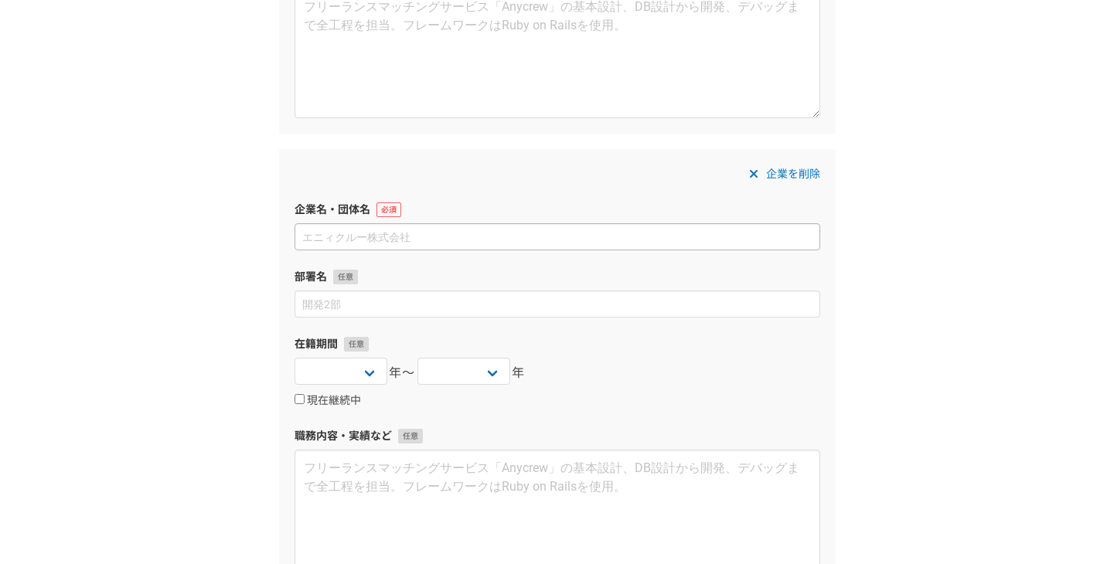
click at [515, 237] on input at bounding box center [558, 236] width 526 height 27
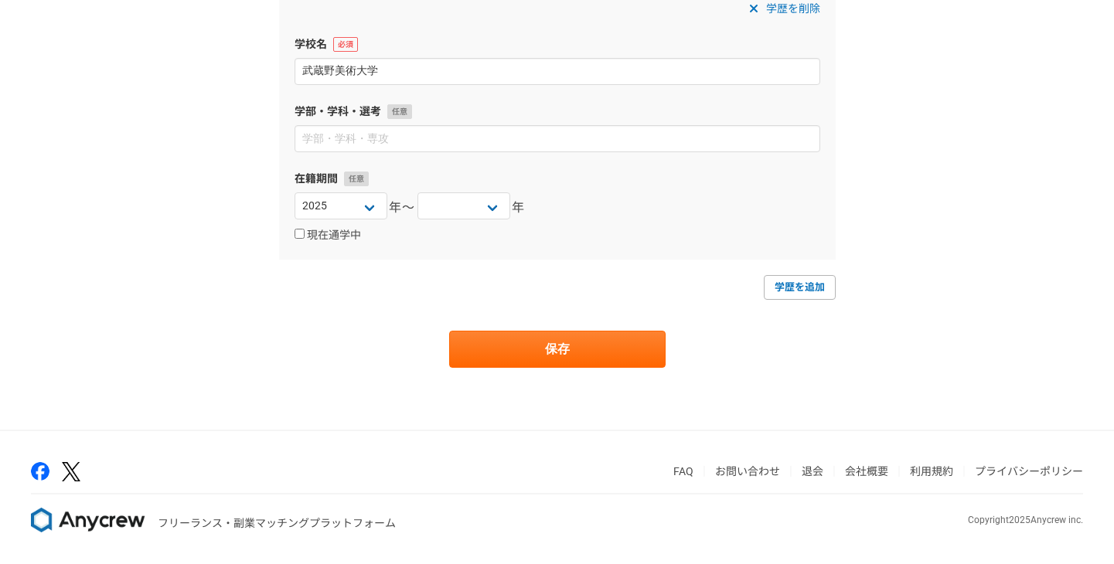
click at [412, 499] on footer "FAQ お問い合わせ 退会 会社概要 利用規約 プライバシーポリシー フリーランス・副業マッチングプラットフォーム Copyright 2025 Anycre…" at bounding box center [557, 497] width 1114 height 133
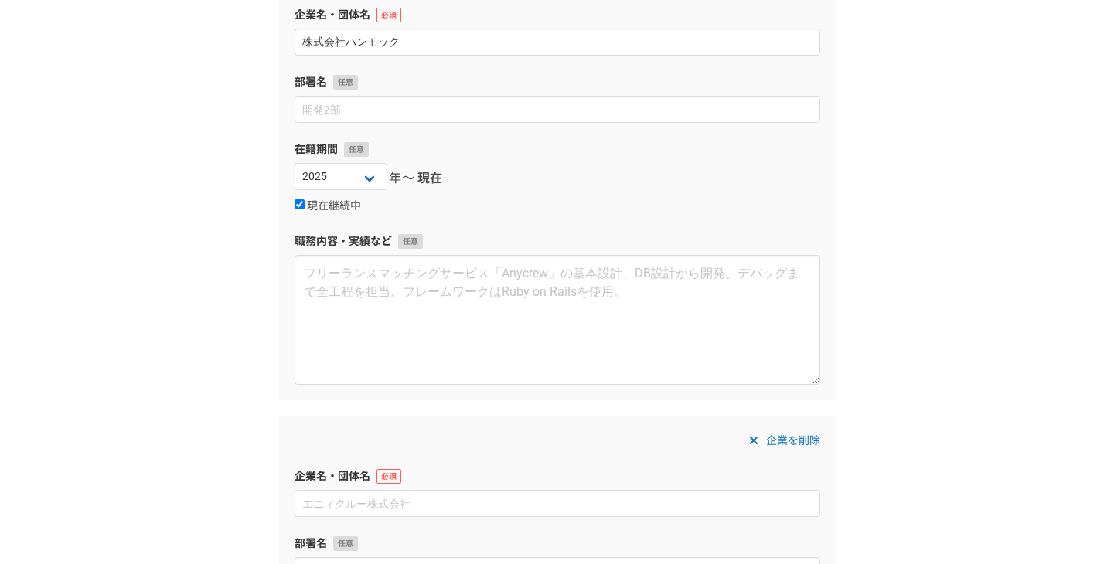
scroll to position [0, 0]
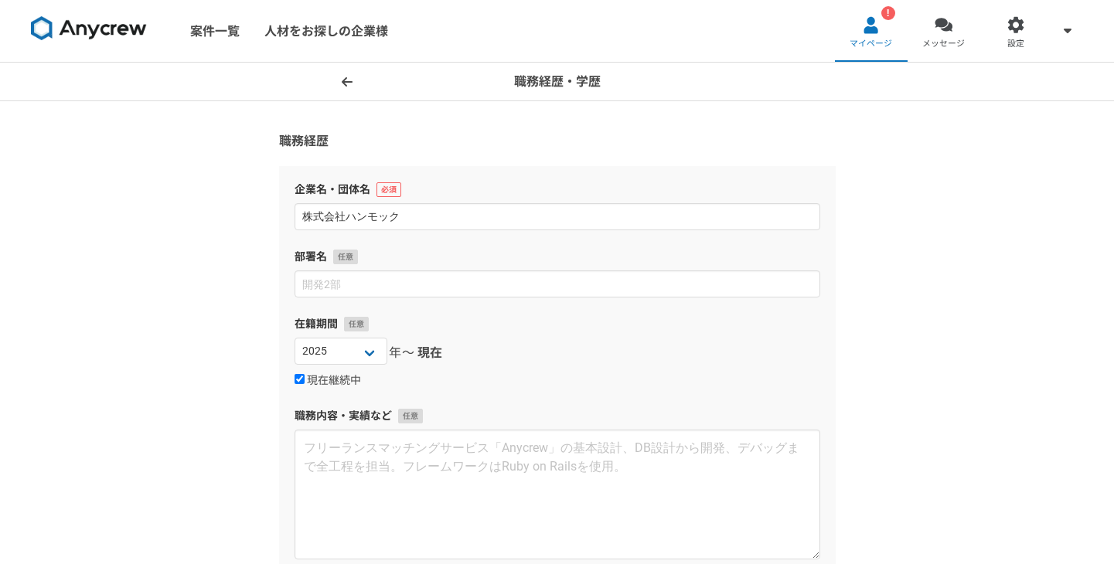
click at [346, 79] on icon at bounding box center [347, 82] width 11 height 12
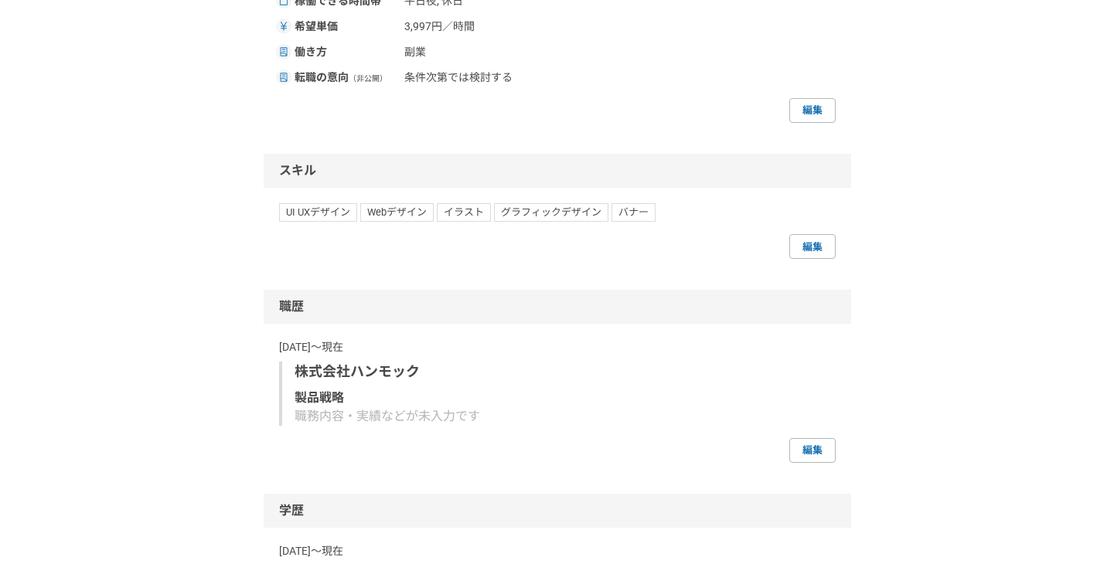
scroll to position [936, 0]
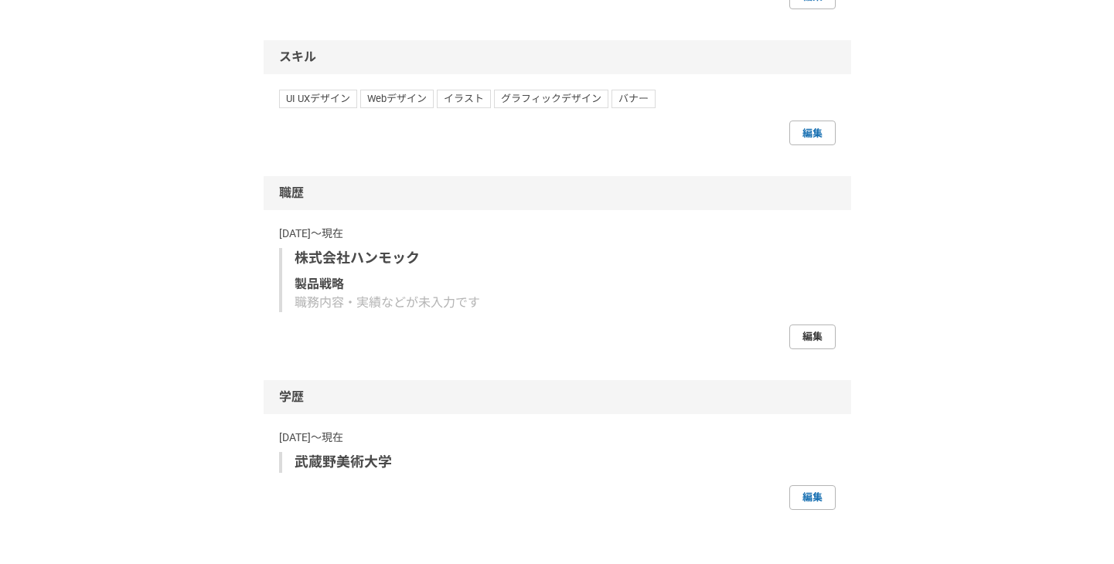
click at [819, 349] on link "編集" at bounding box center [812, 337] width 46 height 25
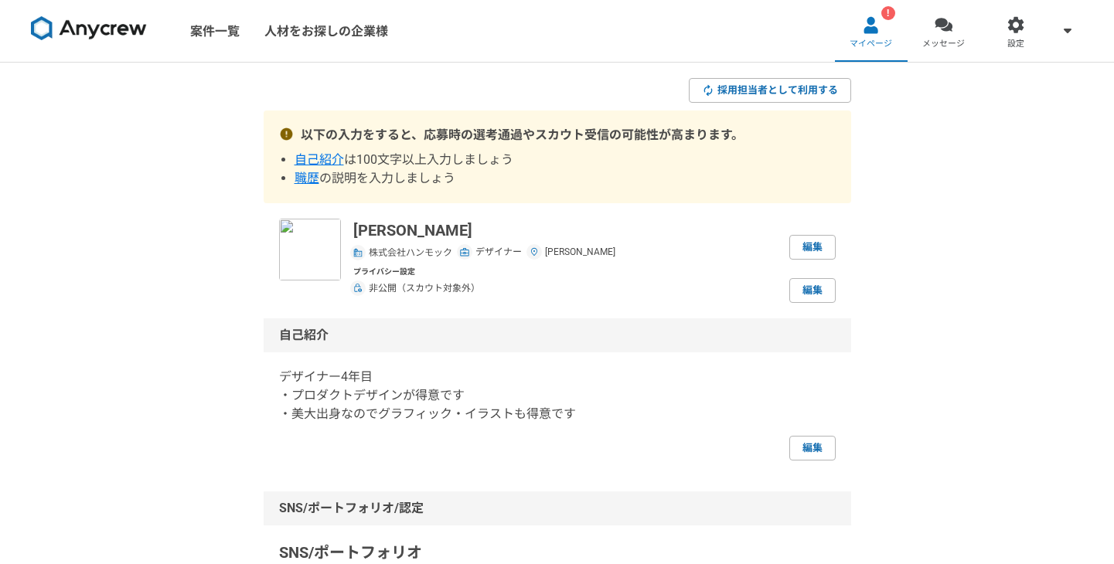
select select
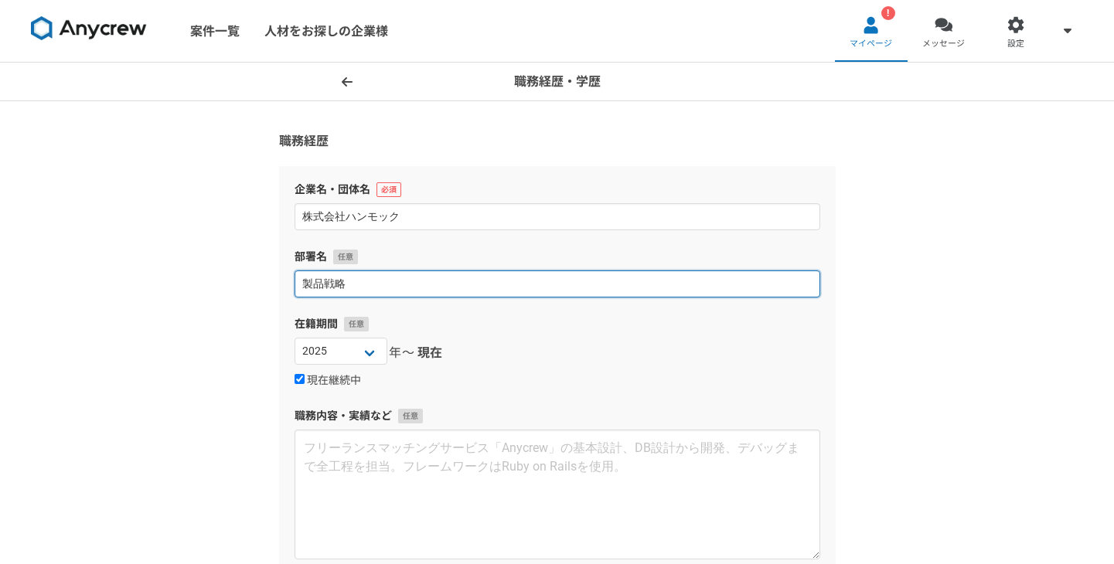
drag, startPoint x: 349, startPoint y: 278, endPoint x: 224, endPoint y: 278, distance: 124.5
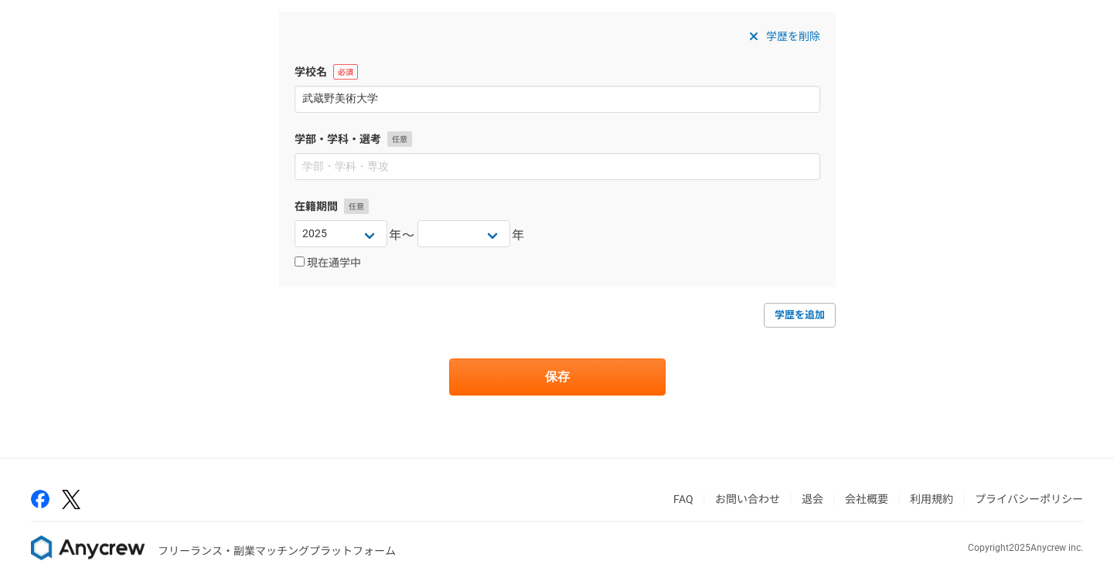
scroll to position [688, 0]
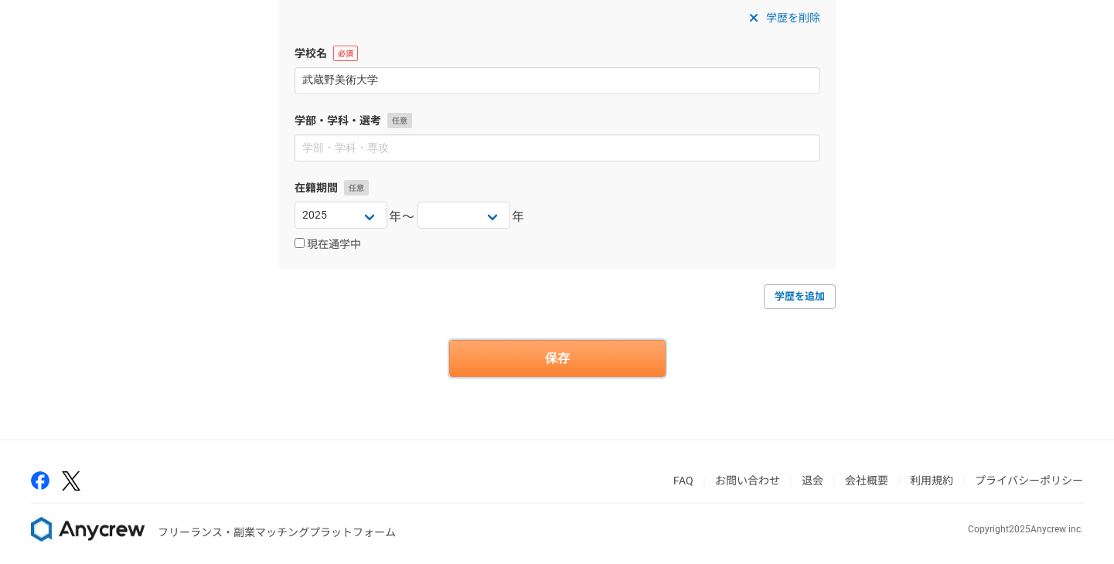
click at [573, 355] on button "保存" at bounding box center [557, 358] width 216 height 37
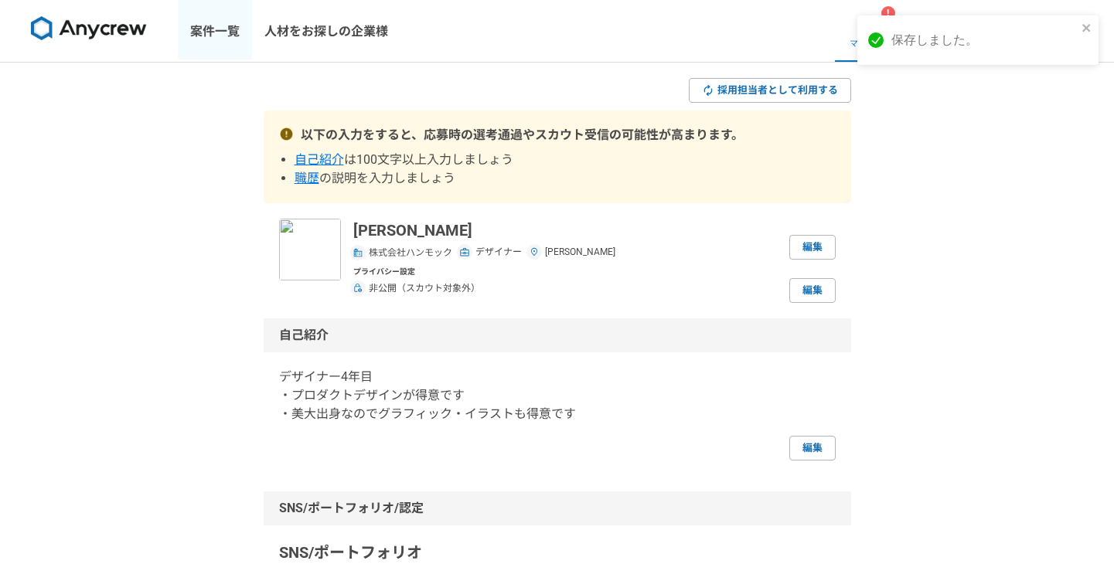
click at [229, 26] on link "案件一覧" at bounding box center [215, 31] width 74 height 62
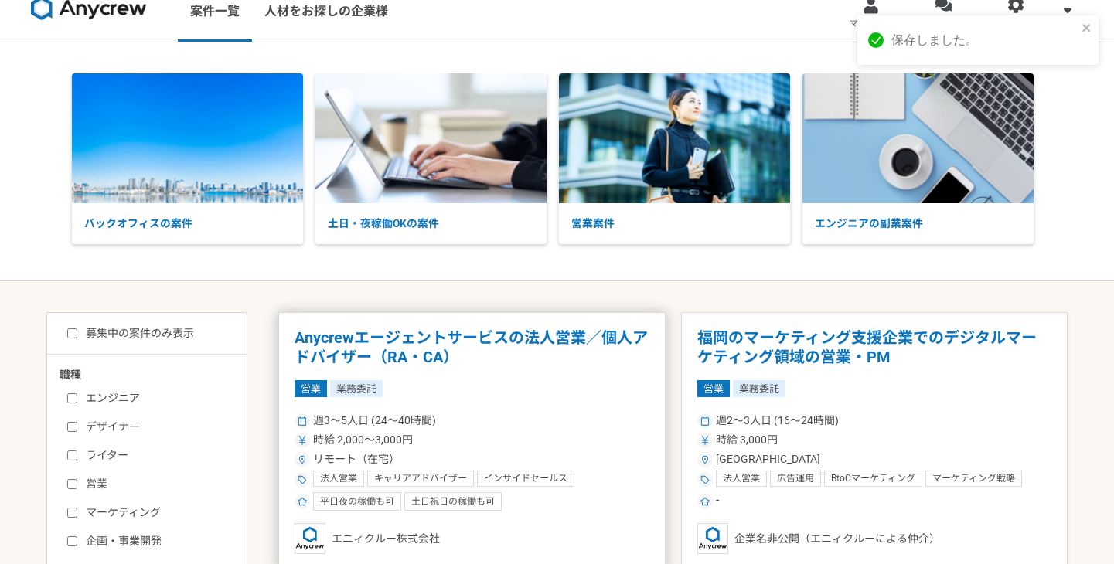
scroll to position [30, 0]
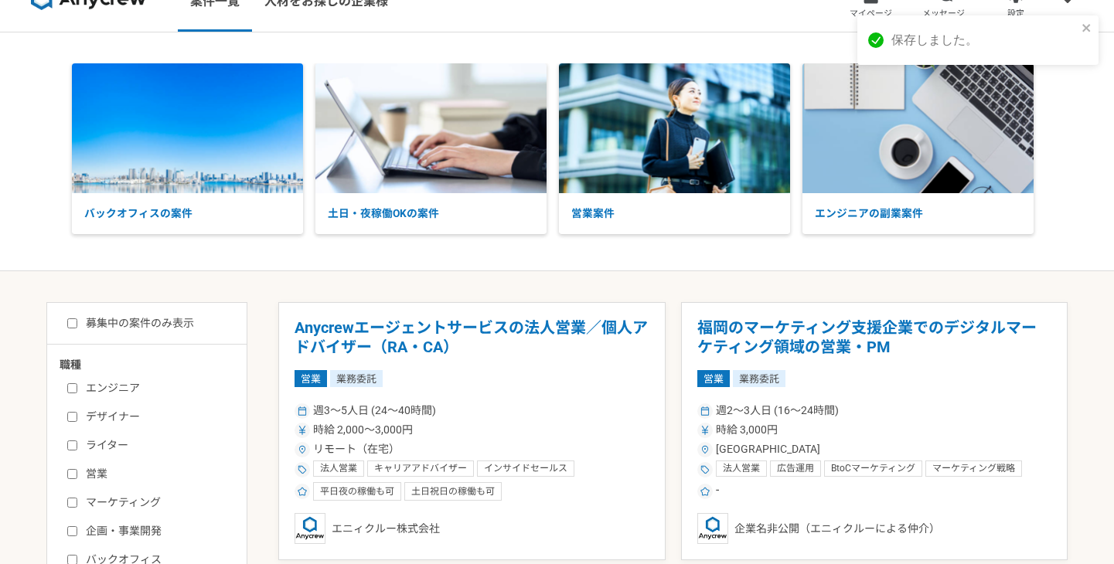
click at [115, 413] on label "デザイナー" at bounding box center [156, 417] width 178 height 16
click at [77, 413] on input "デザイナー" at bounding box center [72, 417] width 10 height 10
checkbox input "true"
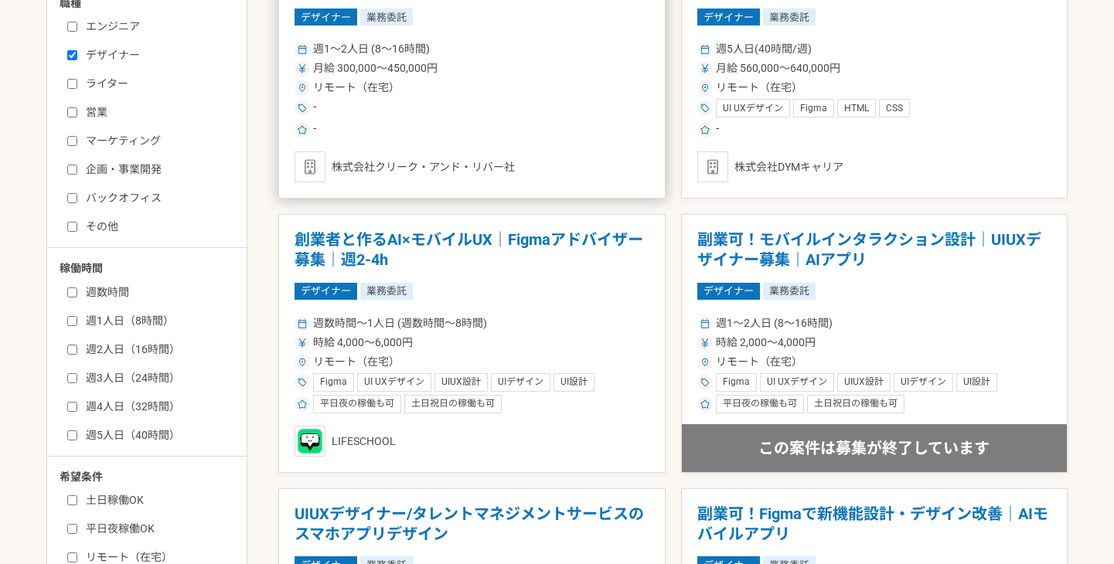
scroll to position [422, 0]
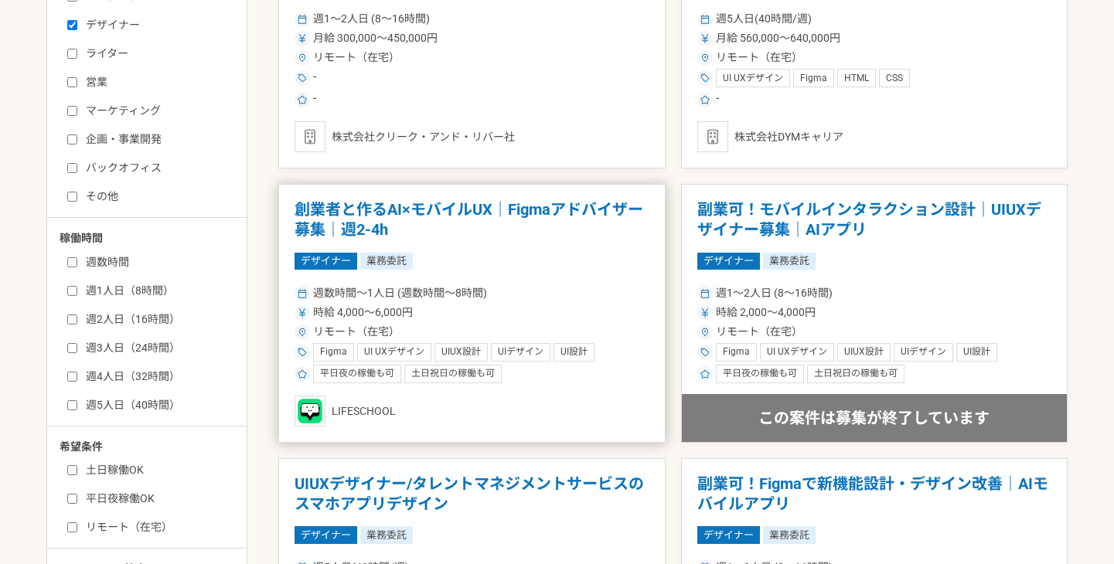
click at [550, 283] on div "週数時間〜1人日 (週数時間〜8時間) 時給 4,000〜6,000円 リモート（在宅） Figma UI UXデザイン UIUX設計 UIデザイン UI設計…" at bounding box center [472, 332] width 355 height 101
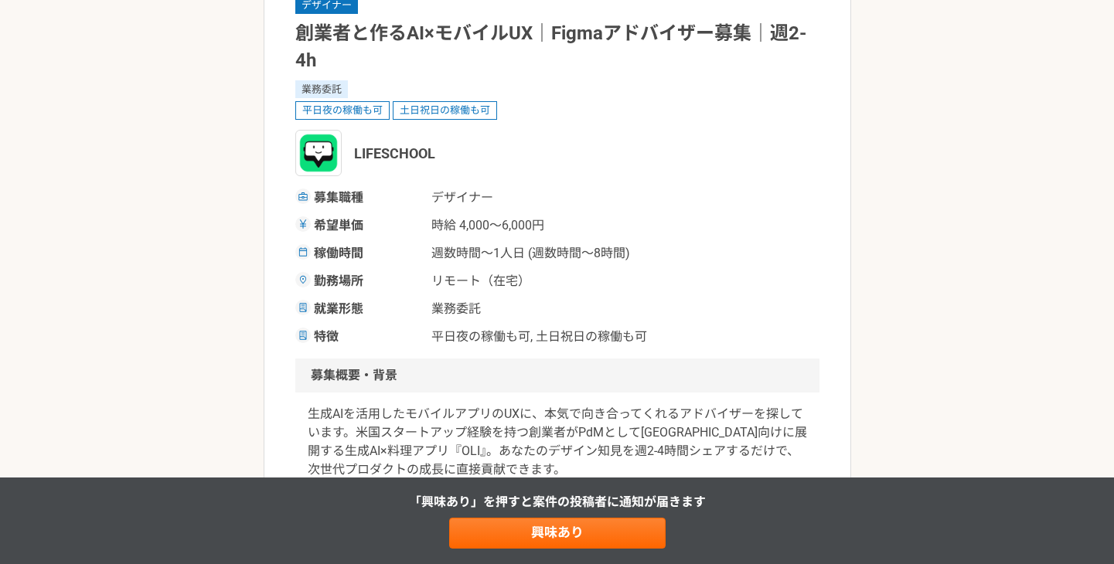
scroll to position [141, 0]
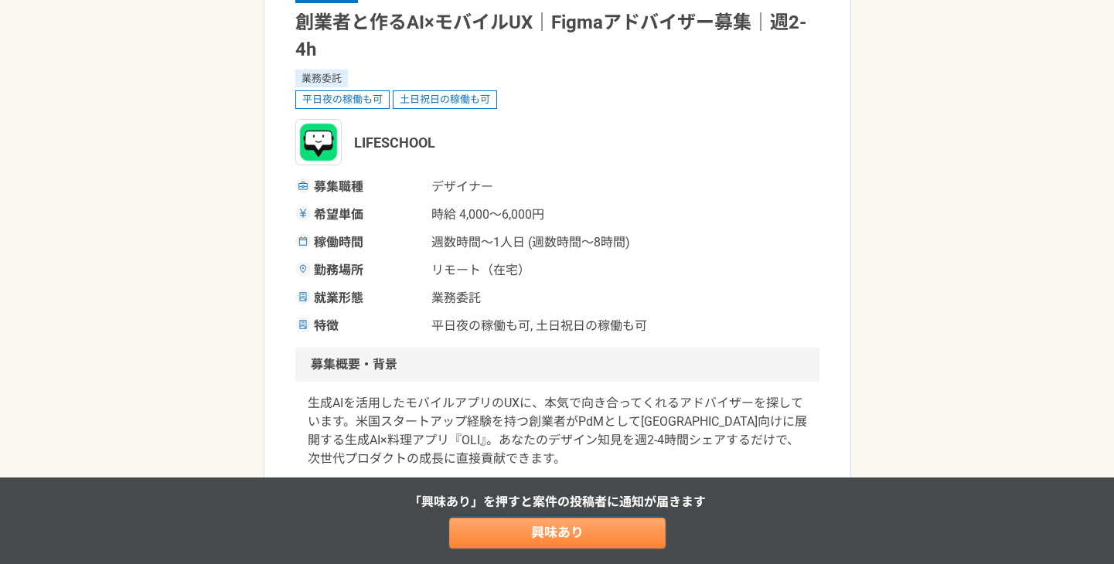
click at [580, 545] on link "興味あり" at bounding box center [557, 533] width 216 height 31
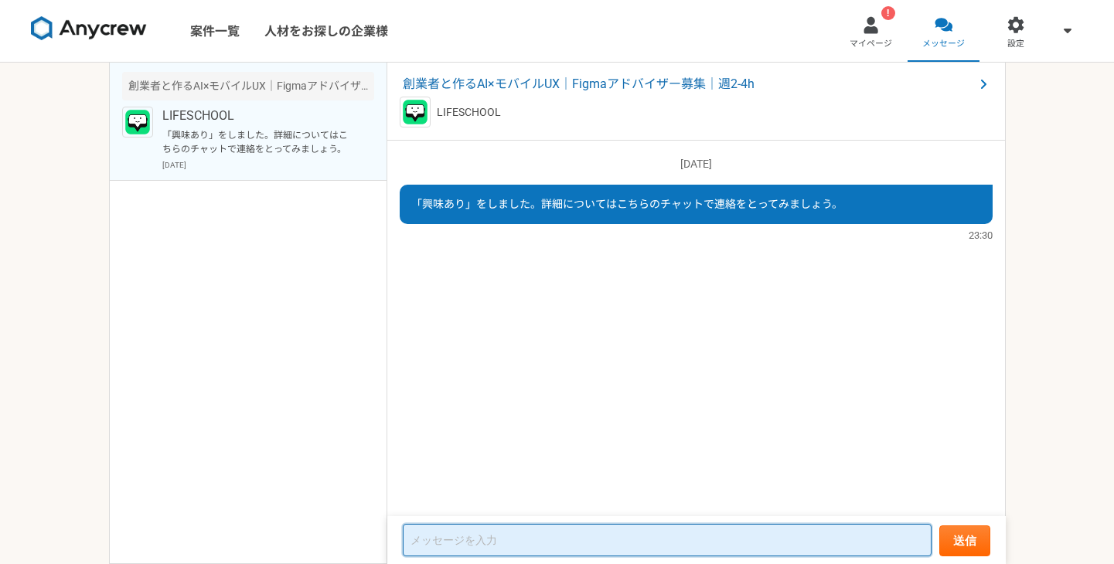
click at [584, 529] on textarea at bounding box center [667, 540] width 529 height 32
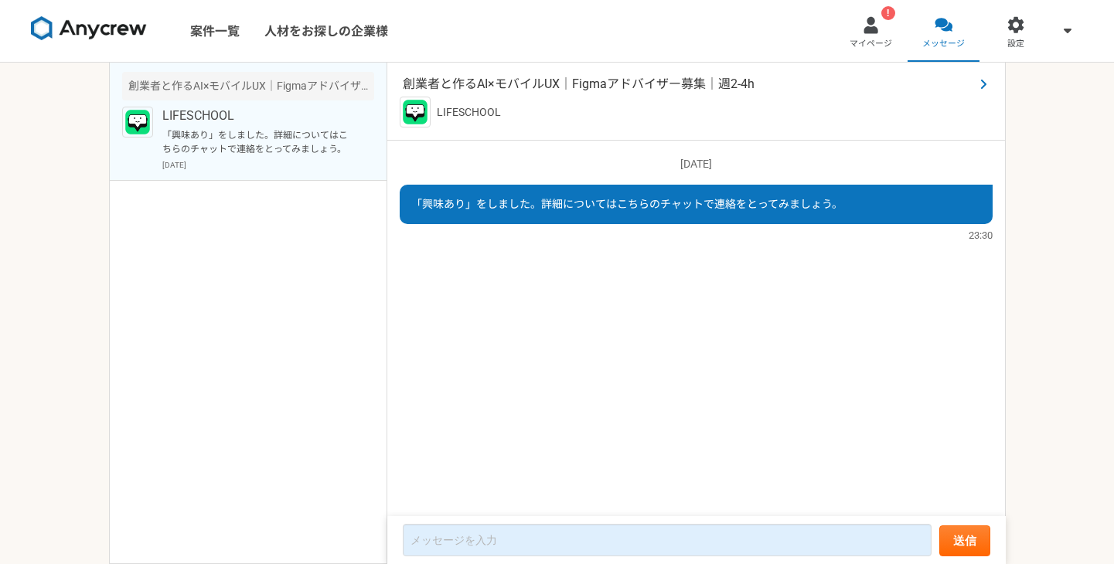
click at [472, 80] on span "創業者と作るAI×モバイルUX｜Figmaアドバイザー募集｜週2-4h" at bounding box center [688, 84] width 571 height 19
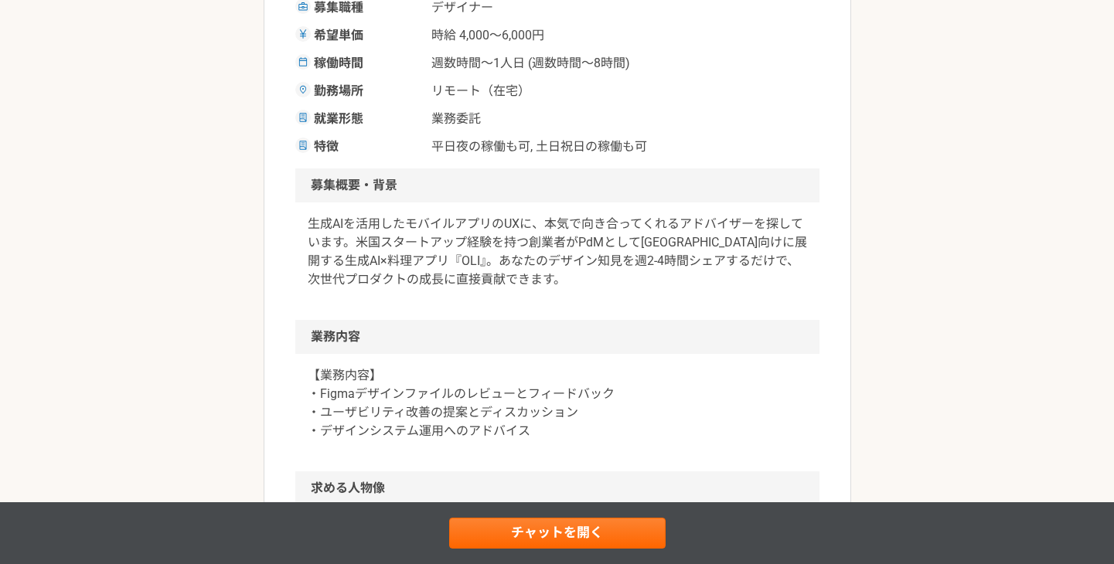
scroll to position [322, 0]
drag, startPoint x: 420, startPoint y: 254, endPoint x: 400, endPoint y: 254, distance: 20.1
click at [400, 254] on p "生成AIを活用したモバイルアプリのUXに、本気で向き合ってくれるアドバイザーを探しています。米国スタートアップ経験を持つ創業者がPdMとして[GEOGRAPH…" at bounding box center [557, 250] width 499 height 74
copy p "OLI"
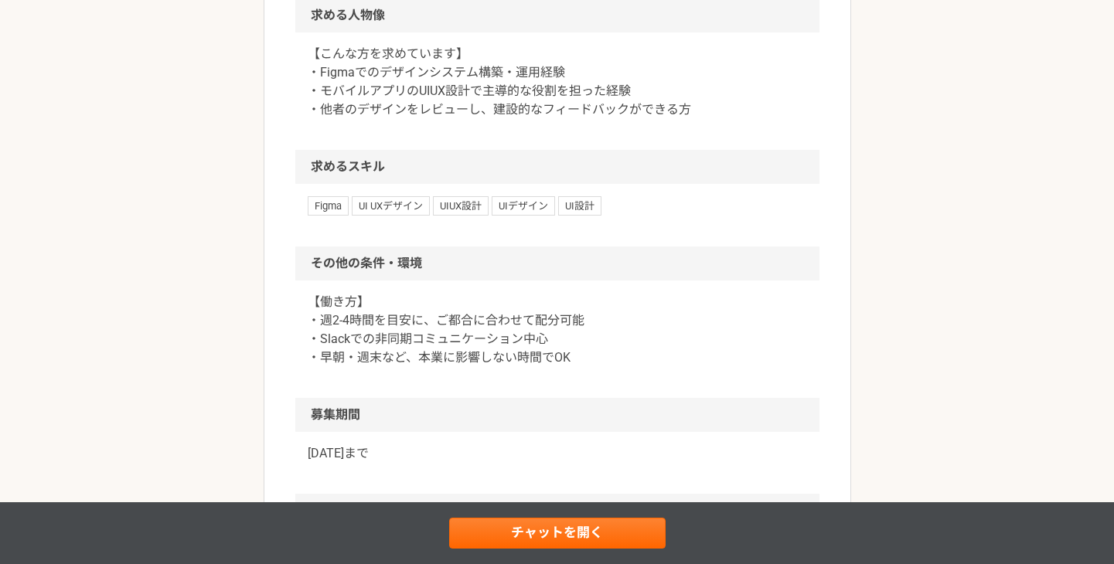
scroll to position [765, 0]
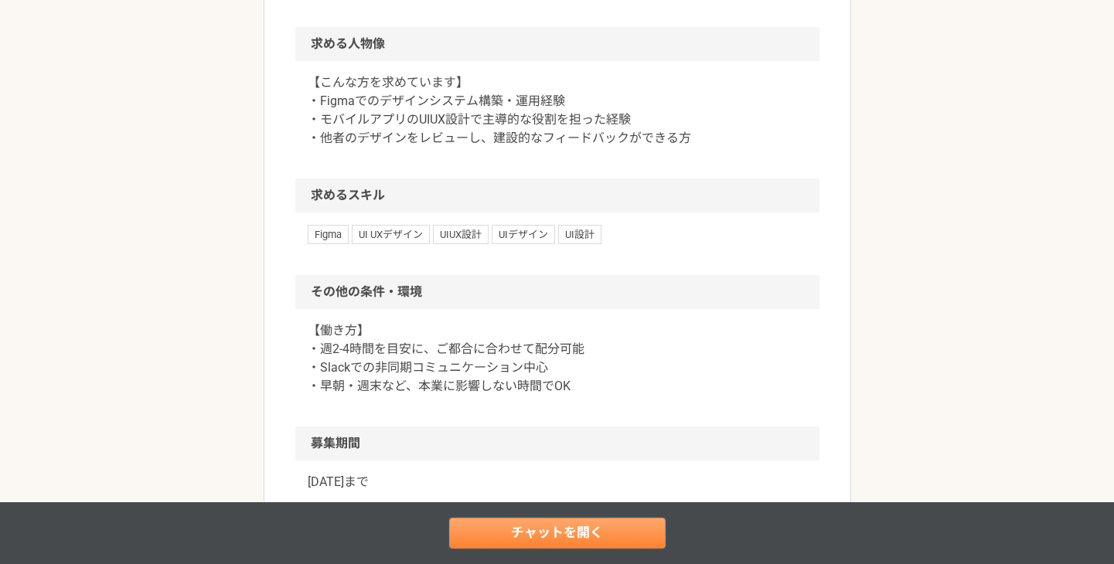
click at [575, 535] on link "チャットを開く" at bounding box center [557, 533] width 216 height 31
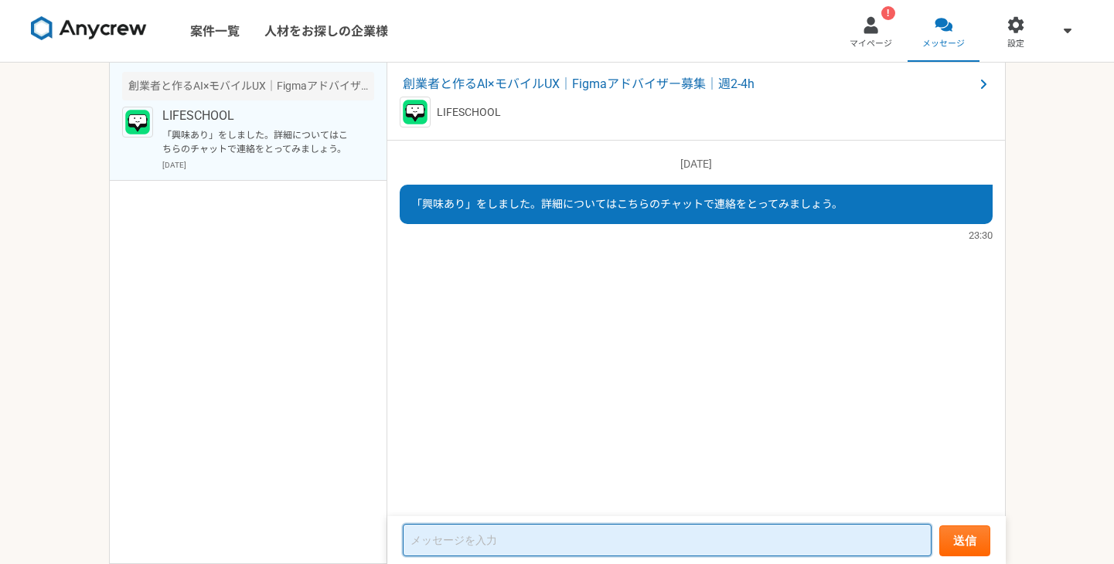
click at [588, 540] on textarea at bounding box center [667, 540] width 529 height 32
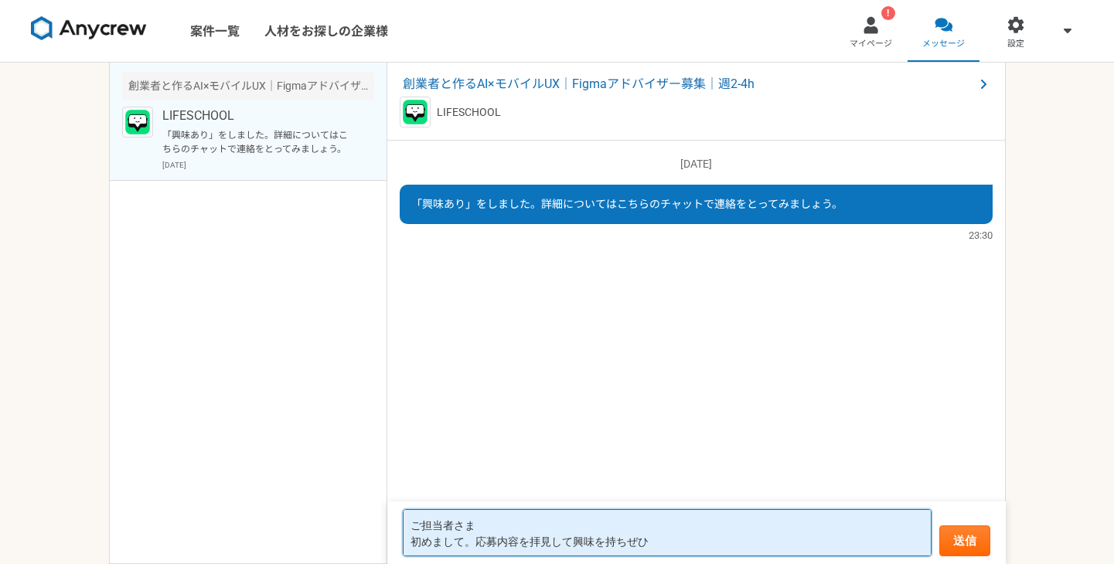
click at [680, 545] on textarea "ご担当者さま 初めまして。応募内容を拝見して興味を持ちぜひ" at bounding box center [667, 532] width 529 height 47
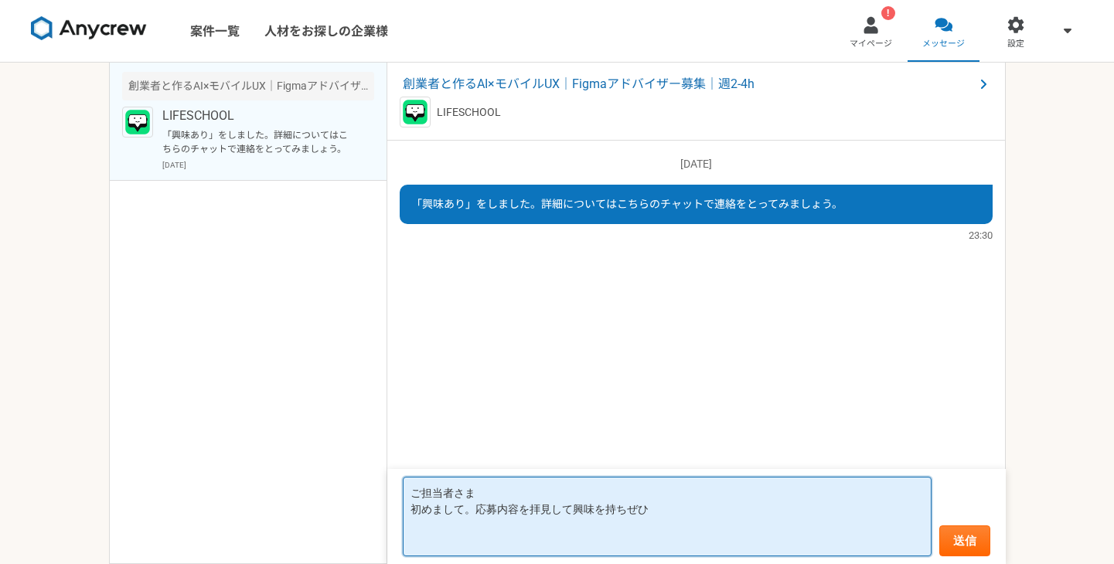
paste textarea "https://yohayashi422.myportfolio.com/"
click at [620, 526] on textarea "ご担当者さま 初めまして。応募内容を拝見して興味を持ちぜひ https://yohayashi422.myportfolio.com/" at bounding box center [667, 517] width 529 height 80
click at [647, 507] on textarea "ご担当者さま 初めまして。応募内容を拝見して興味を持ちぜひ ぽ https://yohayashi422.myportfolio.com/" at bounding box center [667, 517] width 529 height 80
click at [529, 527] on textarea "ご担当者さま 初めまして。応募内容を拝見して興味を持ちぜひお手伝いしたいと思いご連絡しました。 ぽ https://yohayashi422.myportfo…" at bounding box center [667, 517] width 529 height 80
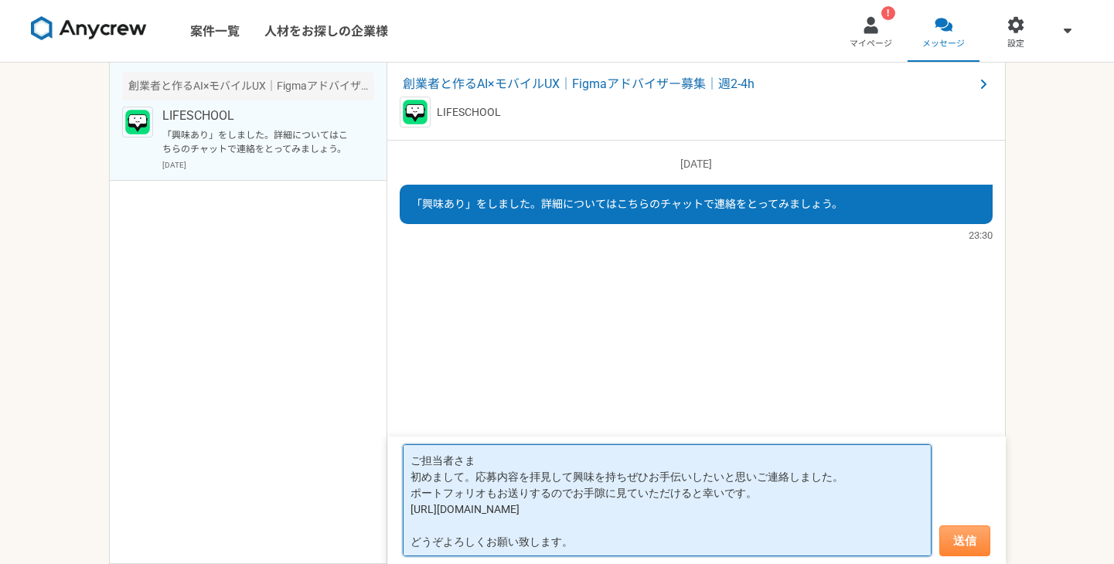
type textarea "ご担当者さま 初めまして。応募内容を拝見して興味を持ちぜひお手伝いしたいと思いご連絡しました。 ポートフォリオもお送りするのでお手隙に見ていただけると幸いです…"
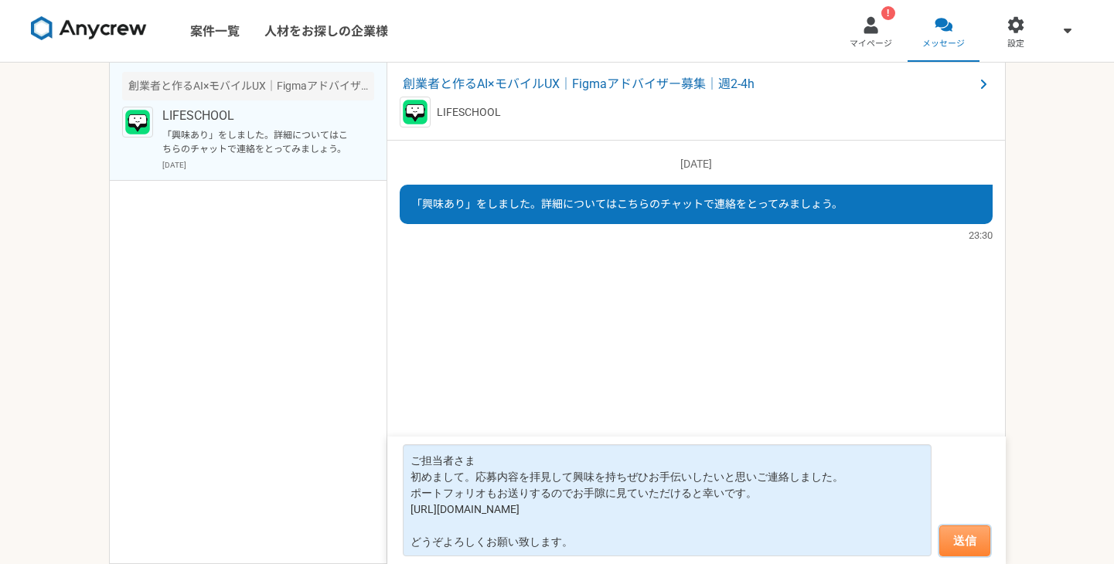
click at [949, 540] on button "送信" at bounding box center [964, 541] width 51 height 31
